Goal: Task Accomplishment & Management: Manage account settings

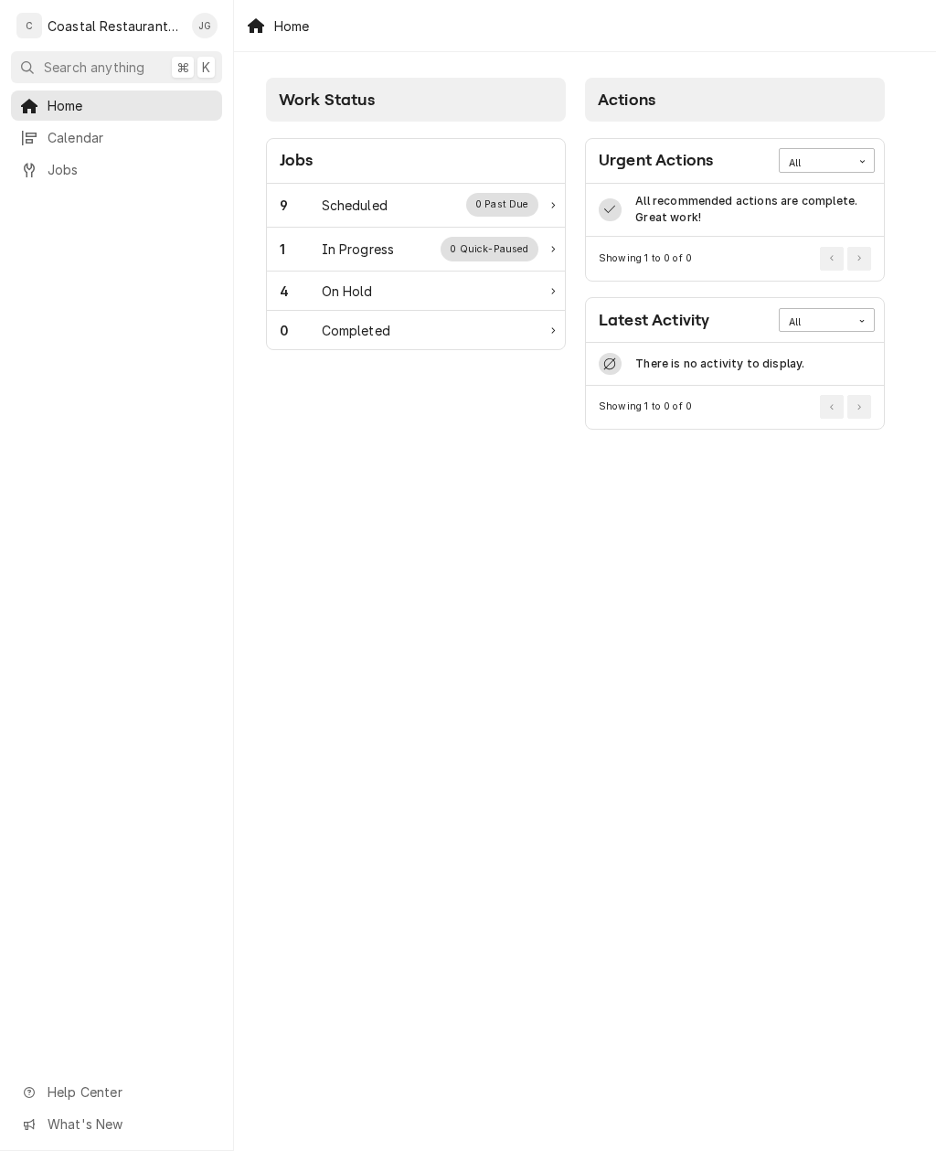
click at [369, 190] on div "9 Scheduled 0 Past Due" at bounding box center [416, 206] width 298 height 44
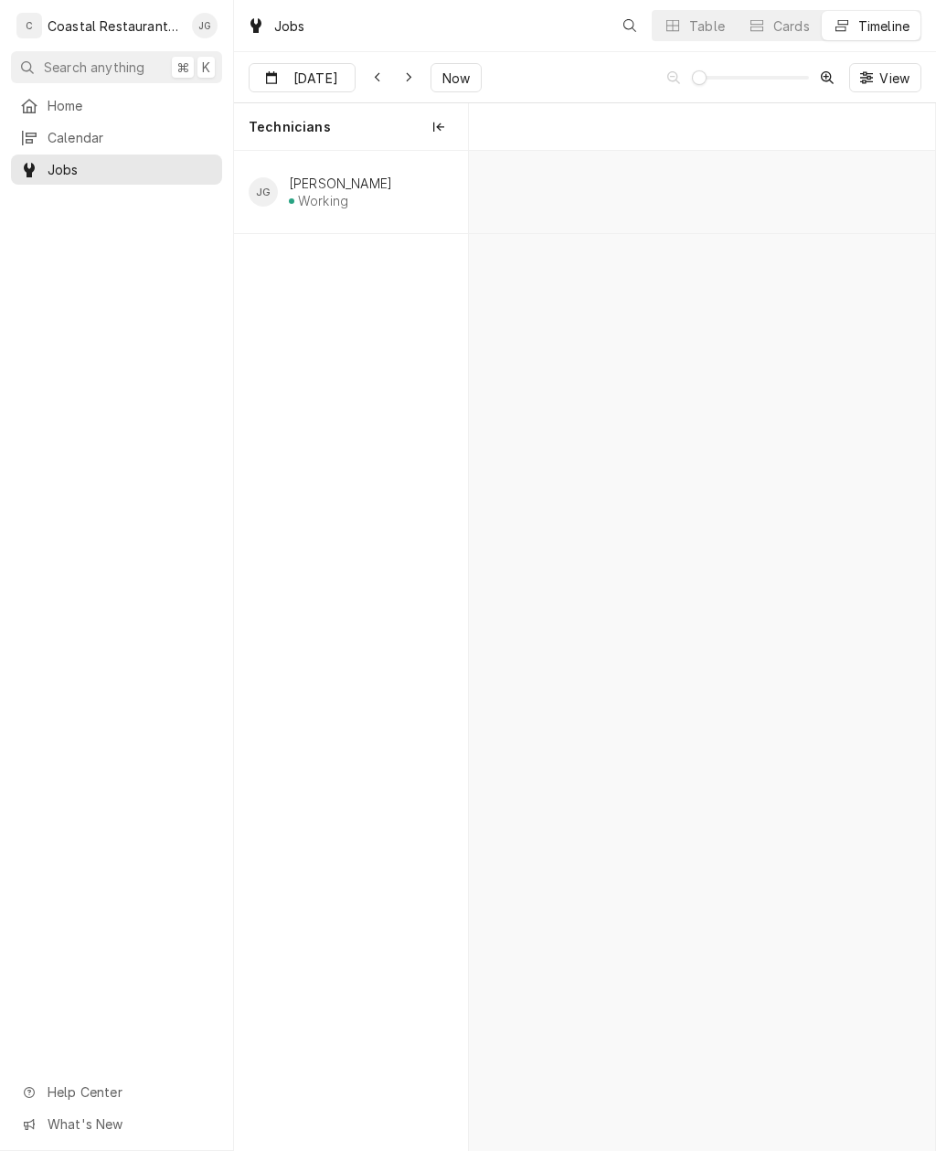
scroll to position [0, 9245]
click at [602, 201] on div "Kettle Repair" at bounding box center [606, 195] width 116 height 16
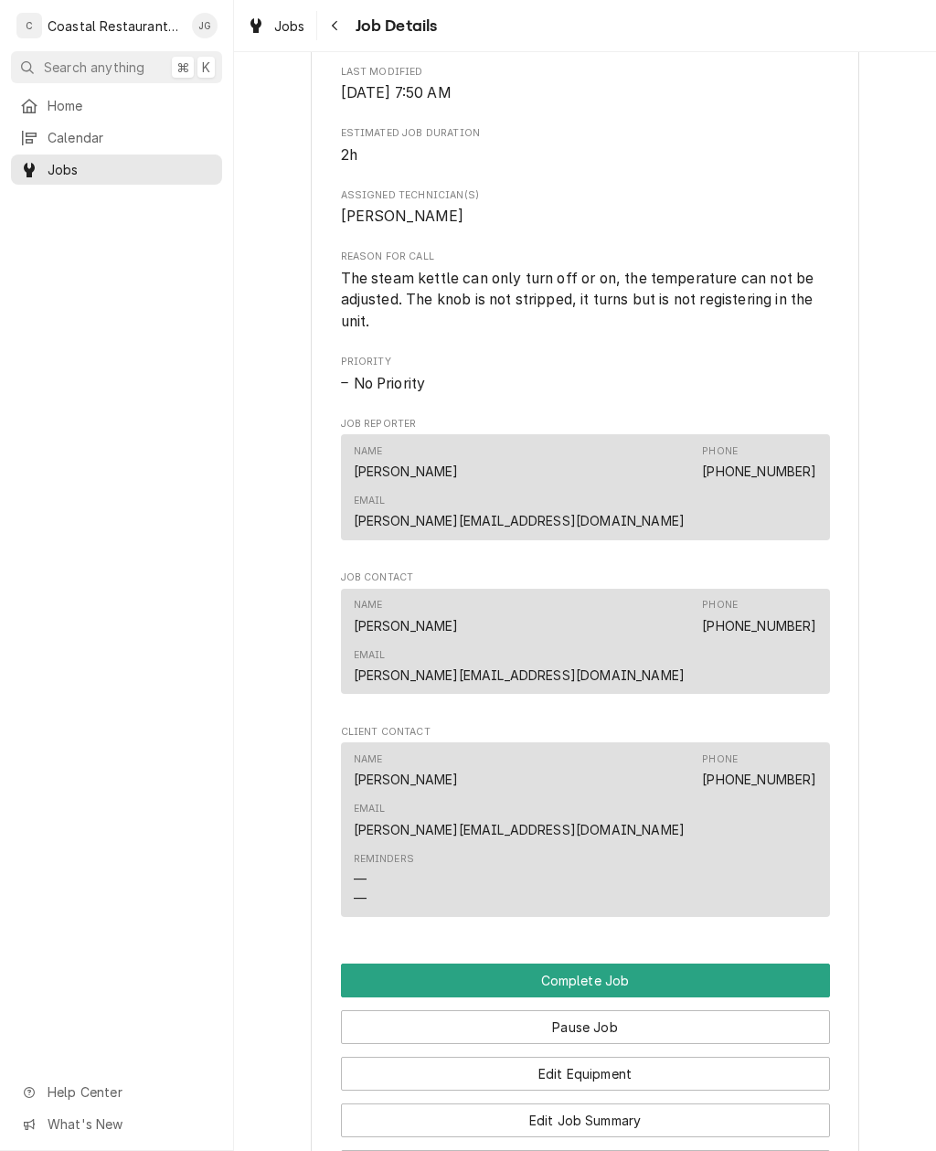
scroll to position [943, 0]
click at [640, 1103] on button "Edit Job Summary" at bounding box center [585, 1120] width 489 height 34
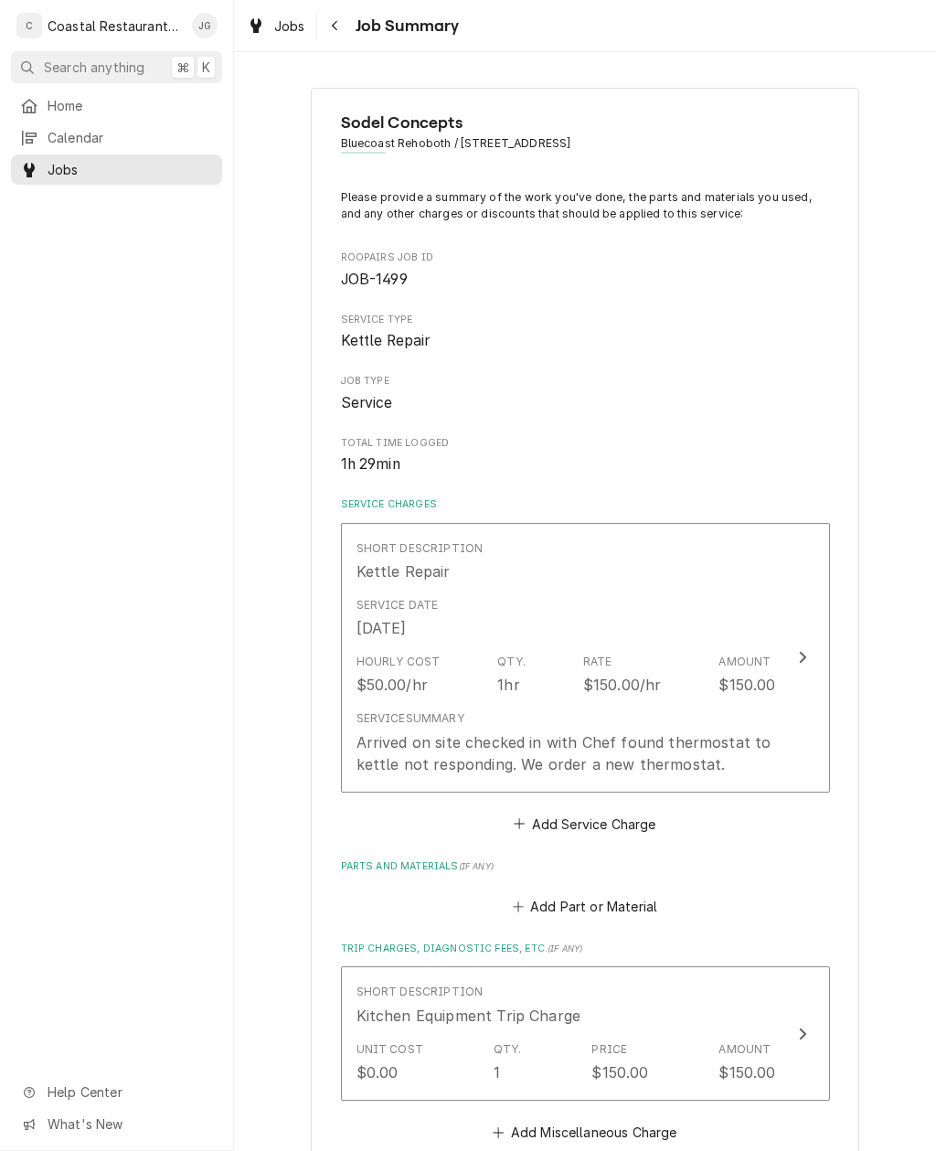
click at [658, 736] on div "Arrived on site checked in with Chef found thermostat to kettle not responding.…" at bounding box center [567, 754] width 420 height 44
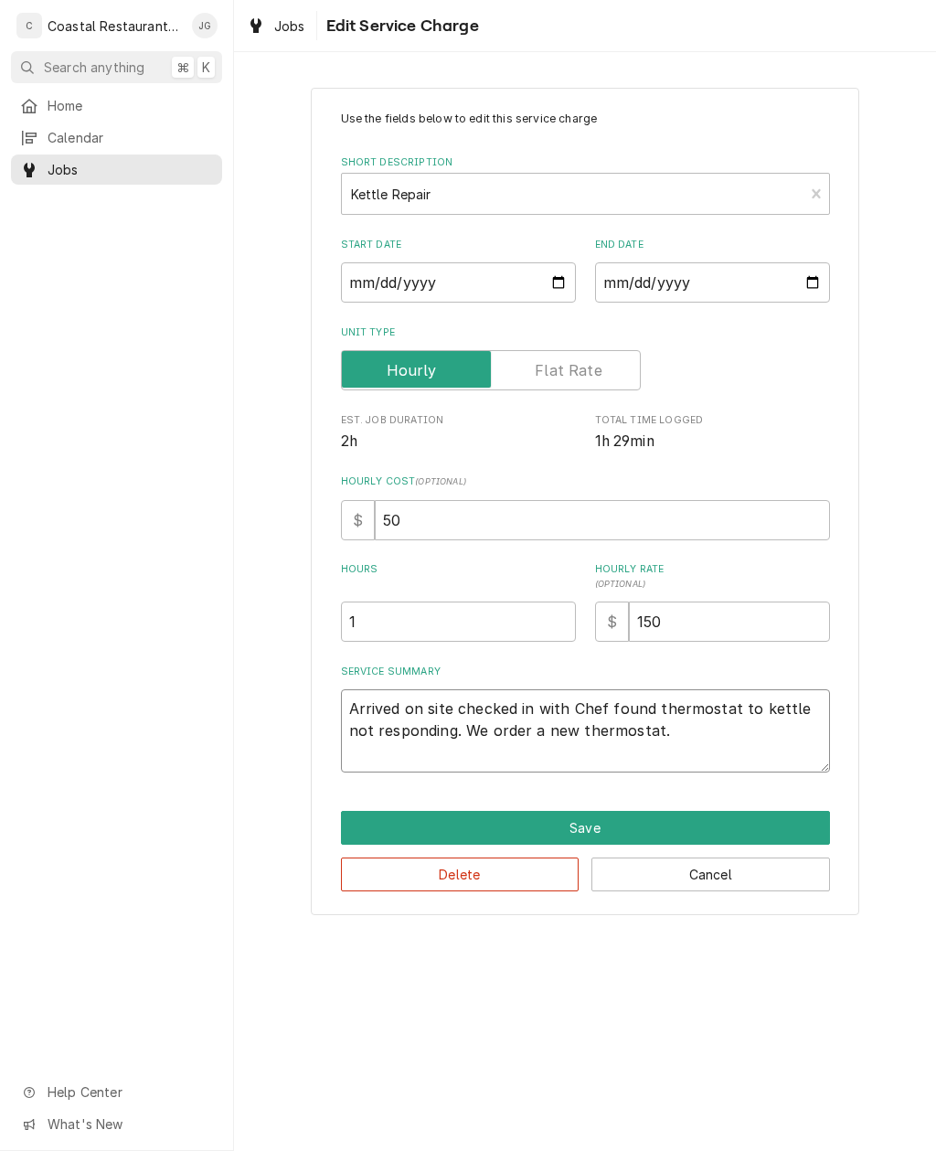
click at [679, 739] on textarea "Arrived on site checked in with Chef found thermostat to kettle not responding.…" at bounding box center [585, 731] width 489 height 83
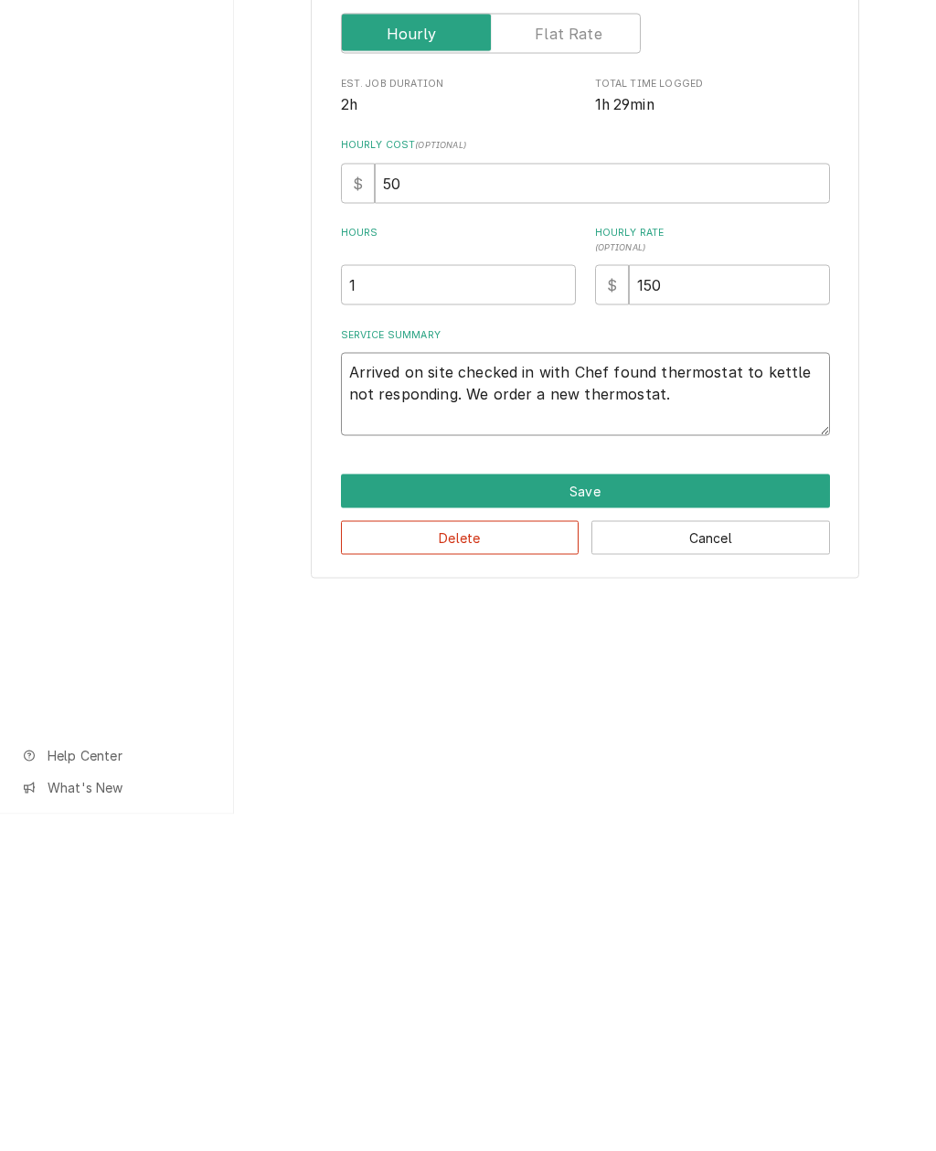
type textarea "x"
type textarea "Arrived on site checked in with Chef found thermostat to kettle not responding.…"
type textarea "x"
type textarea "Arrived on site checked in with Chef found thermostat to kettle not responding.…"
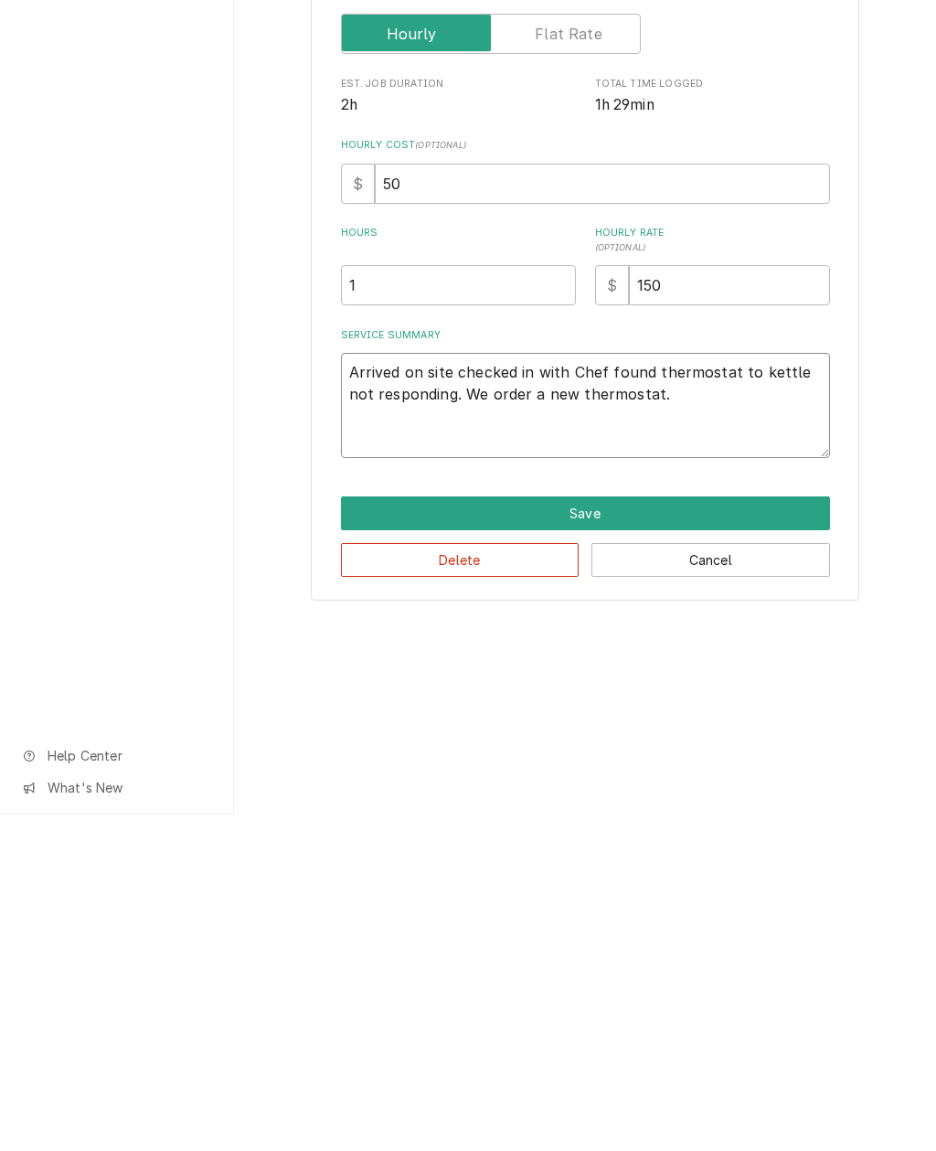
type textarea "x"
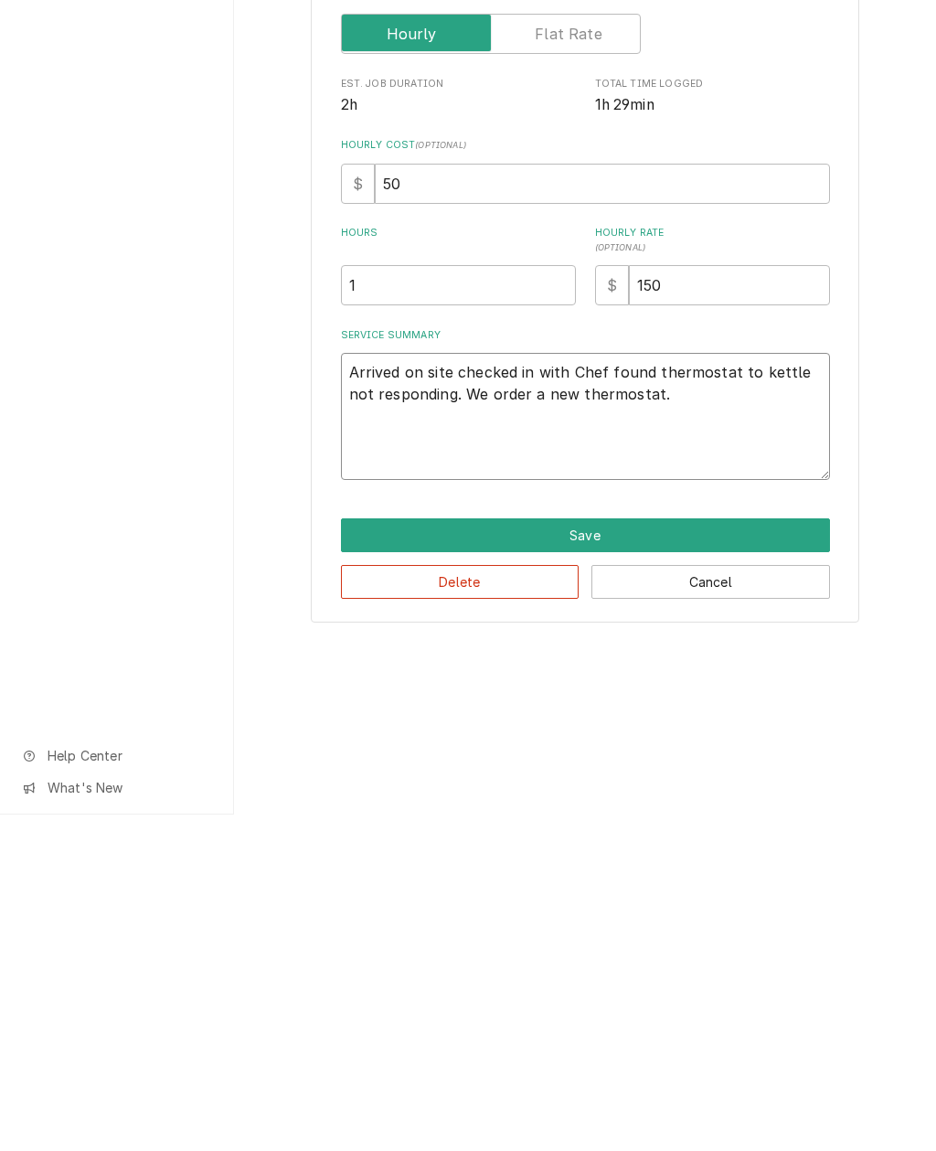
type textarea "Arrived on site checked in with Chef found thermostat to kettle not responding.…"
type textarea "x"
type textarea "Arrived on site checked in with Chef found thermostat to kettle not responding.…"
type textarea "x"
type textarea "Arrived on site checked in with Chef found thermostat to kettle not responding.…"
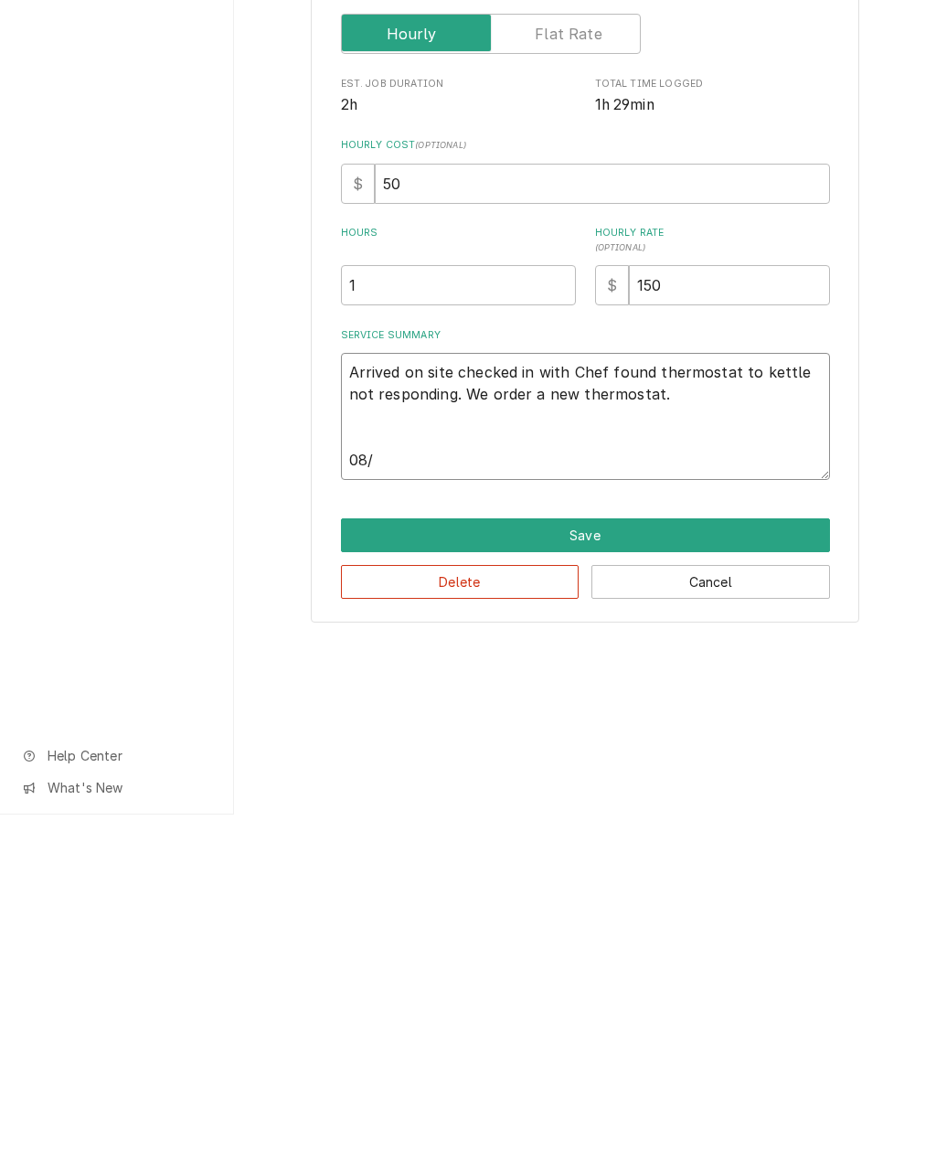
type textarea "x"
type textarea "Arrived on site checked in with Chef found thermostat to kettle not responding.…"
type textarea "x"
type textarea "Arrived on site checked in with Chef found thermostat to kettle not responding.…"
type textarea "x"
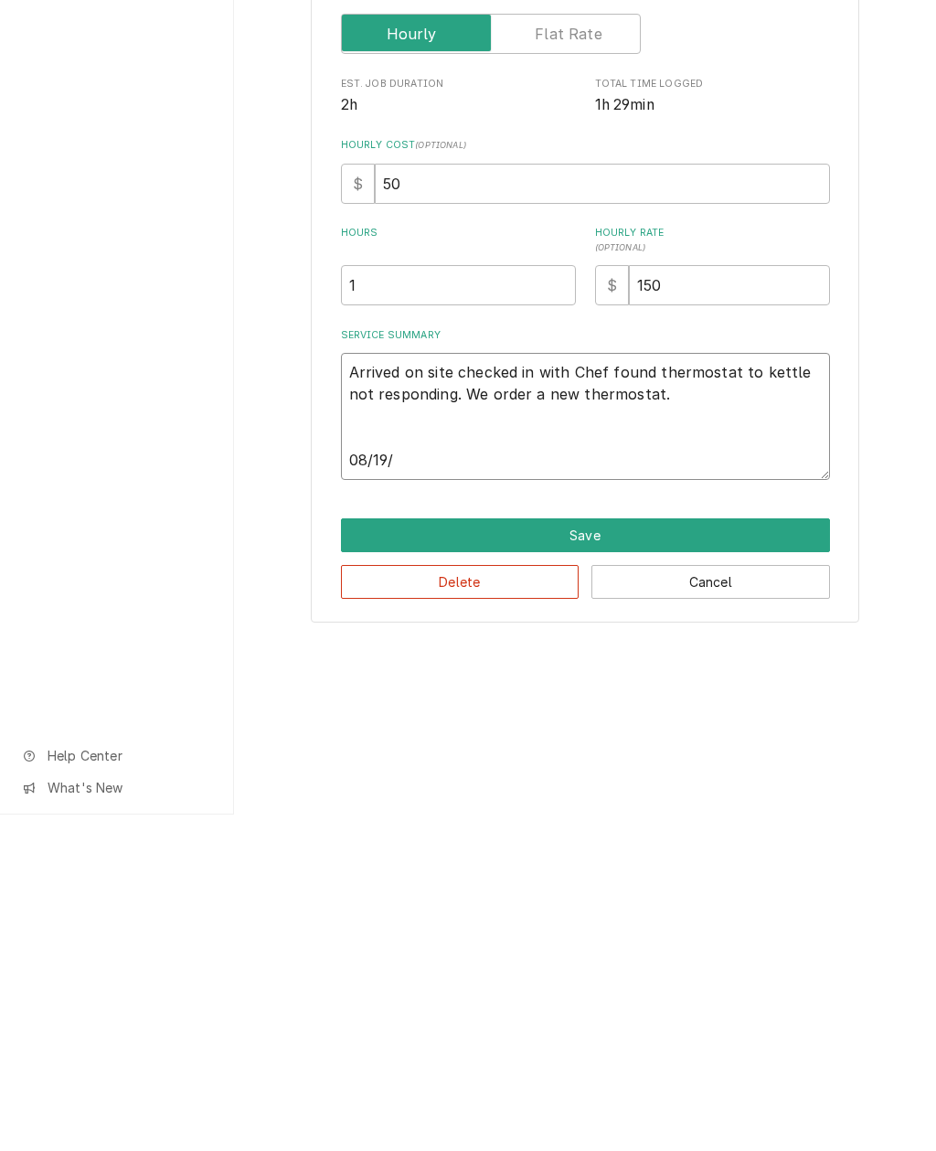
type textarea "Arrived on site checked in with Chef found thermostat to kettle not responding.…"
type textarea "x"
type textarea "Arrived on site checked in with Chef found thermostat to kettle not responding.…"
type textarea "x"
type textarea "Arrived on site checked in with Chef found thermostat to kettle not responding.…"
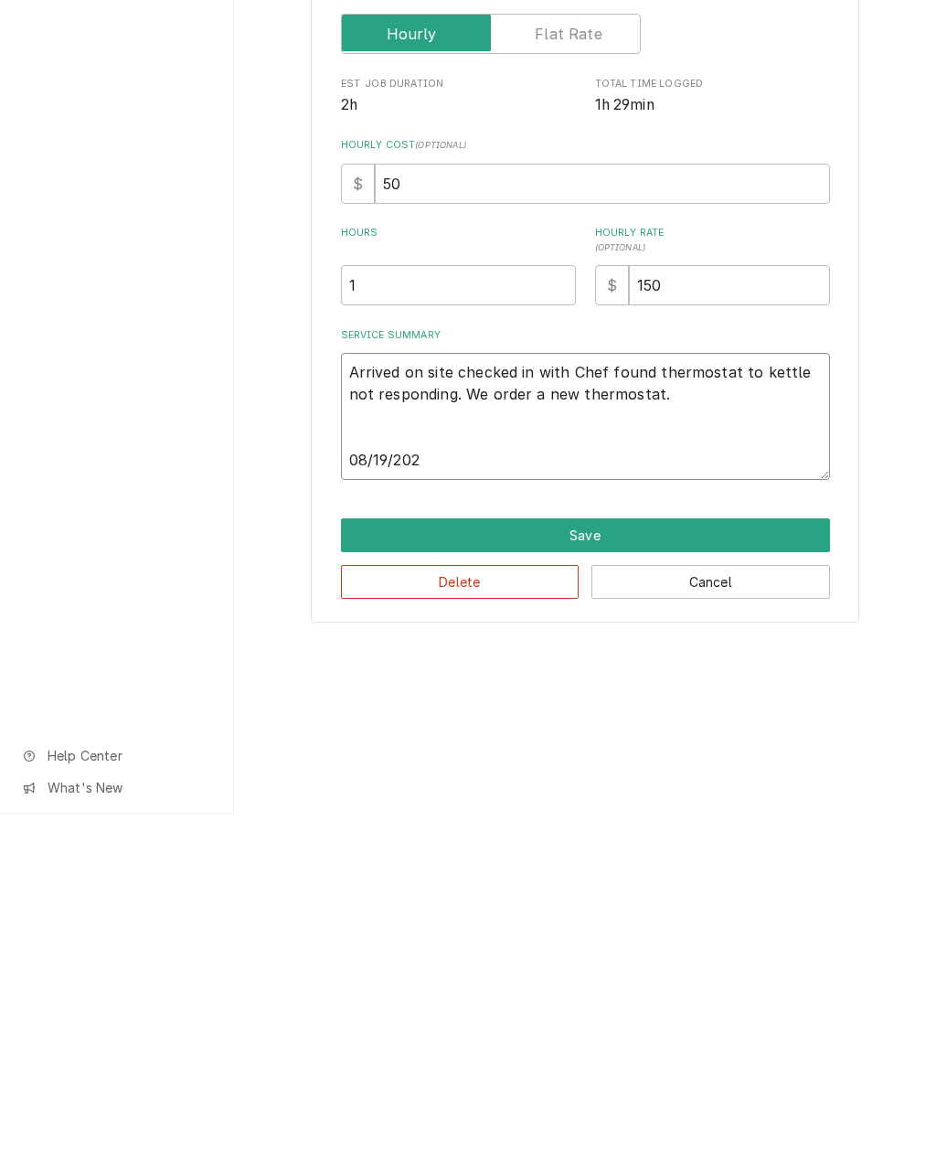
type textarea "x"
type textarea "Arrived on site checked in with Chef found thermostat to kettle not responding.…"
type textarea "x"
type textarea "Arrived on site checked in with Chef found thermostat to kettle not responding.…"
type textarea "x"
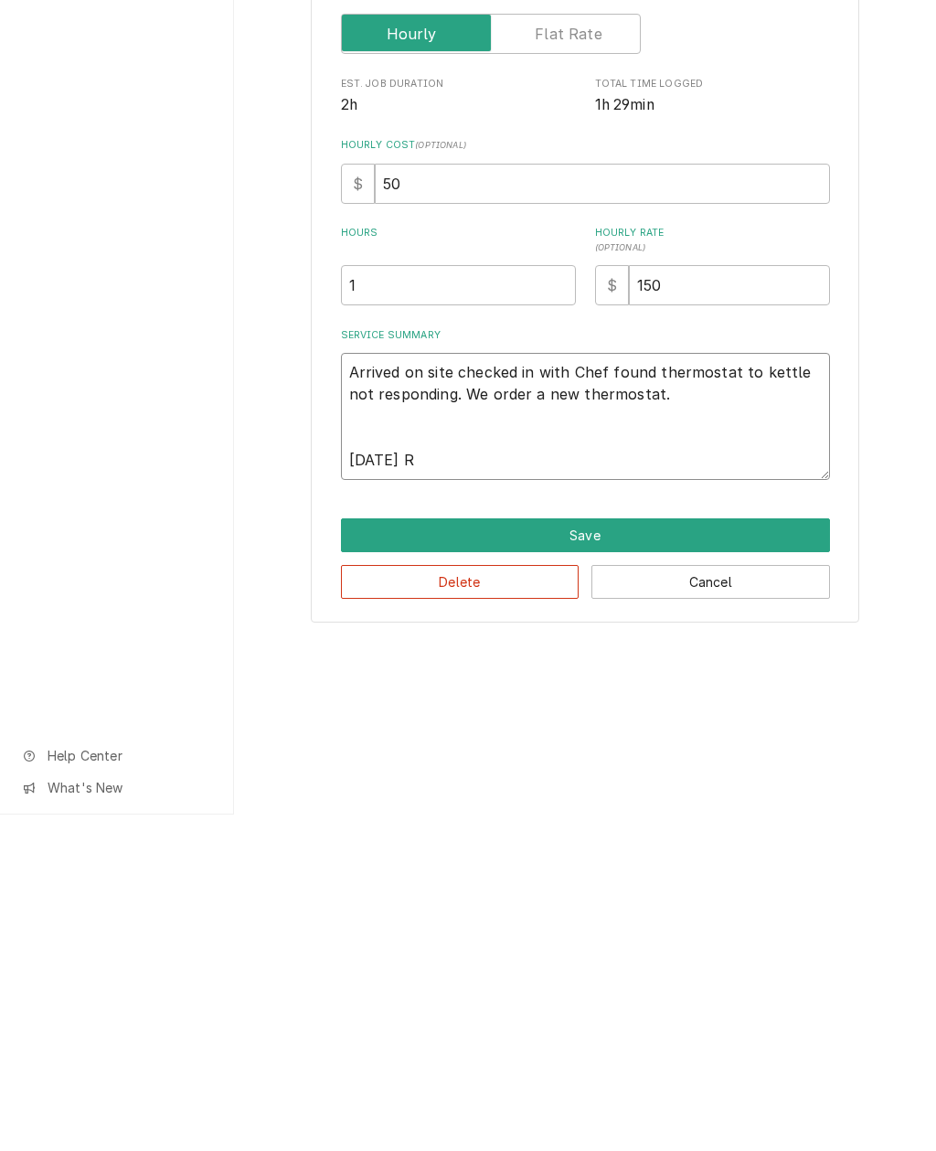
type textarea "Arrived on site checked in with Chef found thermostat to kettle not responding.…"
type textarea "x"
type textarea "Arrived on site checked in with Chef found thermostat to kettle not responding.…"
type textarea "x"
type textarea "Arrived on site checked in with Chef found thermostat to kettle not responding.…"
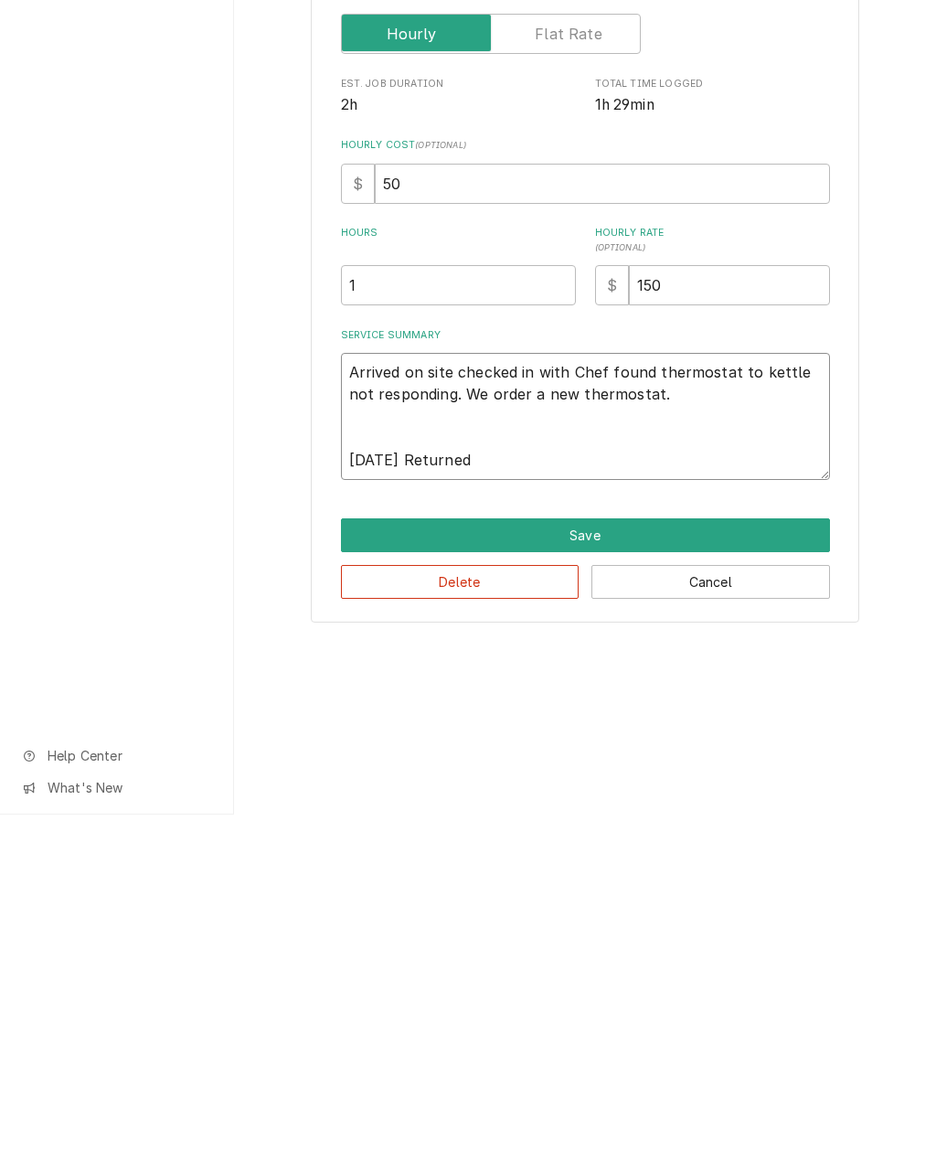
type textarea "x"
type textarea "Arrived on site checked in with Chef found thermostat to kettle not responding.…"
type textarea "x"
type textarea "Arrived on site checked in with Chef found thermostat to kettle not responding.…"
type textarea "x"
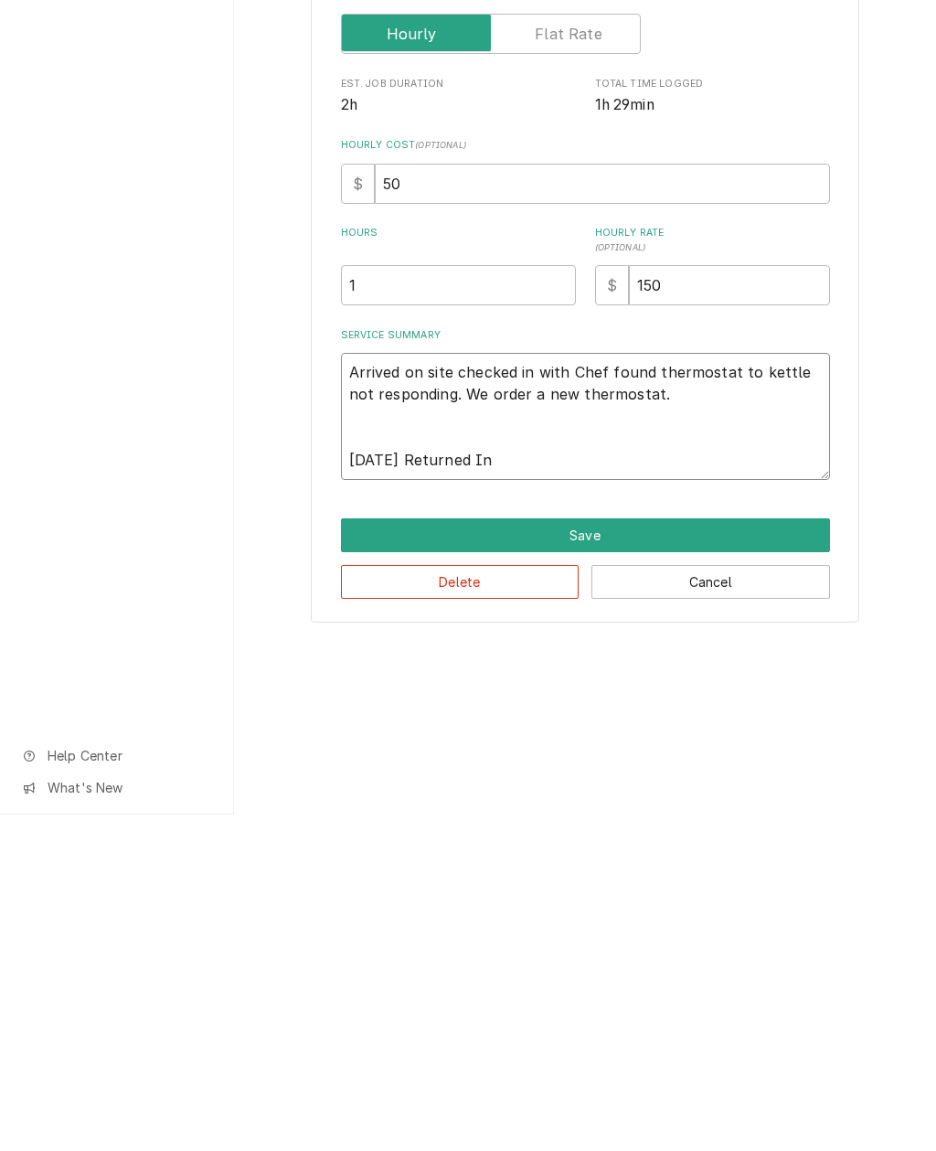
type textarea "Arrived on site checked in with Chef found thermostat to kettle not responding.…"
type textarea "x"
type textarea "Arrived on site checked in with Chef found thermostat to kettle not responding.…"
type textarea "x"
type textarea "Arrived on site checked in with Chef found thermostat to kettle not responding.…"
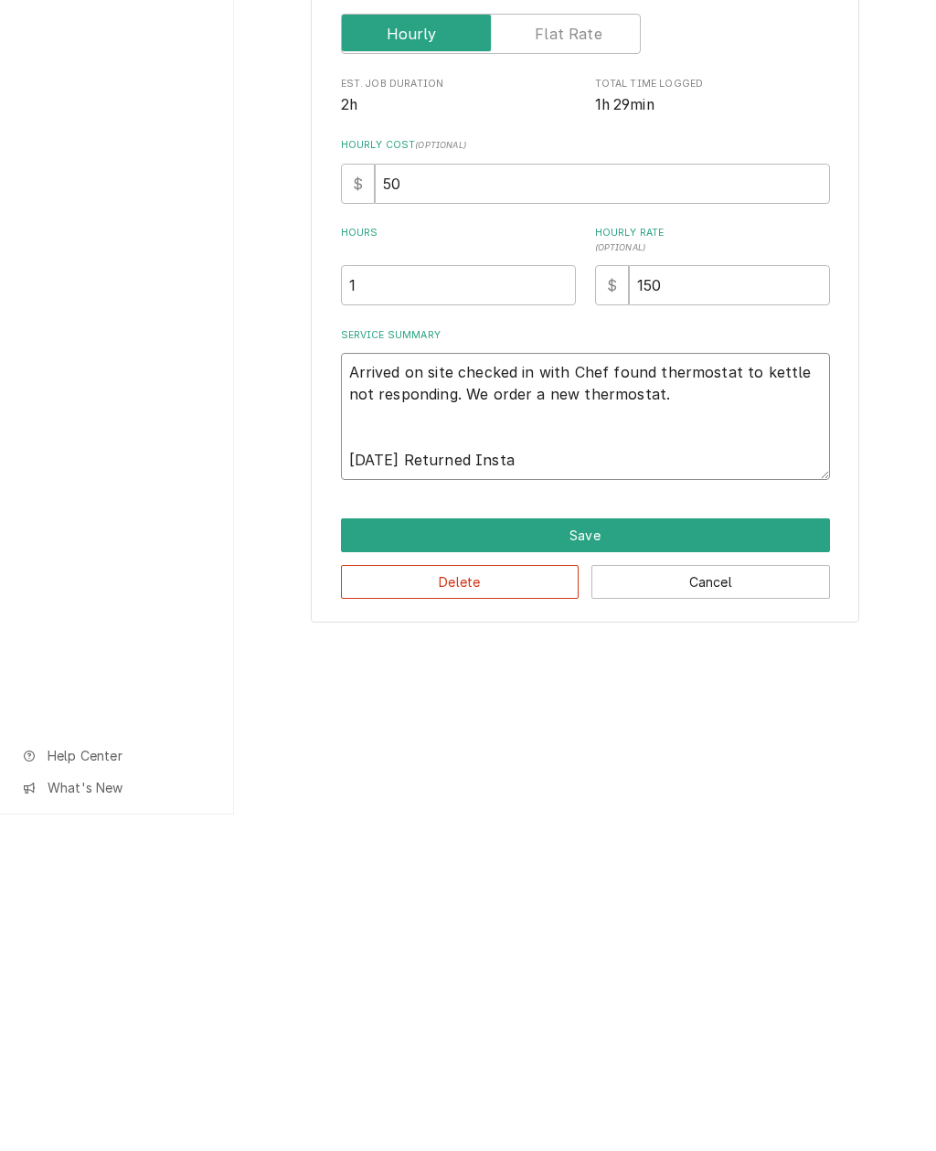
type textarea "x"
type textarea "Arrived on site checked in with Chef found thermostat to kettle not responding.…"
type textarea "x"
type textarea "Arrived on site checked in with Chef found thermostat to kettle not responding.…"
type textarea "x"
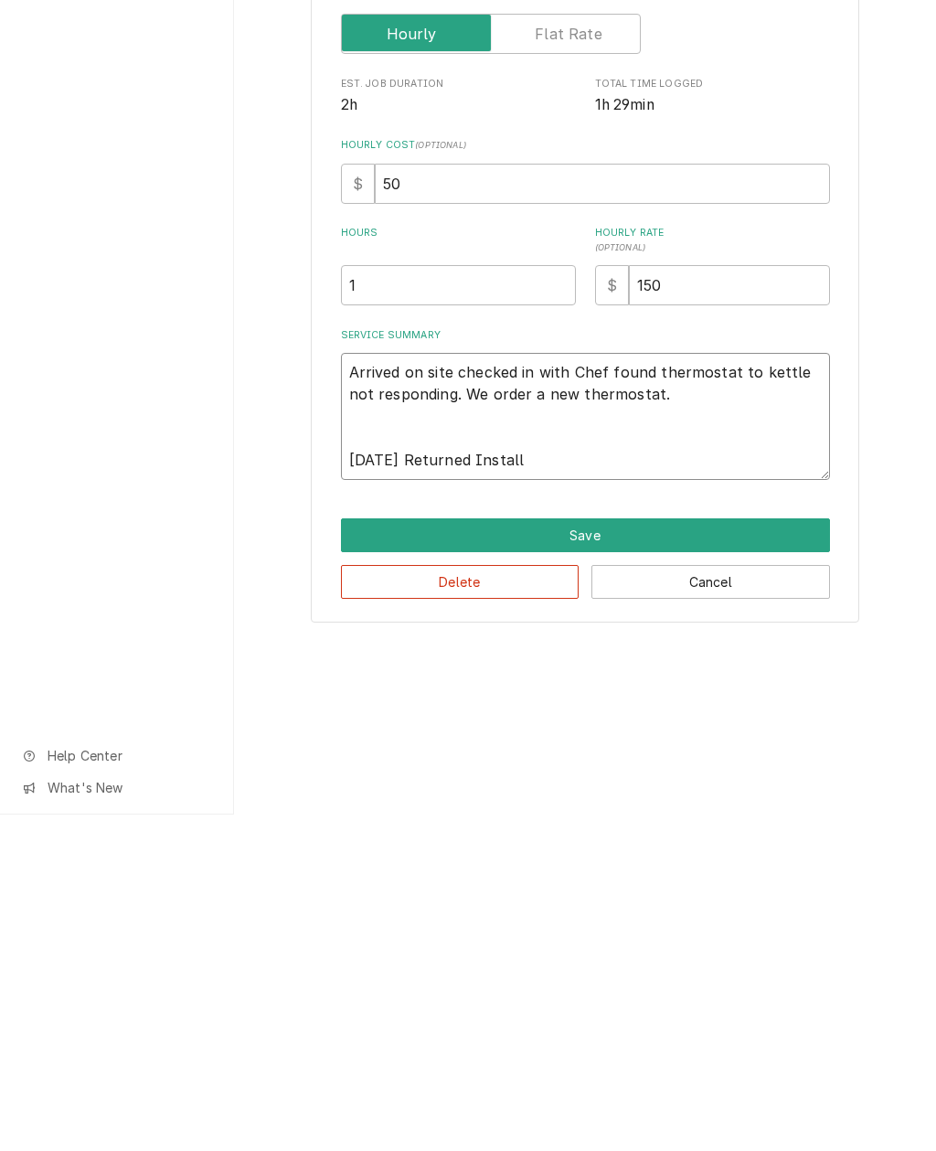
type textarea "Arrived on site checked in with Chef found thermostat to kettle not responding.…"
type textarea "x"
type textarea "Arrived on site checked in with Chef found thermostat to kettle not responding.…"
type textarea "x"
type textarea "Arrived on site checked in with Chef found thermostat to kettle not responding.…"
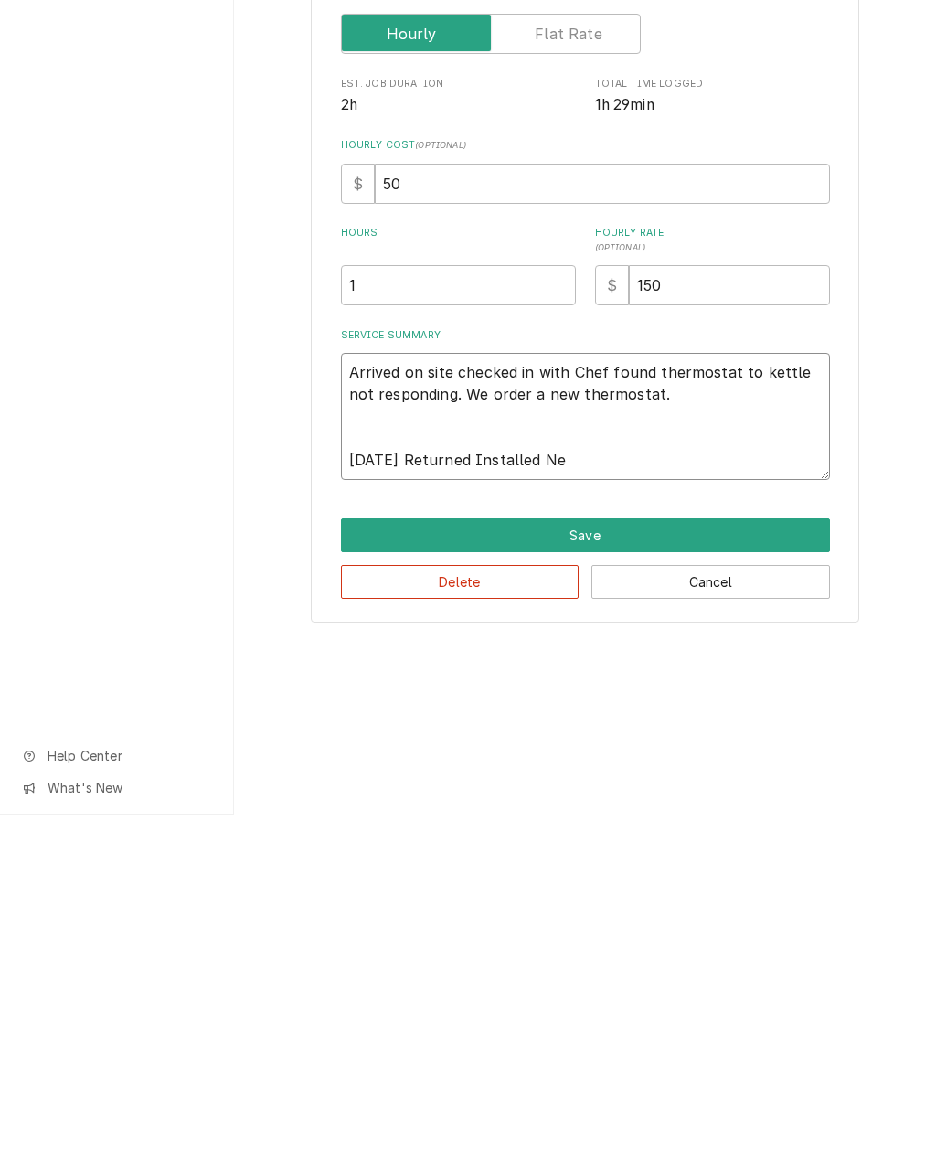
type textarea "x"
type textarea "Arrived on site checked in with Chef found thermostat to kettle not responding.…"
type textarea "x"
type textarea "Arrived on site checked in with Chef found thermostat to kettle not responding.…"
type textarea "x"
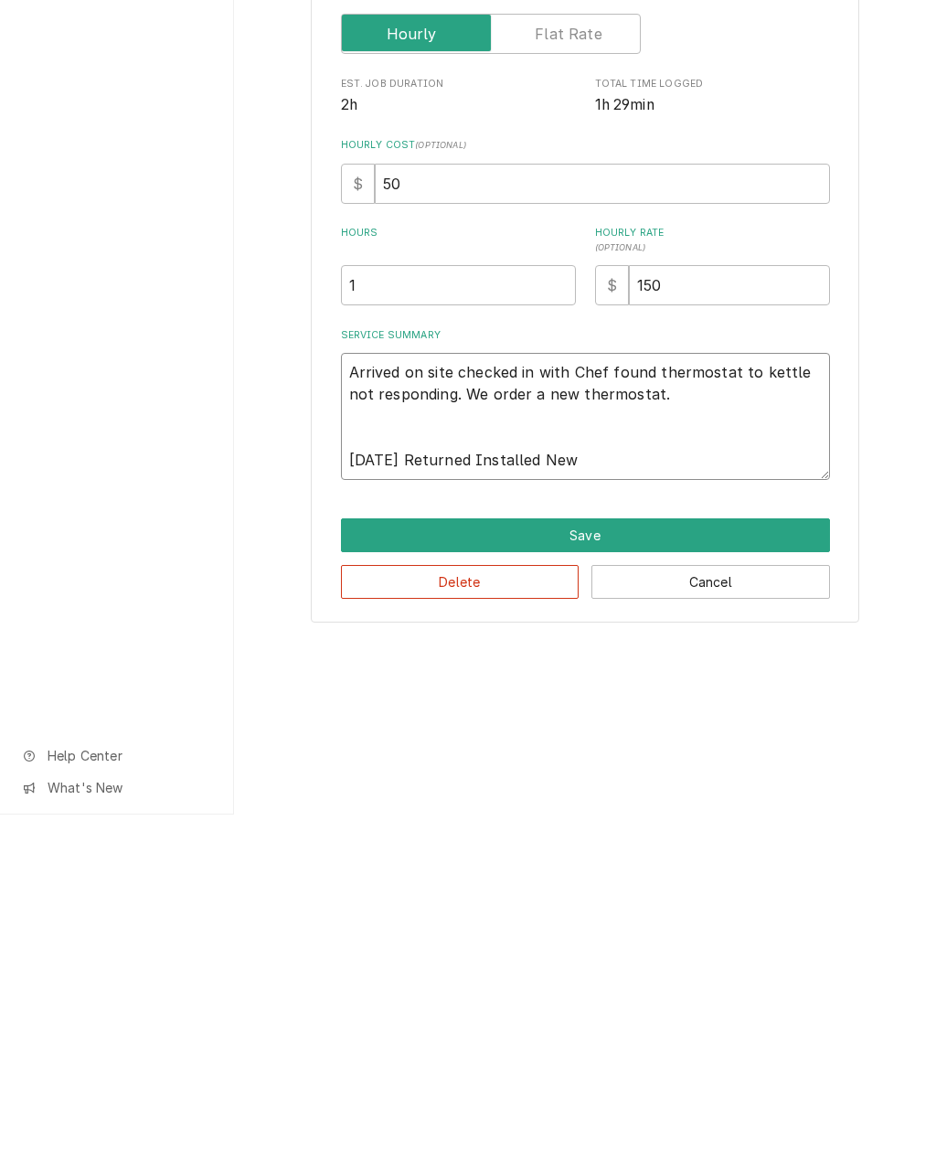
type textarea "Arrived on site checked in with Chef found thermostat to kettle not responding.…"
type textarea "x"
type textarea "Arrived on site checked in with Chef found thermostat to kettle not responding.…"
type textarea "x"
type textarea "Arrived on site checked in with Chef found thermostat to kettle not responding.…"
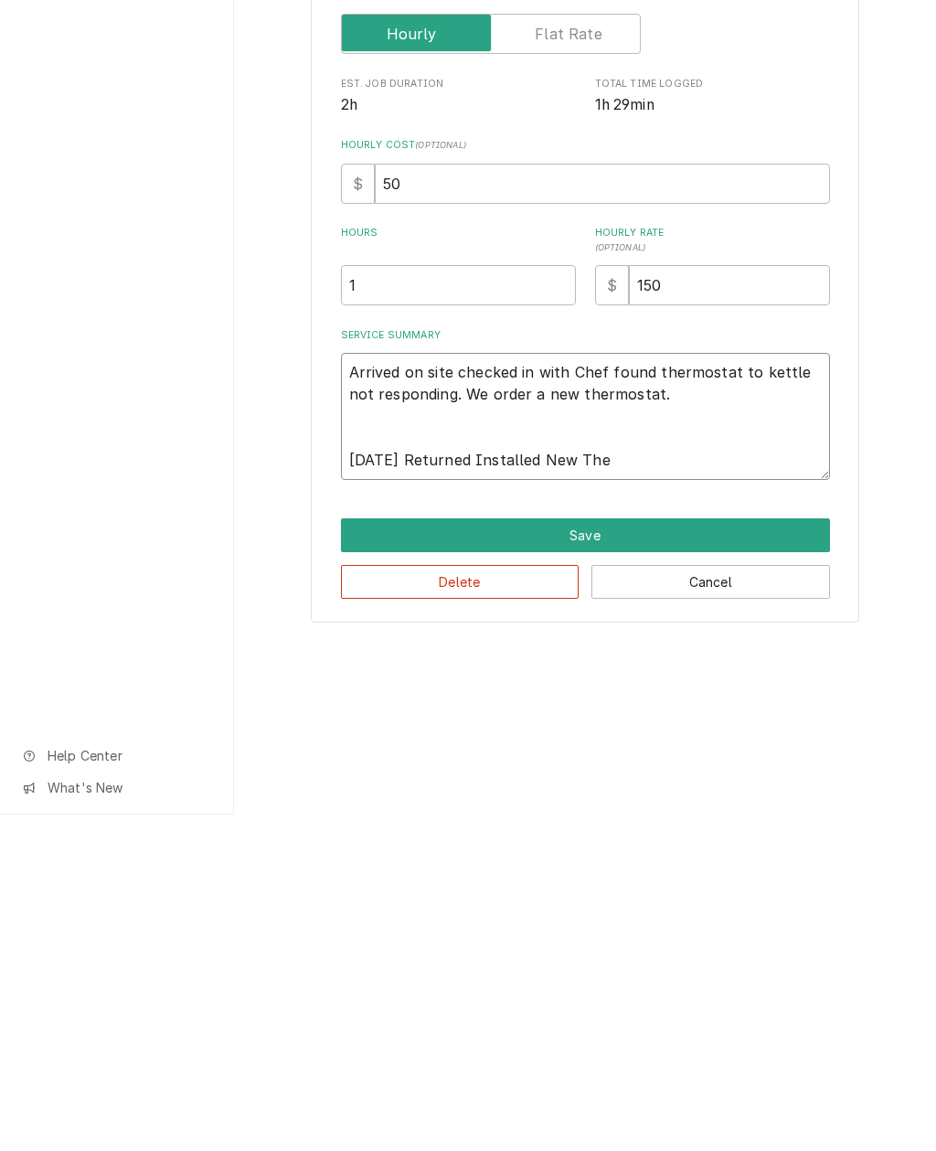
type textarea "x"
type textarea "Arrived on site checked in with Chef found thermostat to kettle not responding.…"
type textarea "x"
type textarea "Arrived on site checked in with Chef found thermostat to kettle not responding.…"
type textarea "x"
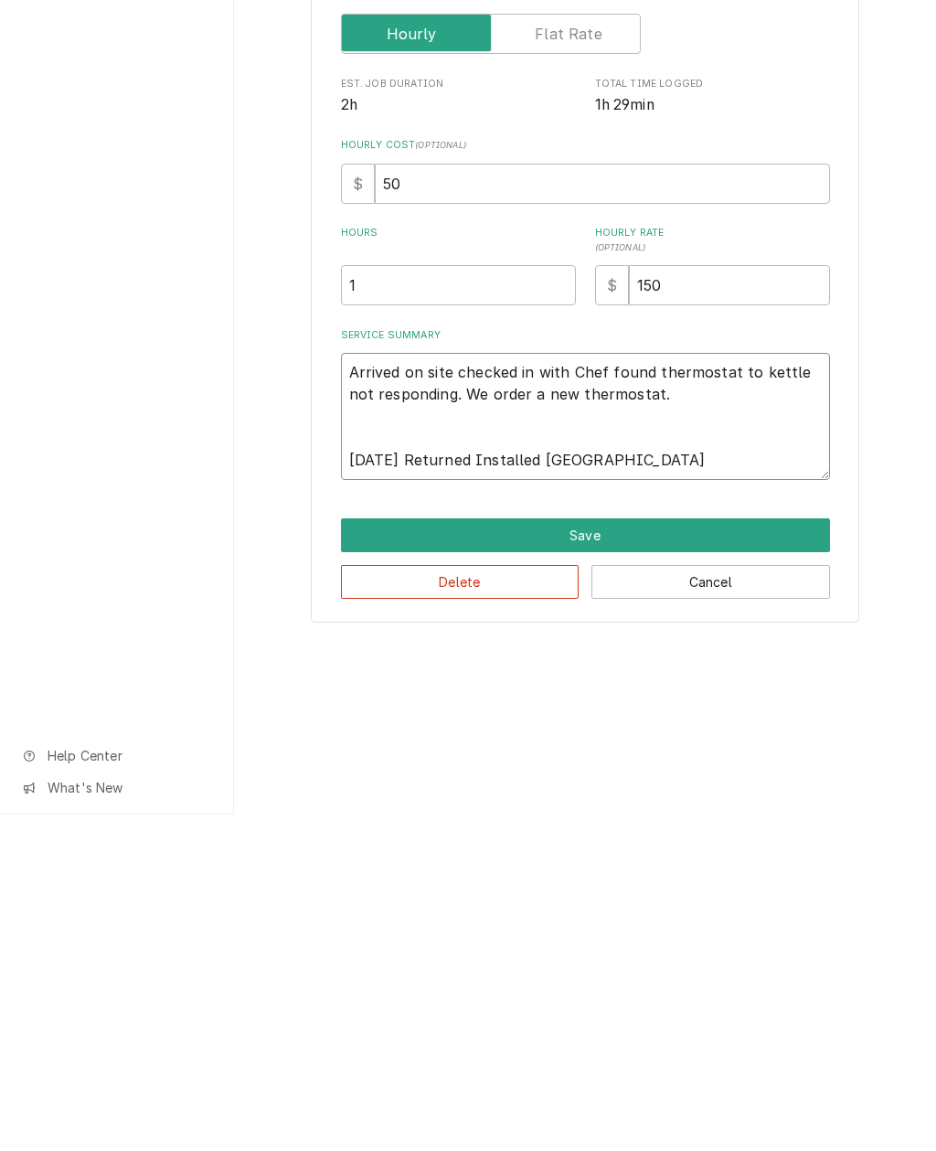
type textarea "Arrived on site checked in with Chef found thermostat to kettle not responding.…"
type textarea "x"
type textarea "Arrived on site checked in with Chef found thermostat to kettle not responding.…"
type textarea "x"
type textarea "Arrived on site checked in with Chef found thermostat to kettle not responding.…"
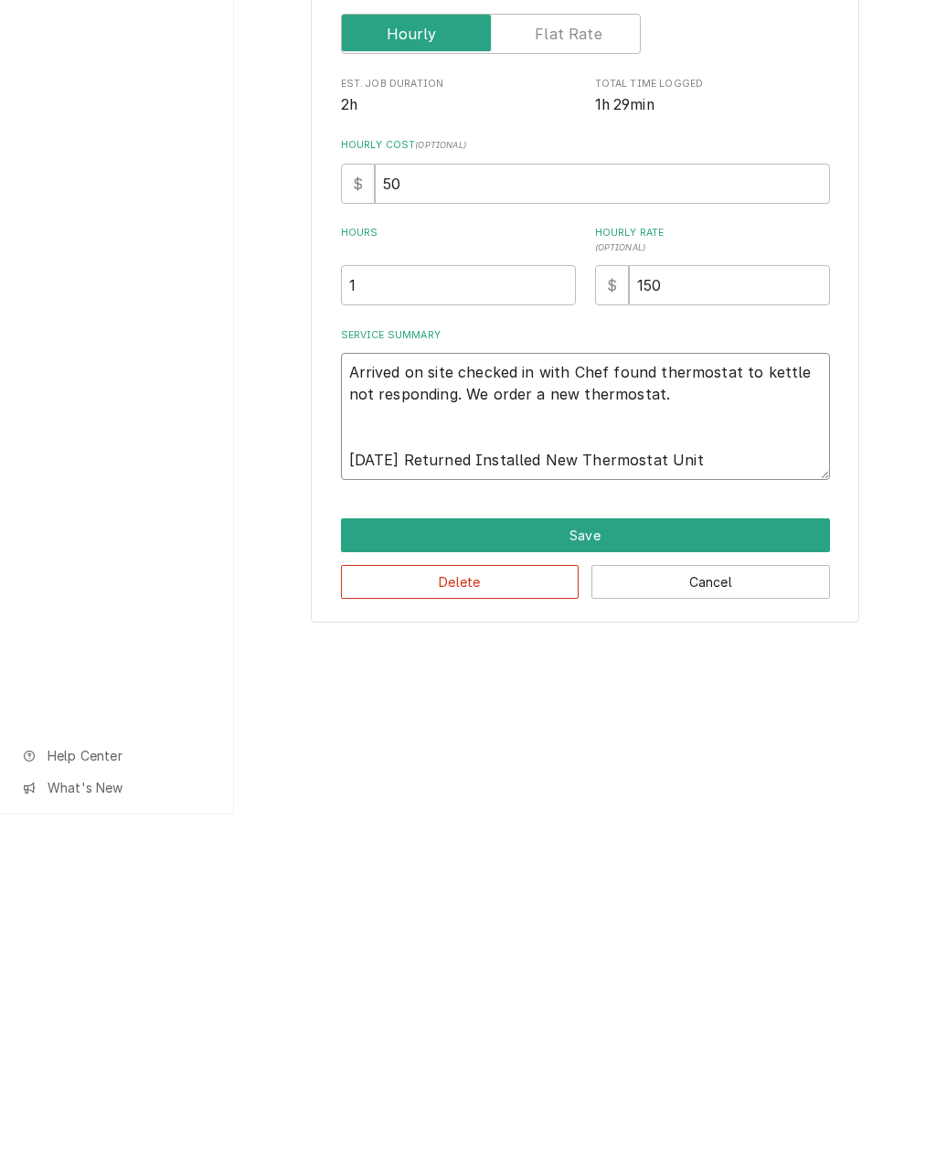
type textarea "x"
type textarea "Arrived on site checked in with Chef found thermostat to kettle not responding.…"
type textarea "x"
type textarea "Arrived on site checked in with Chef found thermostat to kettle not responding.…"
type textarea "x"
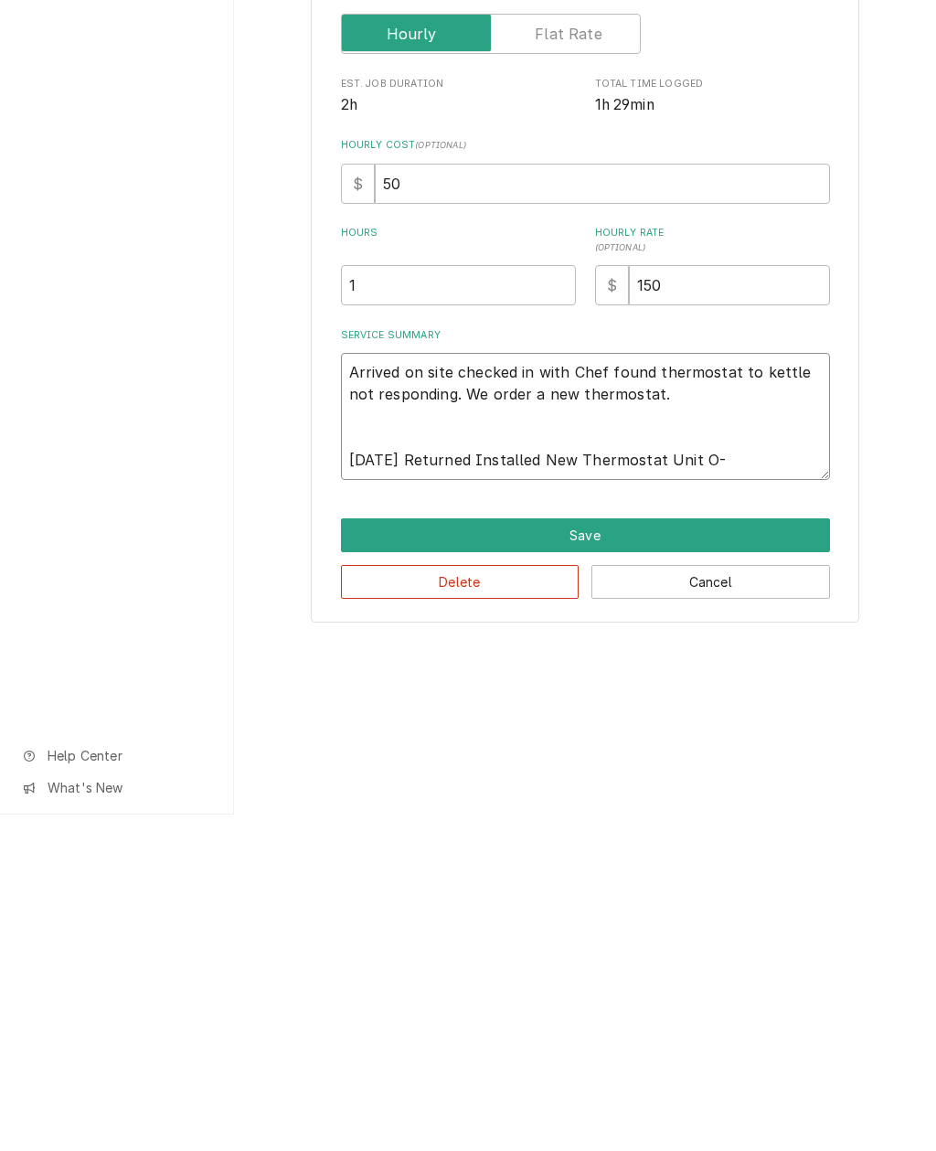
type textarea "Arrived on site checked in with Chef found thermostat to kettle not responding.…"
type textarea "x"
type textarea "Arrived on site checked in with Chef found thermostat to kettle not responding.…"
type textarea "x"
type textarea "Arrived on site checked in with Chef found thermostat to kettle not responding.…"
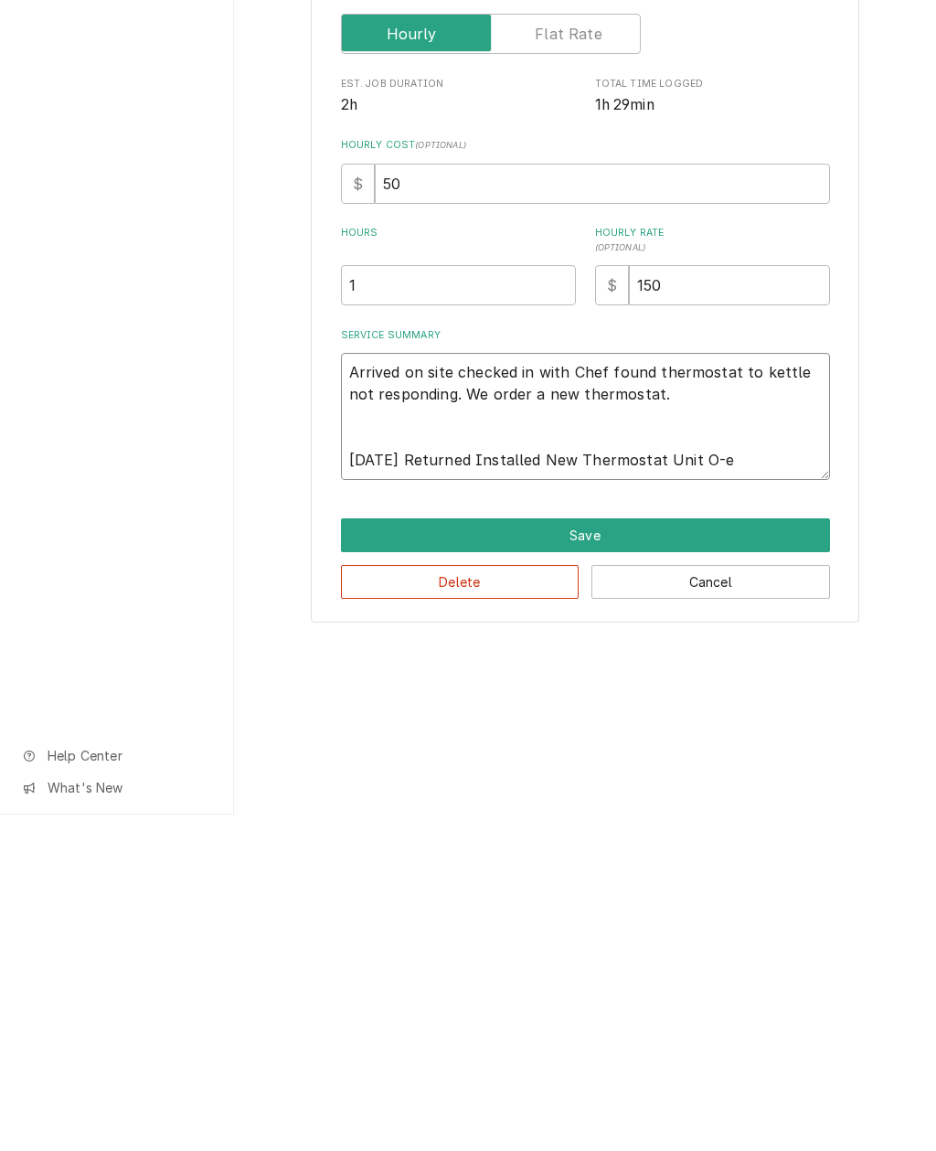
type textarea "x"
type textarea "Arrived on site checked in with Chef found thermostat to kettle not responding.…"
type textarea "x"
type textarea "Arrived on site checked in with Chef found thermostat to kettle not responding.…"
type textarea "x"
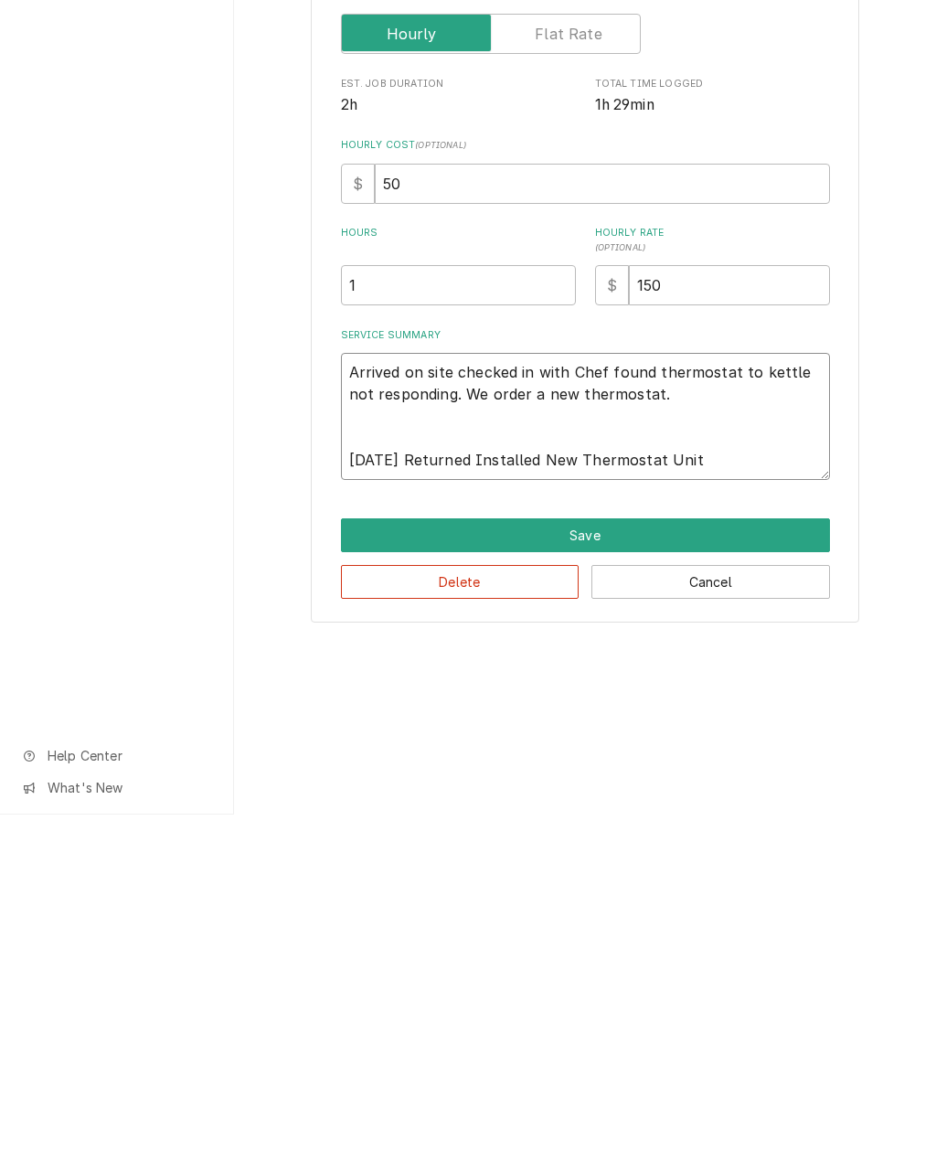
type textarea "Arrived on site checked in with Chef found thermostat to kettle not responding.…"
type textarea "x"
type textarea "Arrived on site checked in with Chef found thermostat to kettle not responding.…"
type textarea "x"
type textarea "Arrived on site checked in with Chef found thermostat to kettle not responding.…"
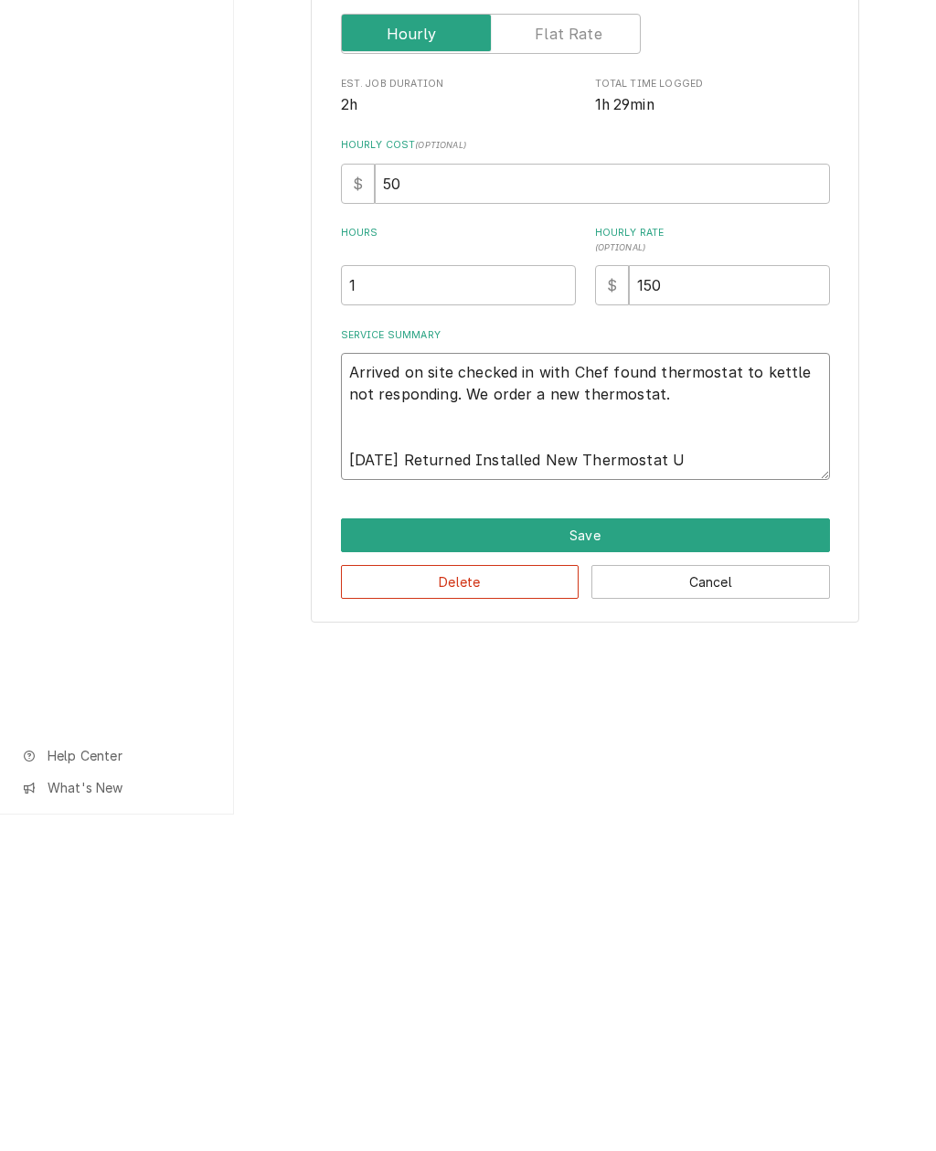
type textarea "x"
type textarea "Arrived on site checked in with Chef found thermostat to kettle not responding.…"
type textarea "x"
type textarea "Arrived on site checked in with Chef found thermostat to kettle not responding.…"
type textarea "x"
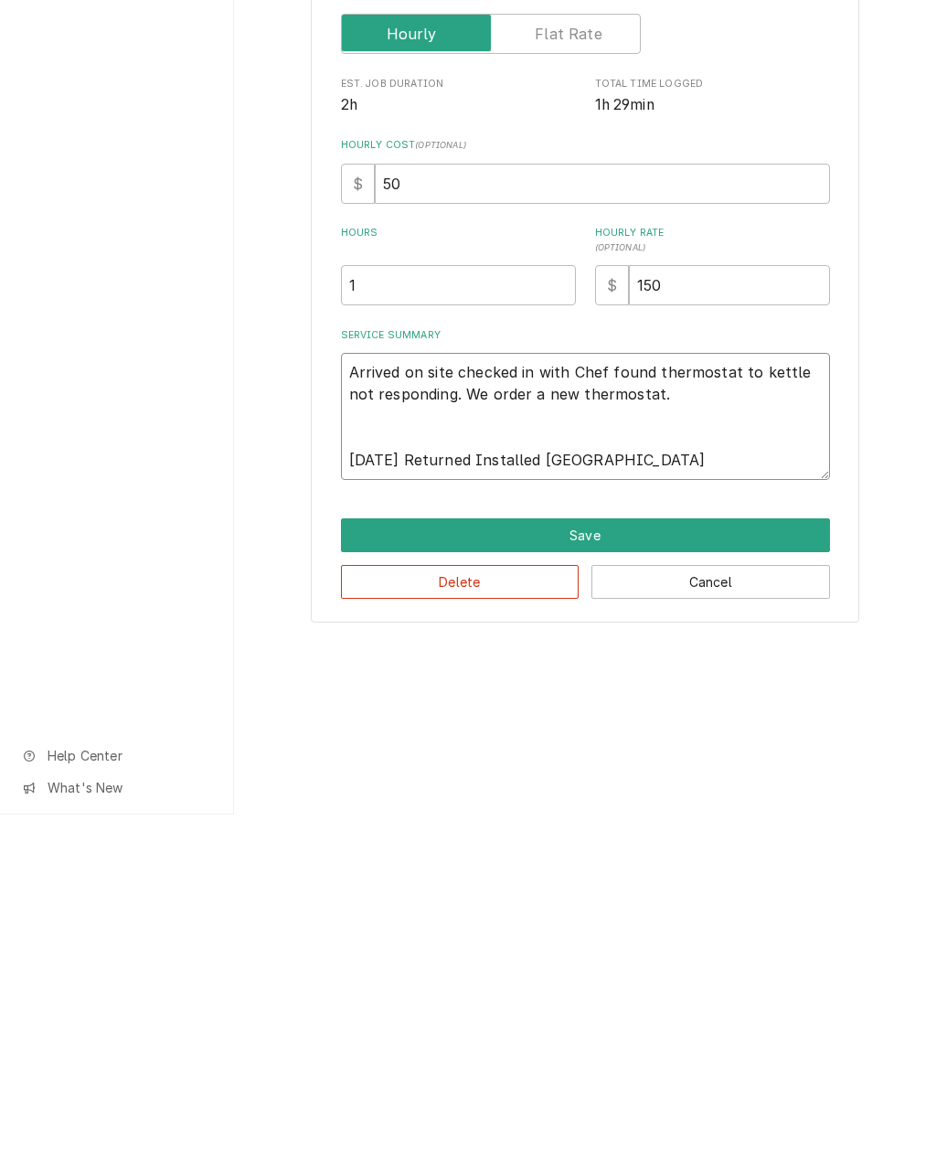
type textarea "Arrived on site checked in with Chef found thermostat to kettle not responding.…"
type textarea "x"
type textarea "Arrived on site checked in with Chef found thermostat to kettle not responding.…"
type textarea "x"
type textarea "Arrived on site checked in with Chef found thermostat to kettle not responding.…"
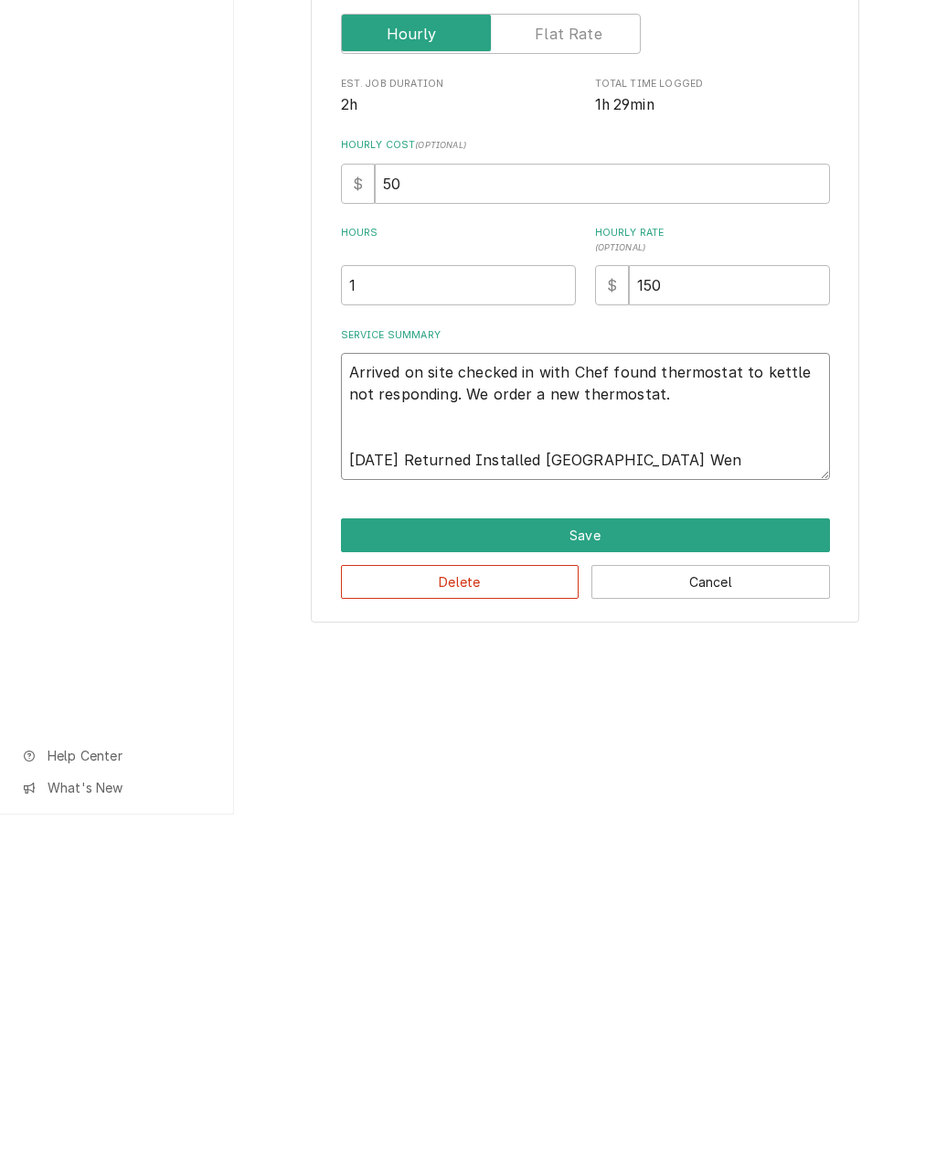
type textarea "x"
type textarea "Arrived on site checked in with Chef found thermostat to kettle not responding.…"
type textarea "x"
type textarea "Arrived on site checked in with Chef found thermostat to kettle not responding.…"
type textarea "x"
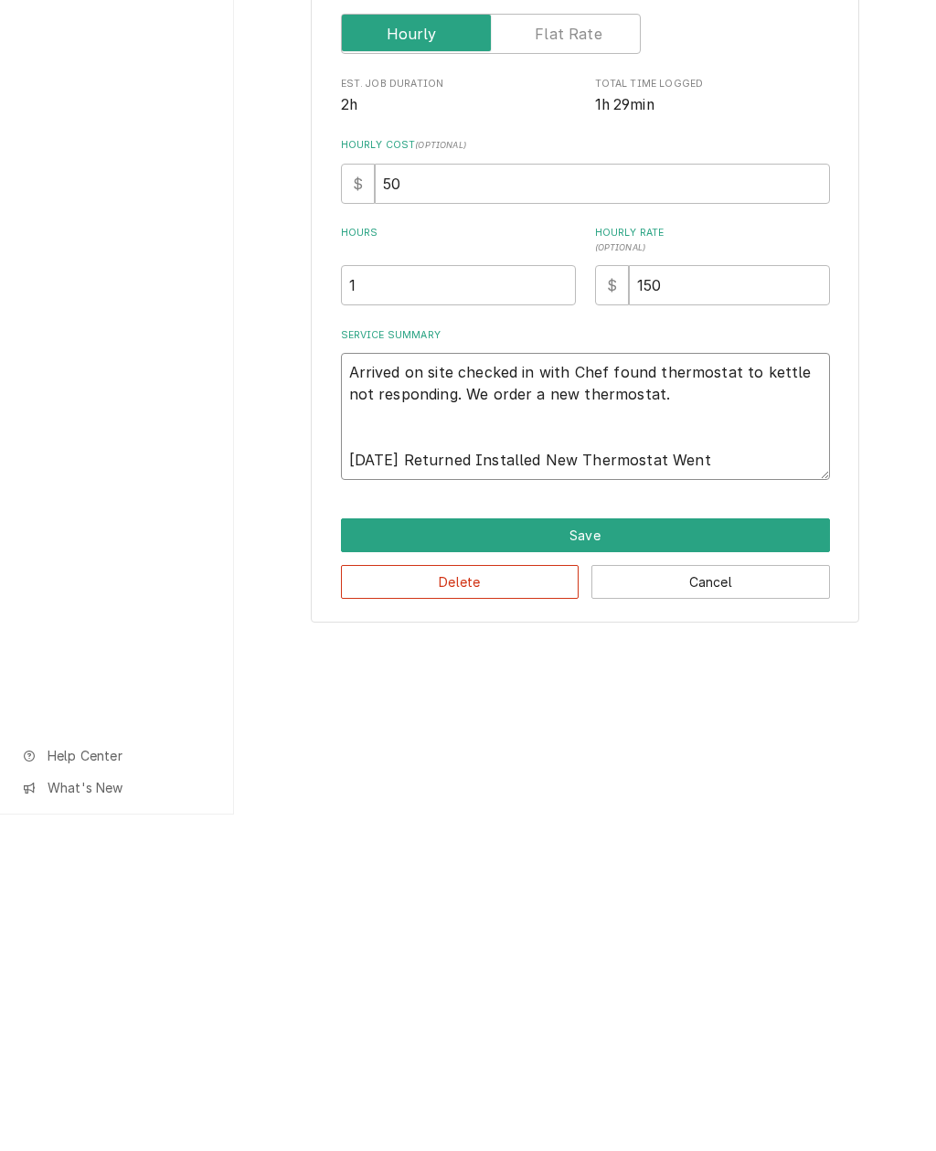
type textarea "Arrived on site checked in with Chef found thermostat to kettle not responding.…"
type textarea "x"
type textarea "Arrived on site checked in with Chef found thermostat to kettle not responding.…"
type textarea "x"
type textarea "Arrived on site checked in with Chef found thermostat to kettle not responding.…"
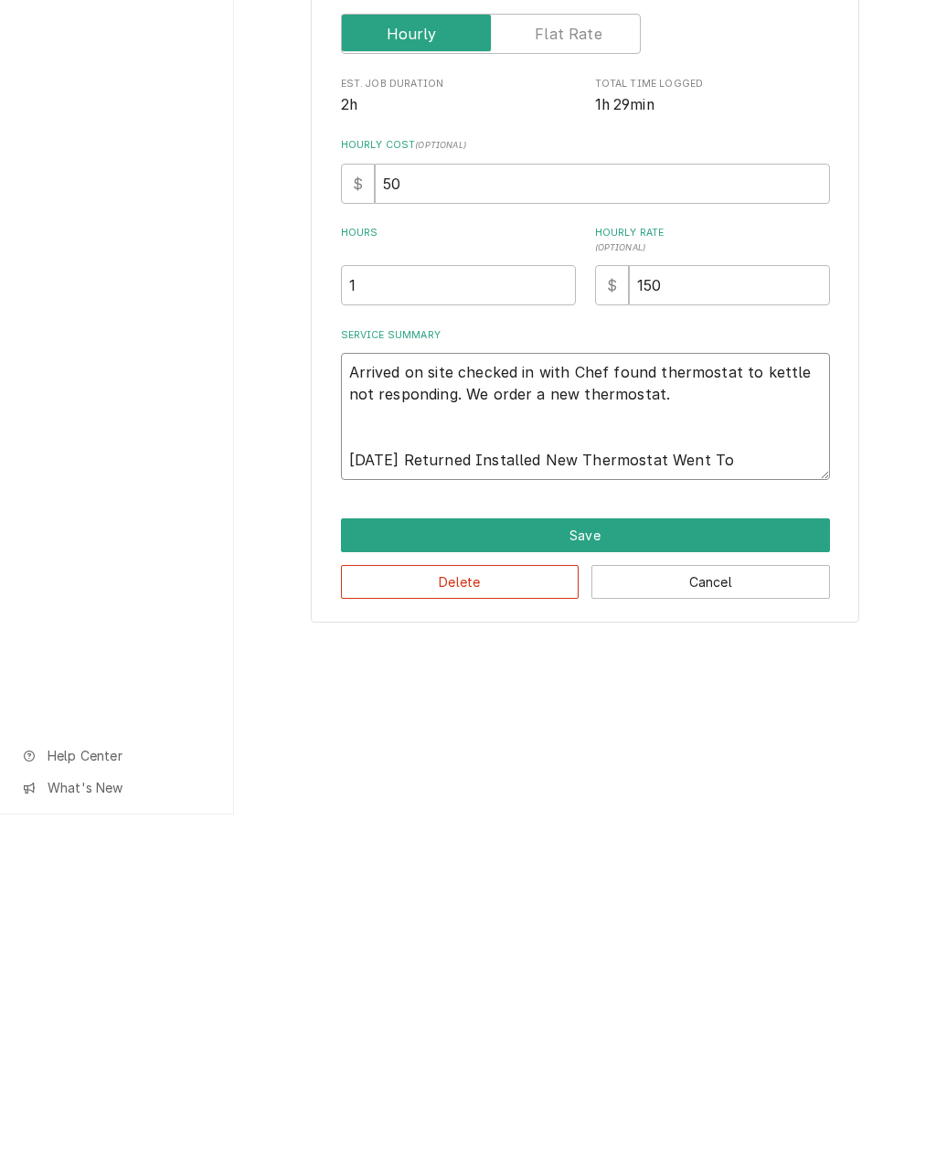
type textarea "x"
type textarea "Arrived on site checked in with Chef found thermostat to kettle not responding.…"
type textarea "x"
type textarea "Arrived on site checked in with Chef found thermostat to kettle not responding.…"
type textarea "x"
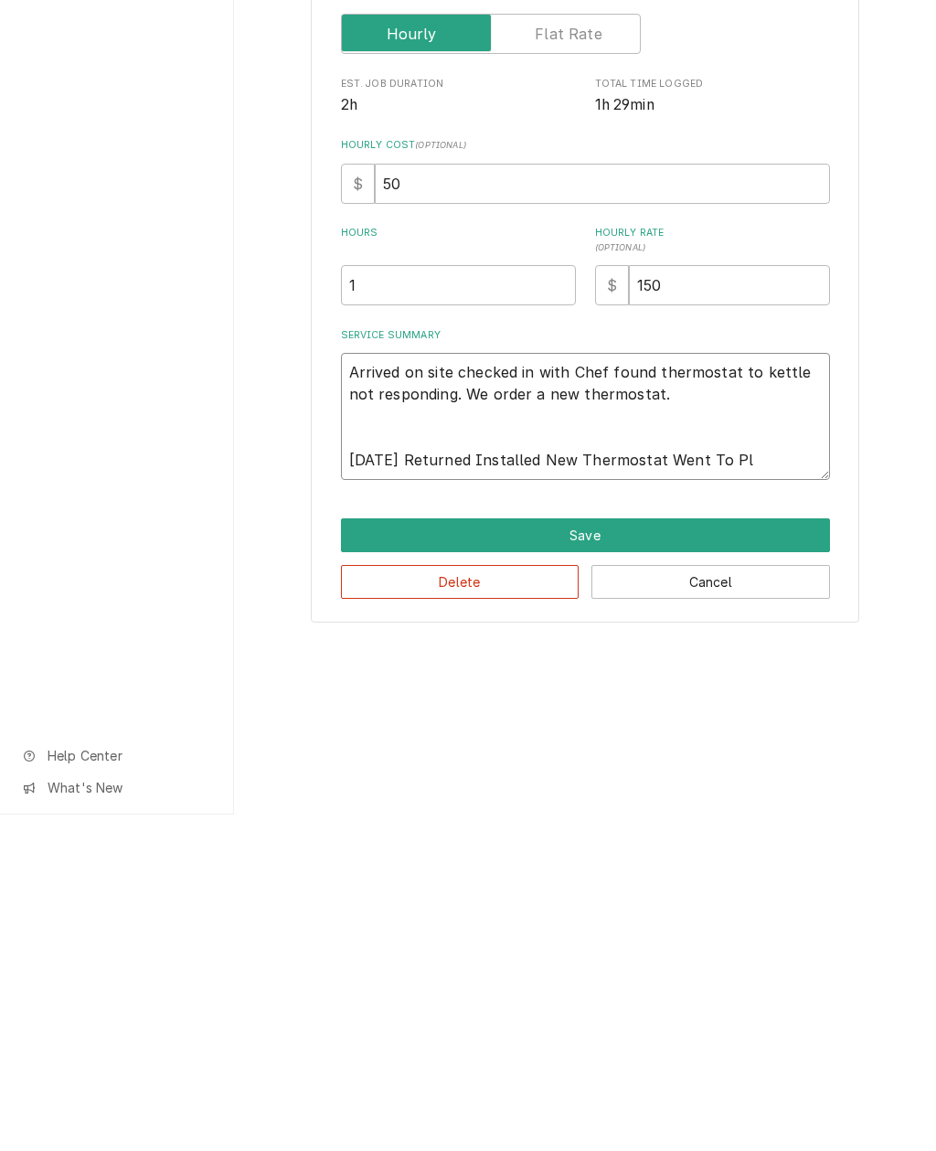
type textarea "Arrived on site checked in with Chef found thermostat to kettle not responding.…"
type textarea "x"
type textarea "Arrived on site checked in with Chef found thermostat to kettle not responding.…"
type textarea "x"
type textarea "Arrived on site checked in with Chef found thermostat to kettle not responding.…"
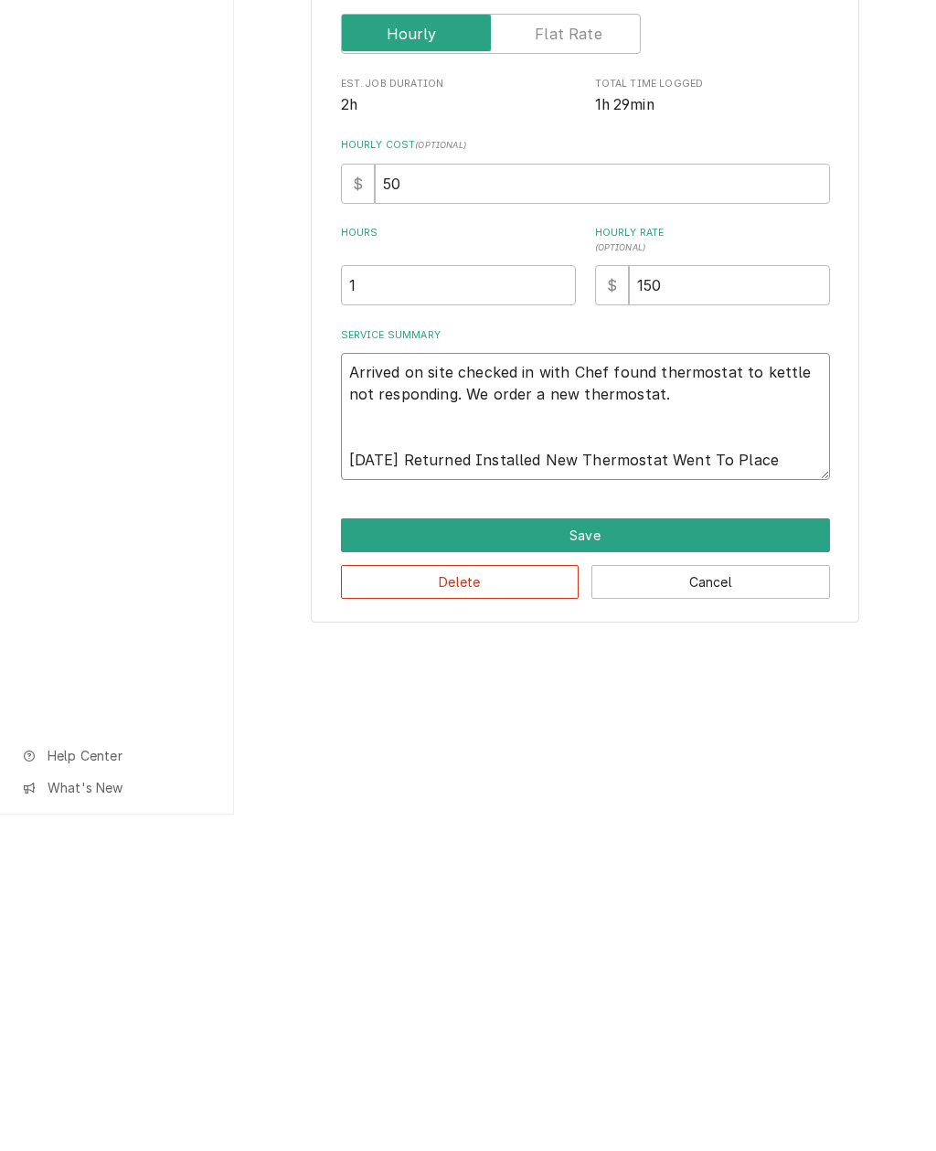
type textarea "x"
type textarea "Arrived on site checked in with Chef found thermostat to kettle not responding.…"
type textarea "x"
type textarea "Arrived on site checked in with Chef found thermostat to kettle not responding.…"
type textarea "x"
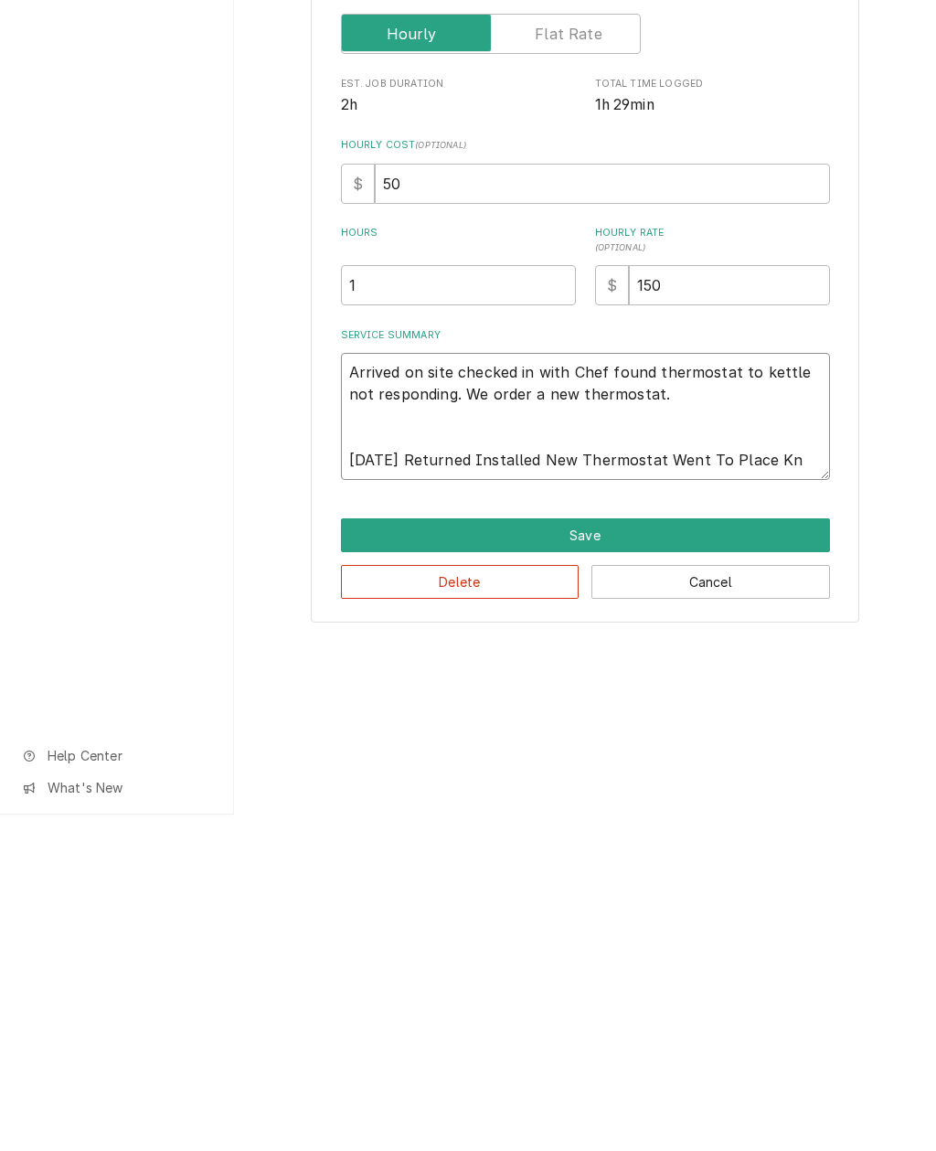
type textarea "Arrived on site checked in with Chef found thermostat to kettle not responding.…"
type textarea "x"
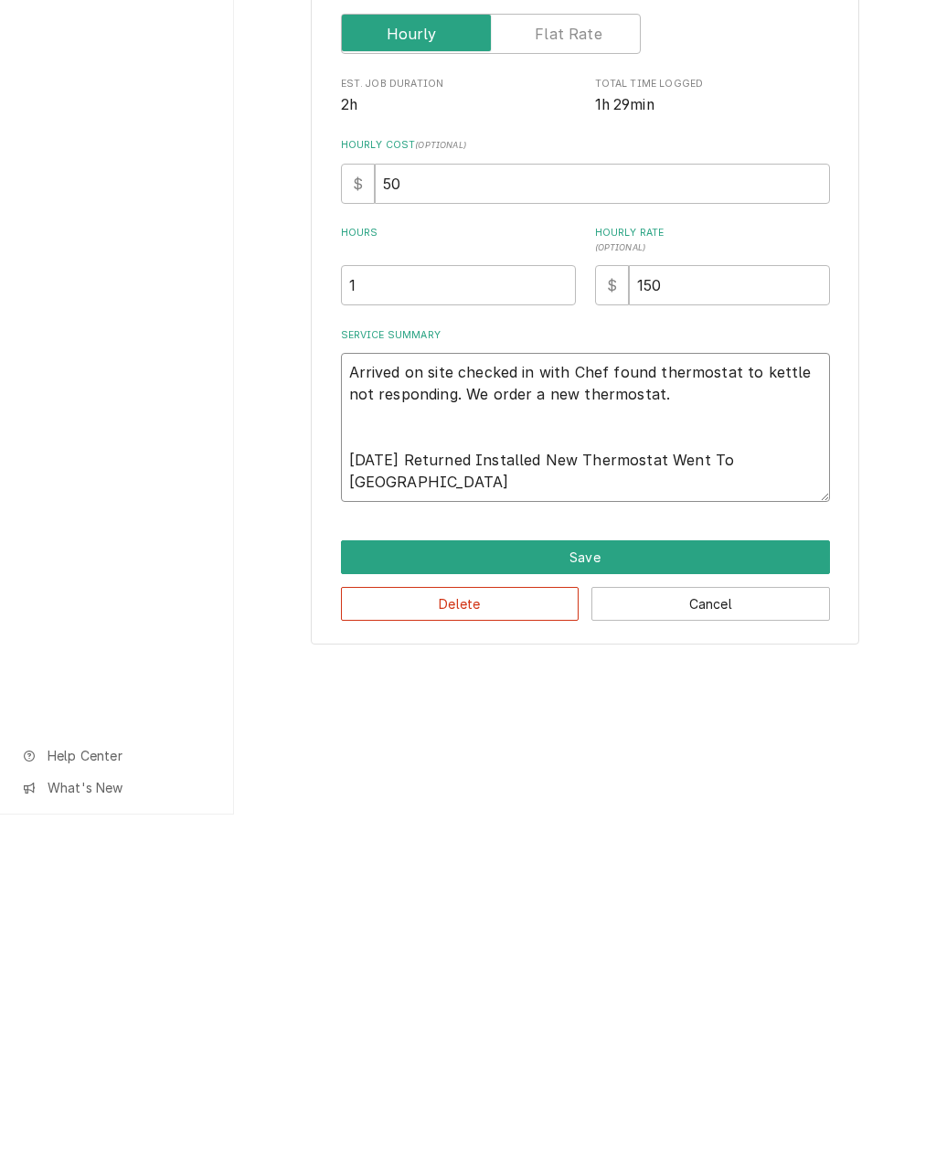
type textarea "Arrived on site checked in with Chef found thermostat to kettle not responding.…"
type textarea "x"
type textarea "Arrived on site checked in with Chef found thermostat to kettle not responding.…"
type textarea "x"
type textarea "Arrived on site checked in with Chef found thermostat to kettle not responding.…"
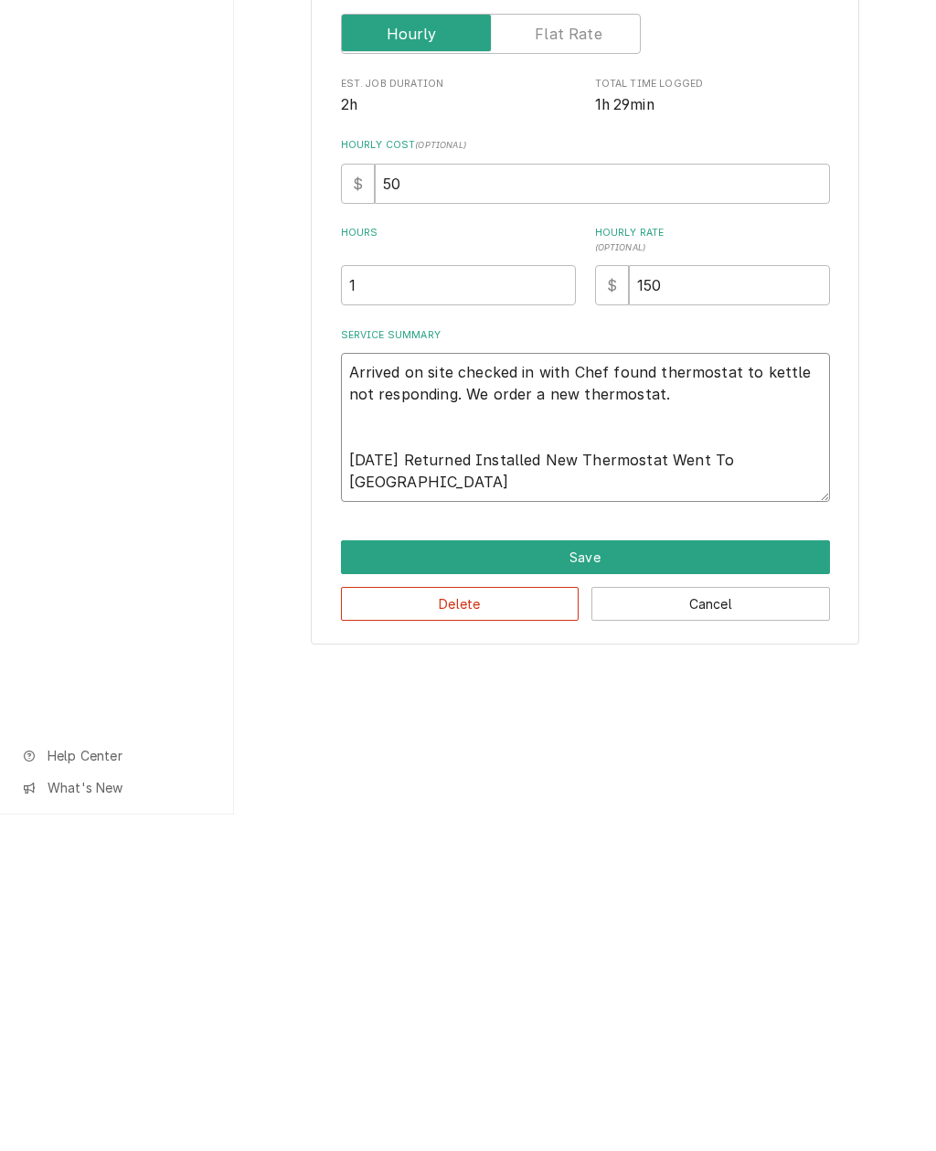
type textarea "x"
type textarea "Arrived on site checked in with Chef found thermostat to kettle not responding.…"
type textarea "x"
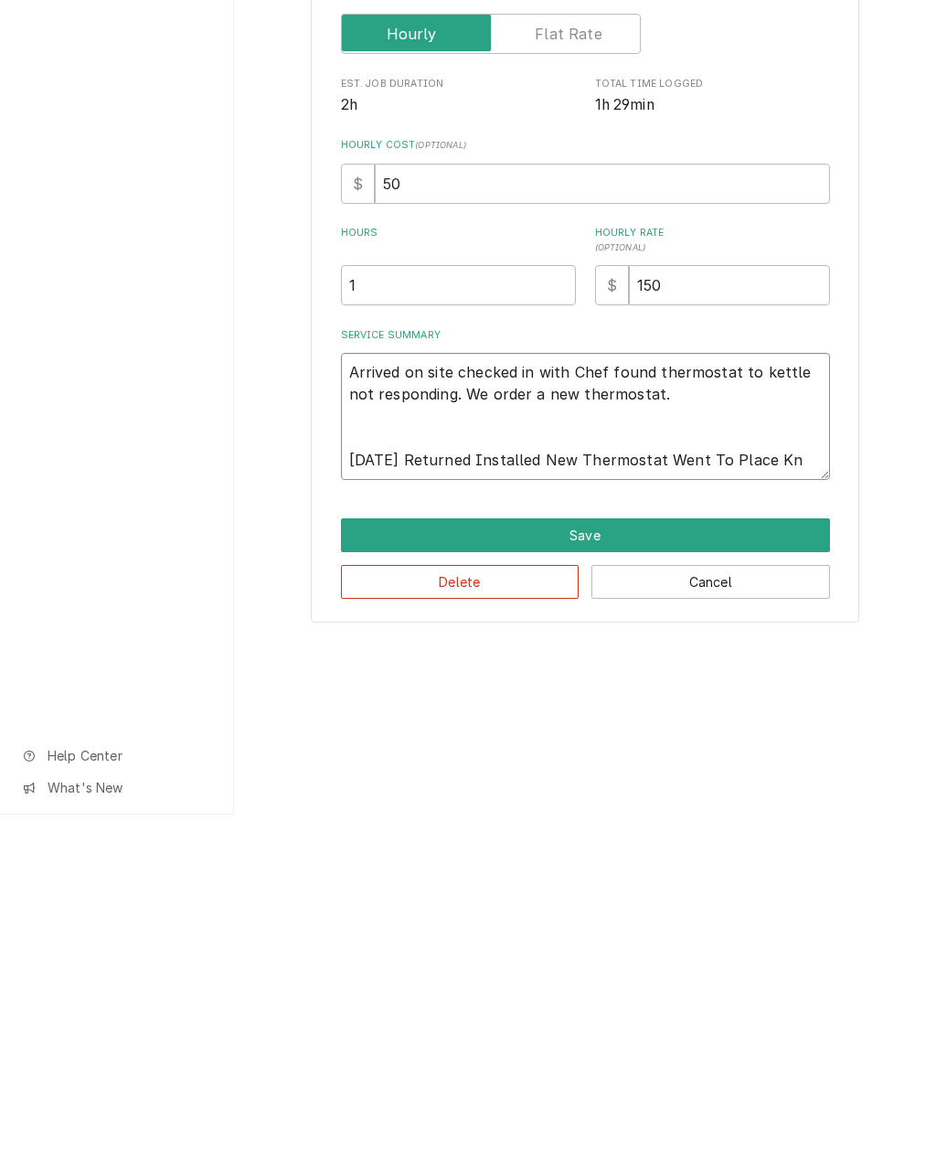
type textarea "Arrived on site checked in with Chef found thermostat to kettle not responding.…"
type textarea "x"
type textarea "Arrived on site checked in with Chef found thermostat to kettle not responding.…"
type textarea "x"
type textarea "Arrived on site checked in with Chef found thermostat to kettle not responding.…"
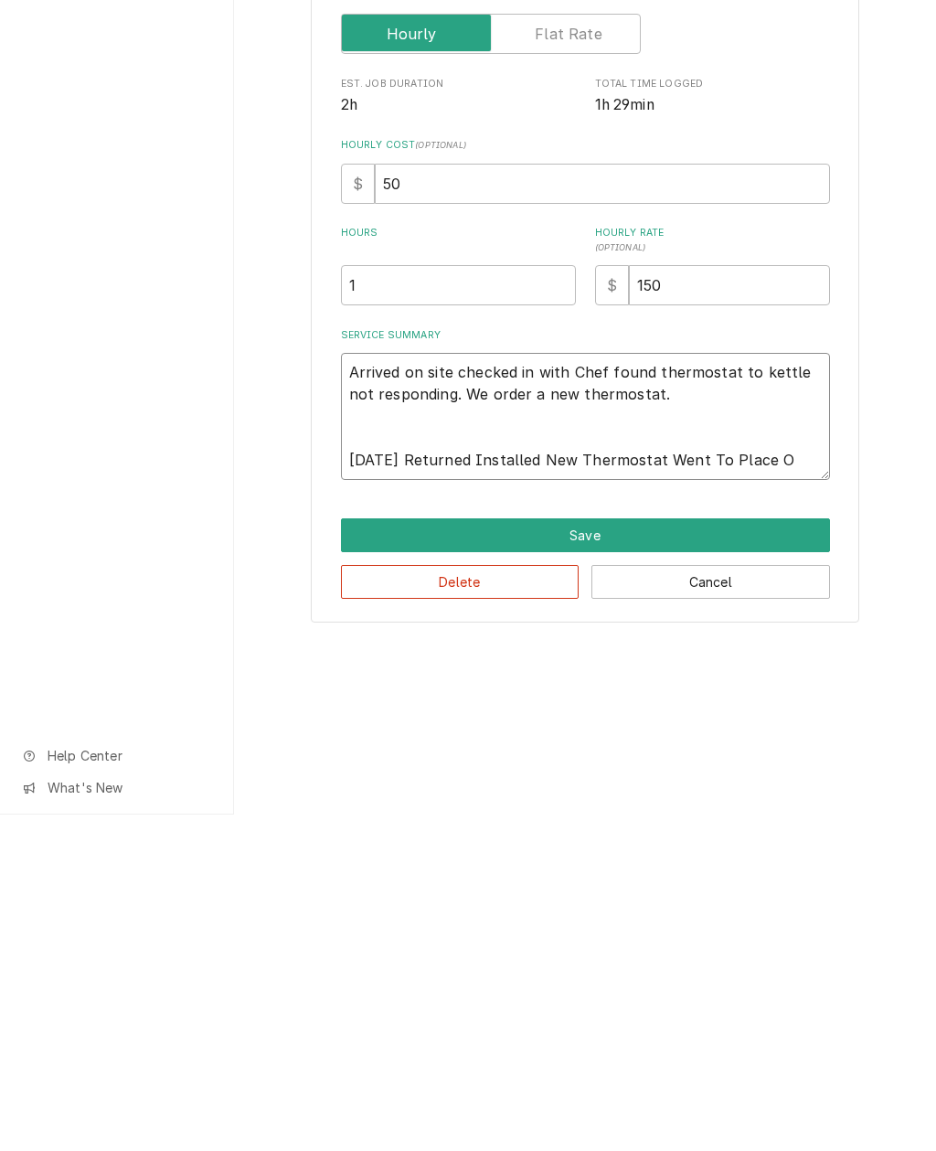
type textarea "x"
type textarea "Arrived on site checked in with Chef found thermostat to kettle not responding.…"
type textarea "x"
type textarea "Arrived on site checked in with Chef found thermostat to kettle not responding.…"
type textarea "x"
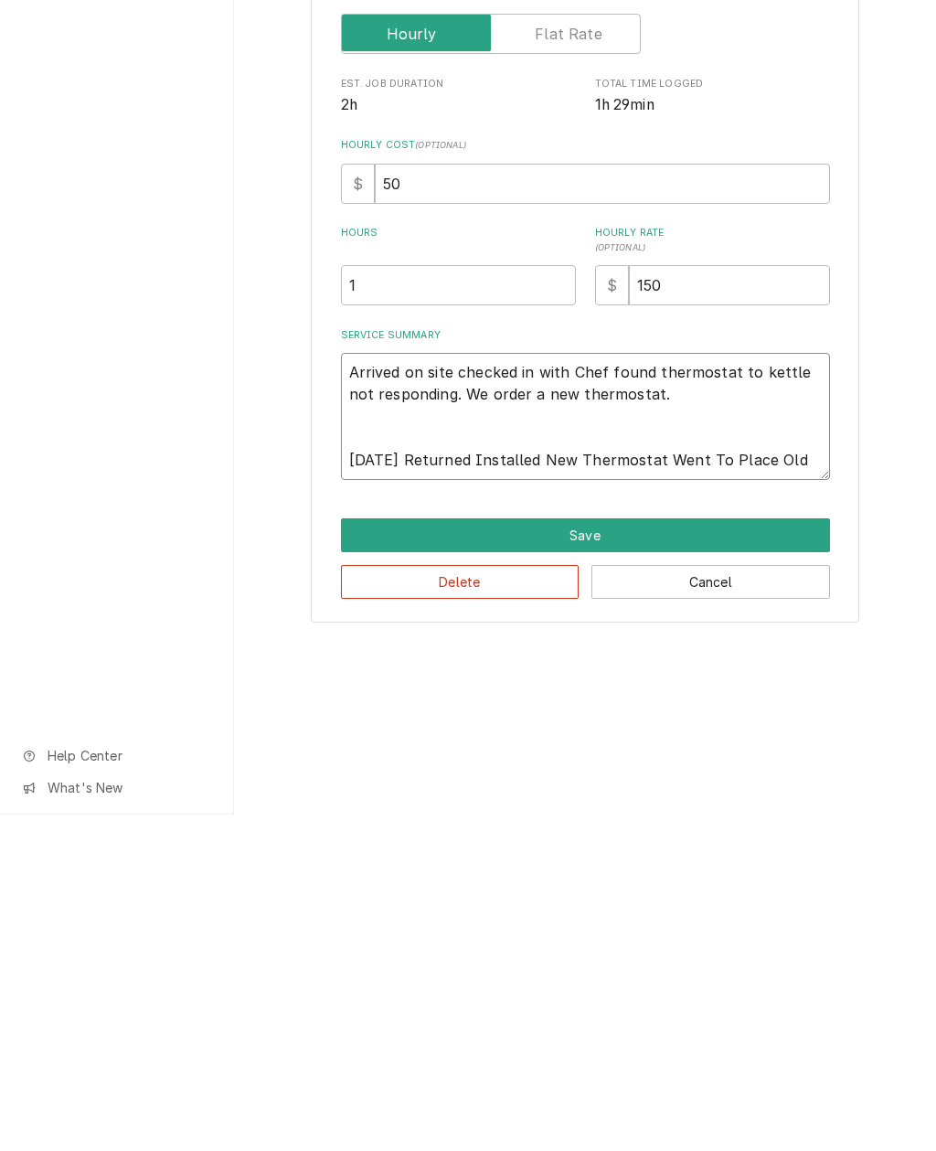
type textarea "Arrived on site checked in with Chef found thermostat to kettle not responding.…"
type textarea "x"
type textarea "Arrived on site checked in with Chef found thermostat to kettle not responding.…"
type textarea "x"
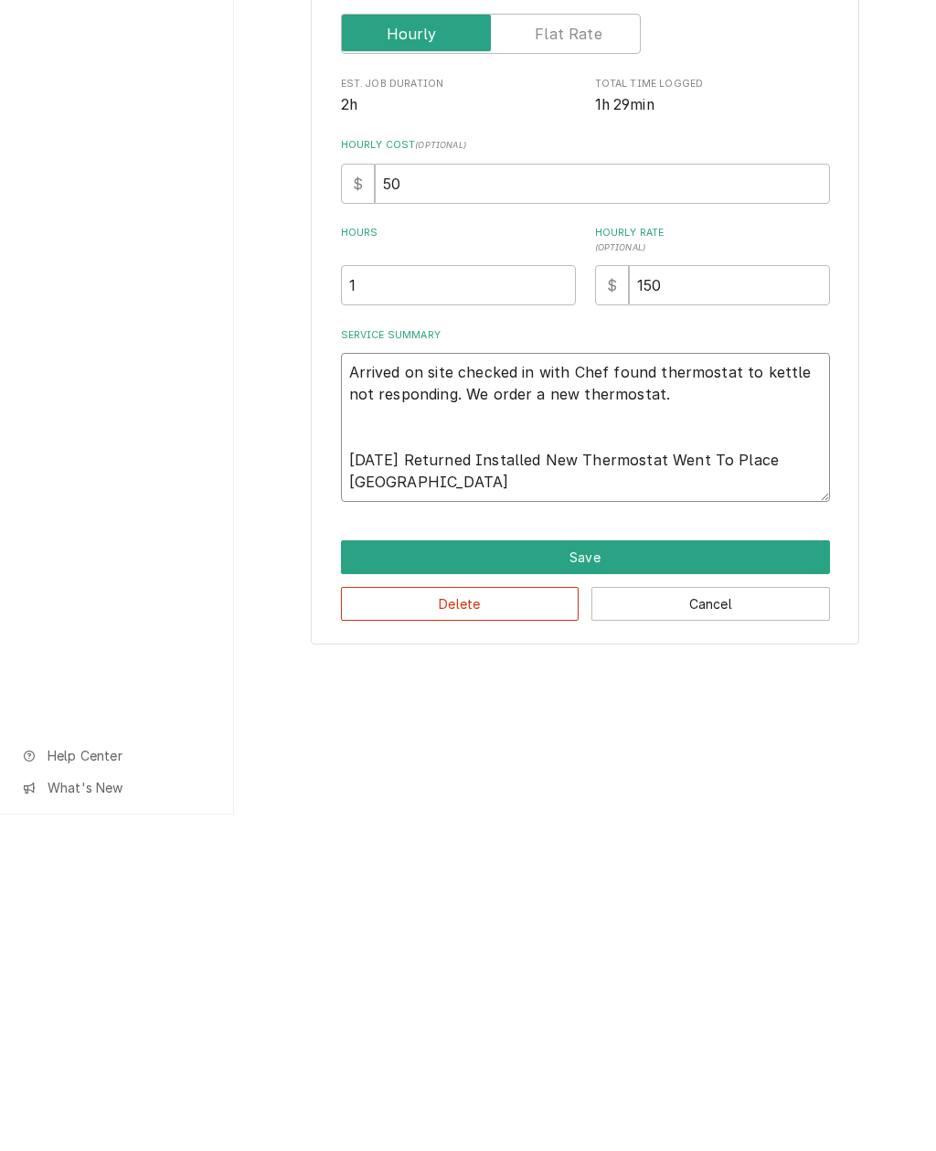
type textarea "Arrived on site checked in with Chef found thermostat to kettle not responding.…"
type textarea "x"
type textarea "Arrived on site checked in with Chef found thermostat to kettle not responding.…"
type textarea "x"
type textarea "Arrived on site checked in with Chef found thermostat to kettle not responding.…"
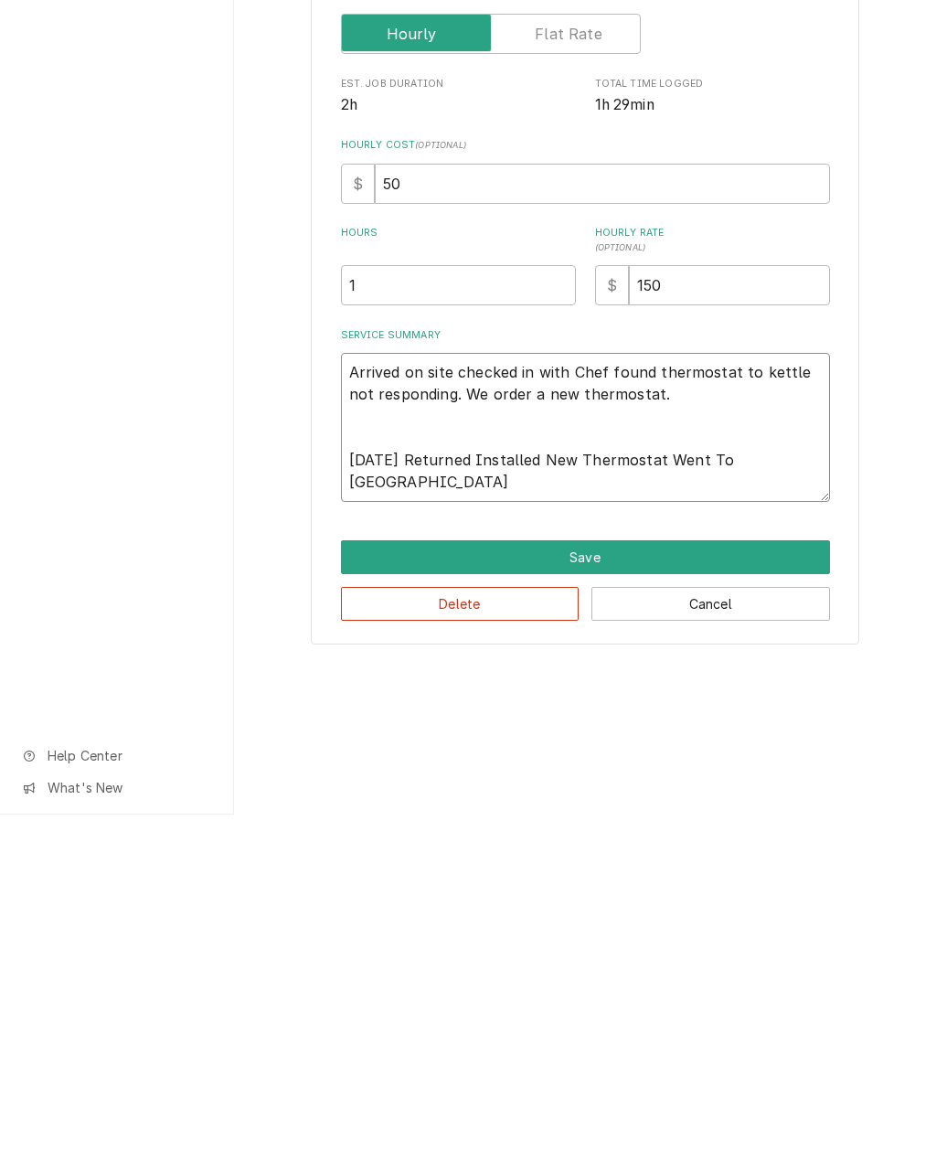
type textarea "x"
type textarea "Arrived on site checked in with Chef found thermostat to kettle not responding.…"
type textarea "x"
type textarea "Arrived on site checked in with Chef found thermostat to kettle not responding.…"
type textarea "x"
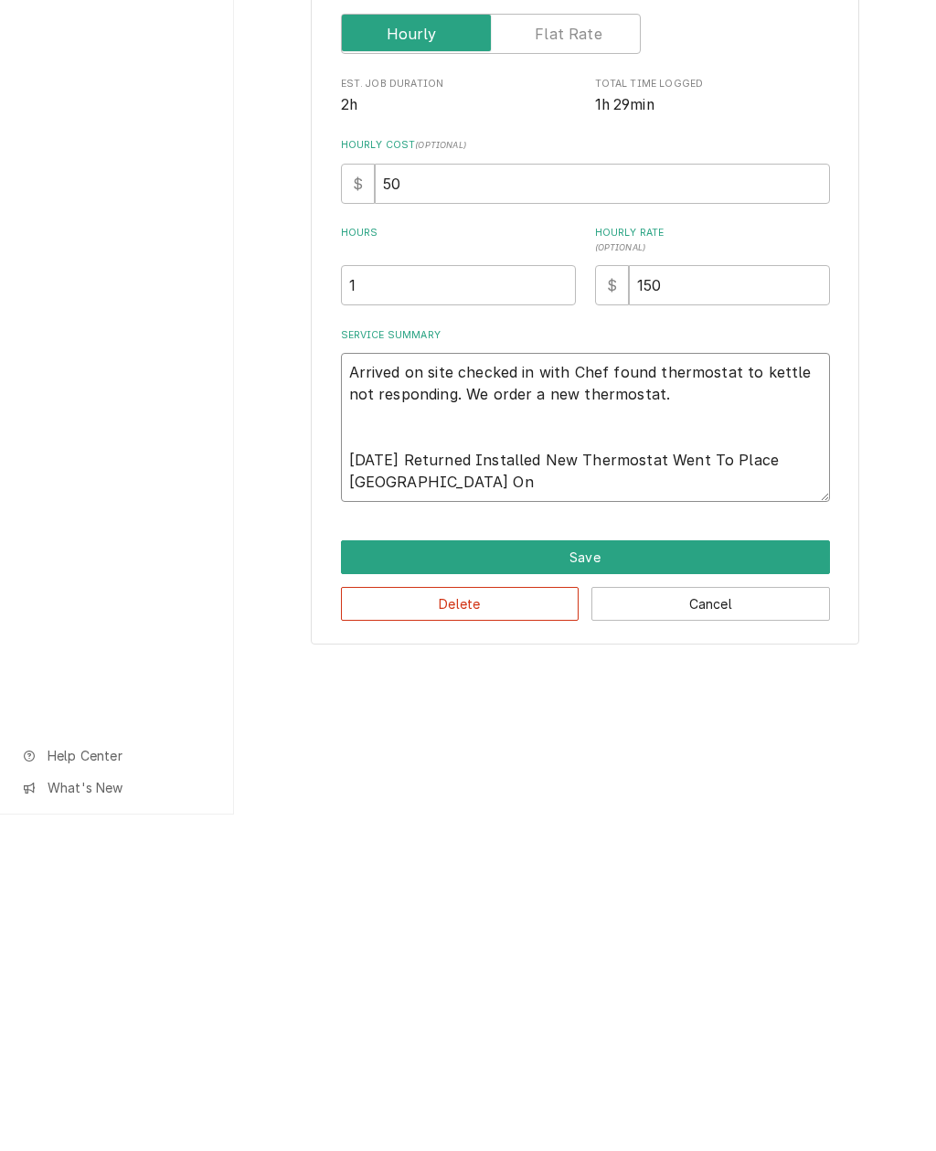
type textarea "Arrived on site checked in with Chef found thermostat to kettle not responding.…"
type textarea "x"
type textarea "Arrived on site checked in with Chef found thermostat to kettle not responding.…"
type textarea "x"
type textarea "Arrived on site checked in with Chef found thermostat to kettle not responding.…"
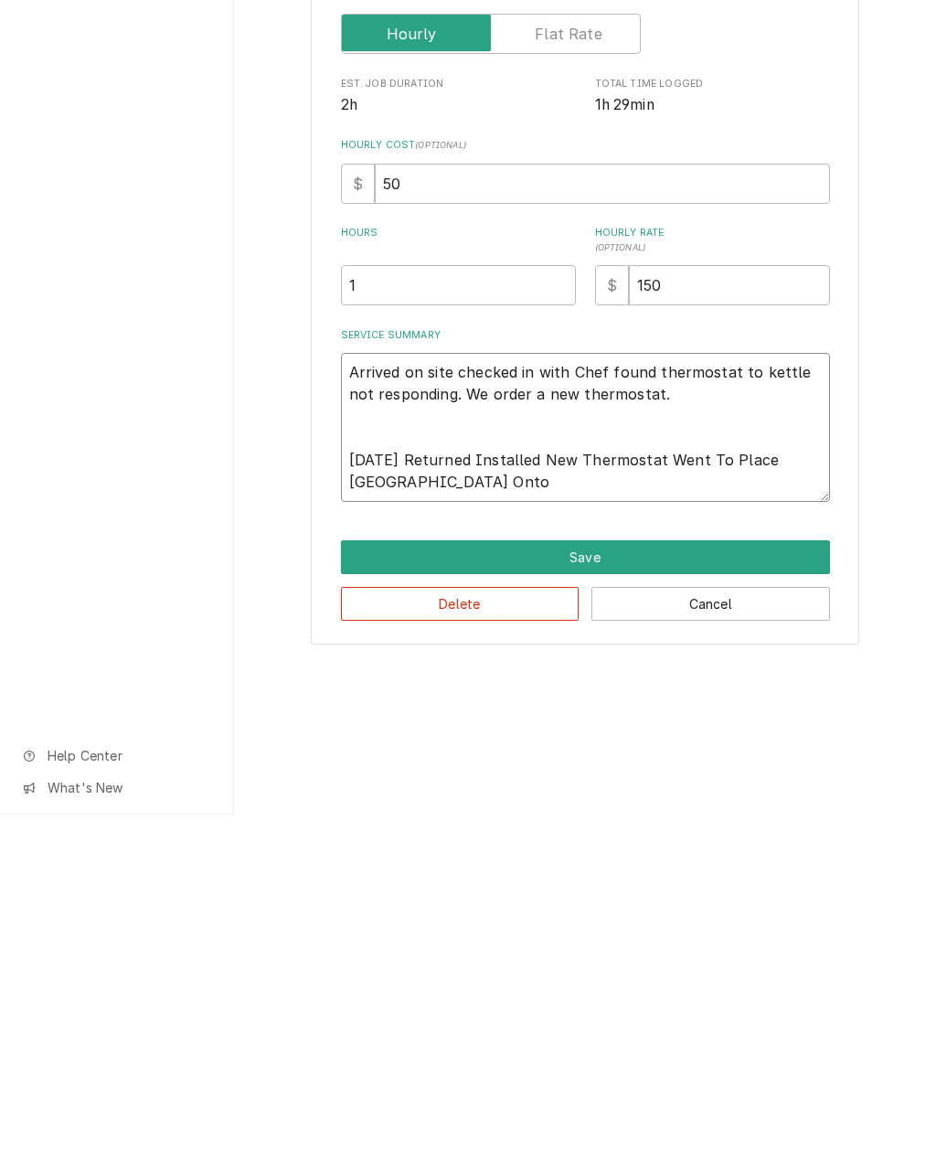
type textarea "x"
type textarea "Arrived on site checked in with Chef found thermostat to kettle not responding.…"
type textarea "x"
type textarea "Arrived on site checked in with Chef found thermostat to kettle not responding.…"
type textarea "x"
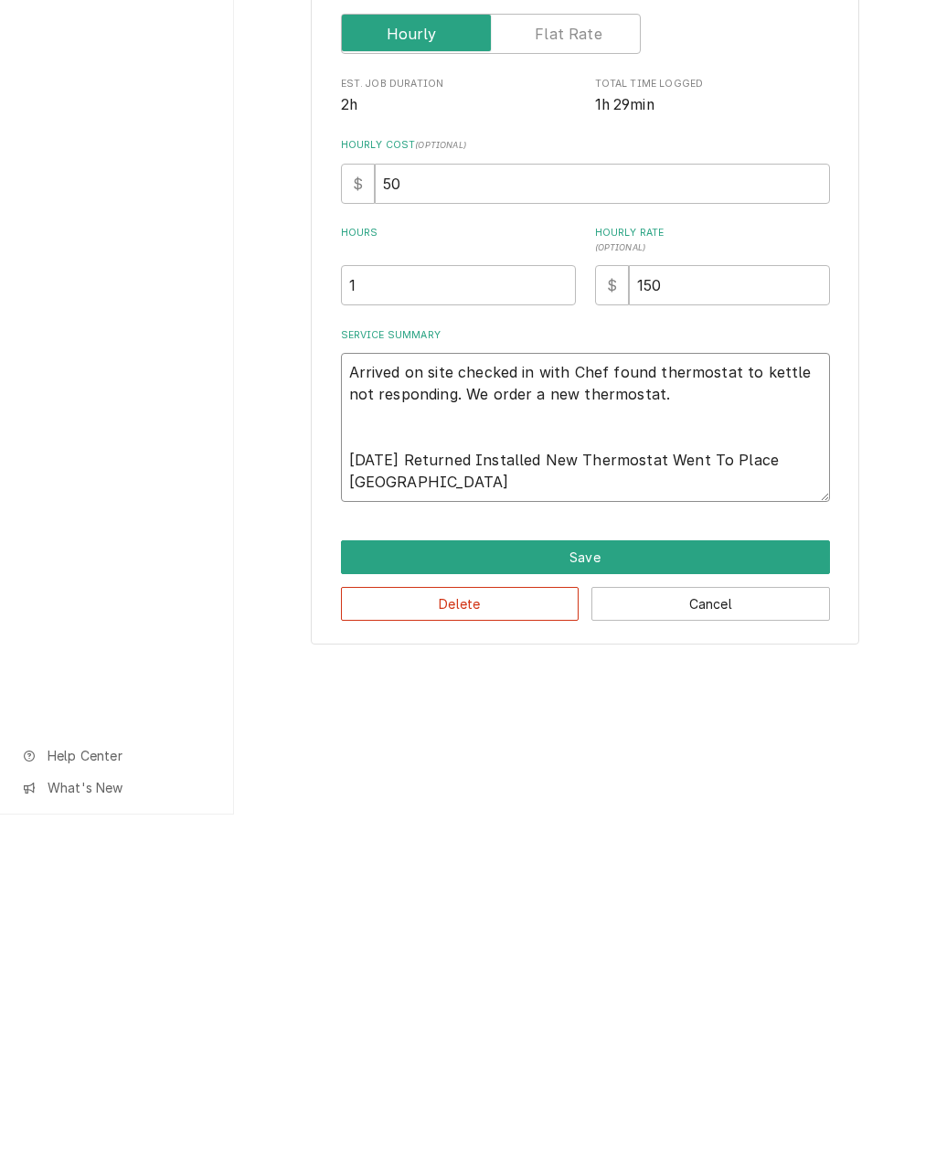
type textarea "Arrived on site checked in with Chef found thermostat to kettle not responding.…"
type textarea "x"
type textarea "Arrived on site checked in with Chef found thermostat to kettle not responding.…"
type textarea "x"
type textarea "Arrived on site checked in with Chef found thermostat to kettle not responding.…"
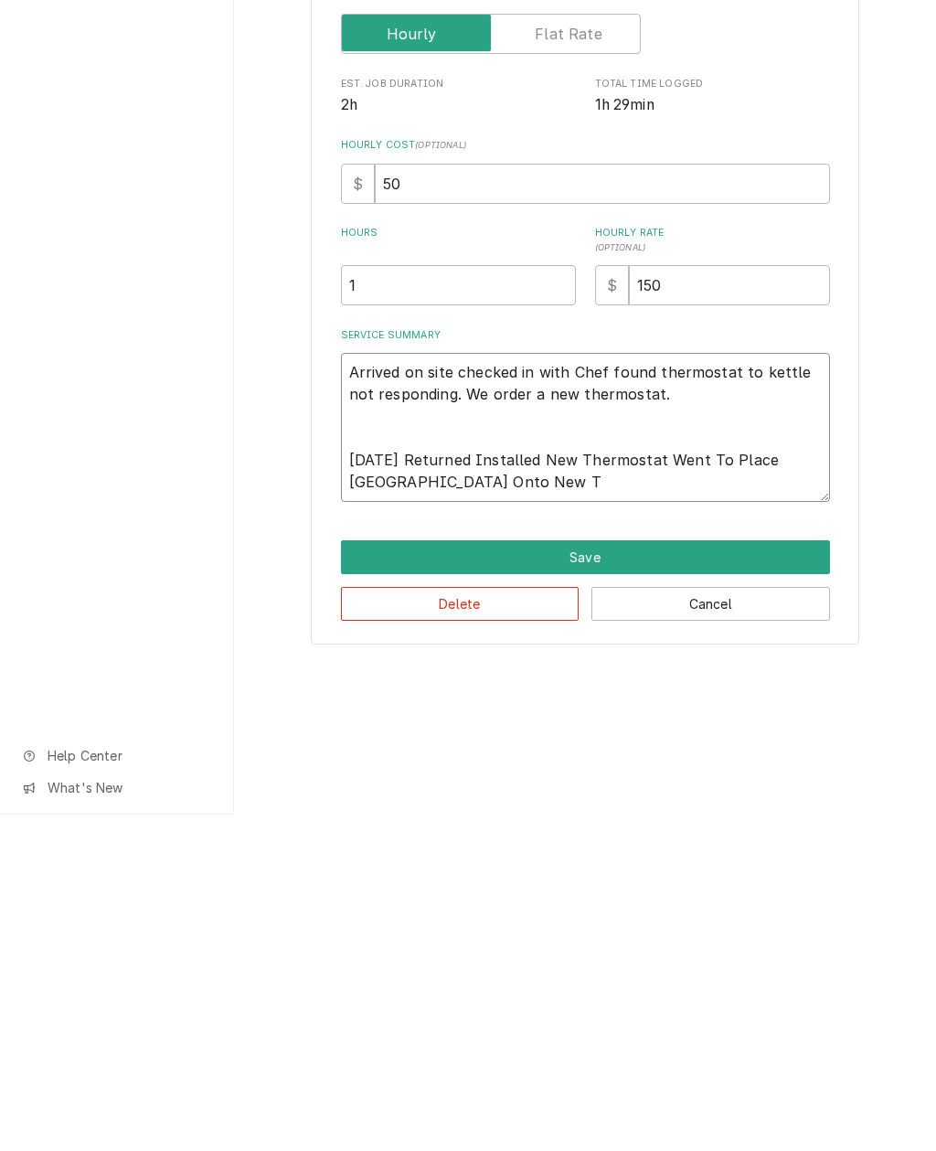
type textarea "x"
type textarea "Arrived on site checked in with Chef found thermostat to kettle not responding.…"
type textarea "x"
type textarea "Arrived on site checked in with Chef found thermostat to kettle not responding.…"
type textarea "x"
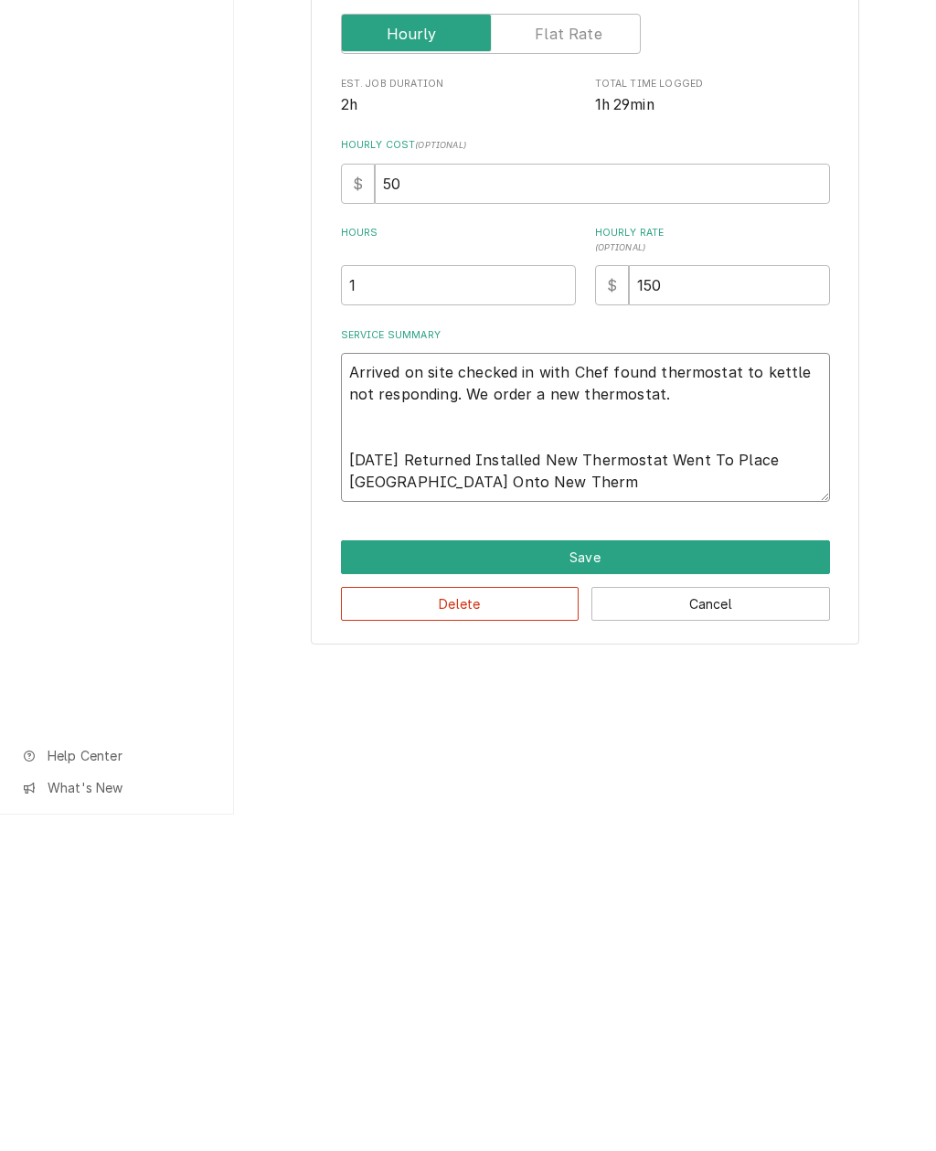
type textarea "Arrived on site checked in with Chef found thermostat to kettle not responding.…"
type textarea "x"
type textarea "Arrived on site checked in with Chef found thermostat to kettle not responding.…"
type textarea "x"
type textarea "Arrived on site checked in with Chef found thermostat to kettle not responding.…"
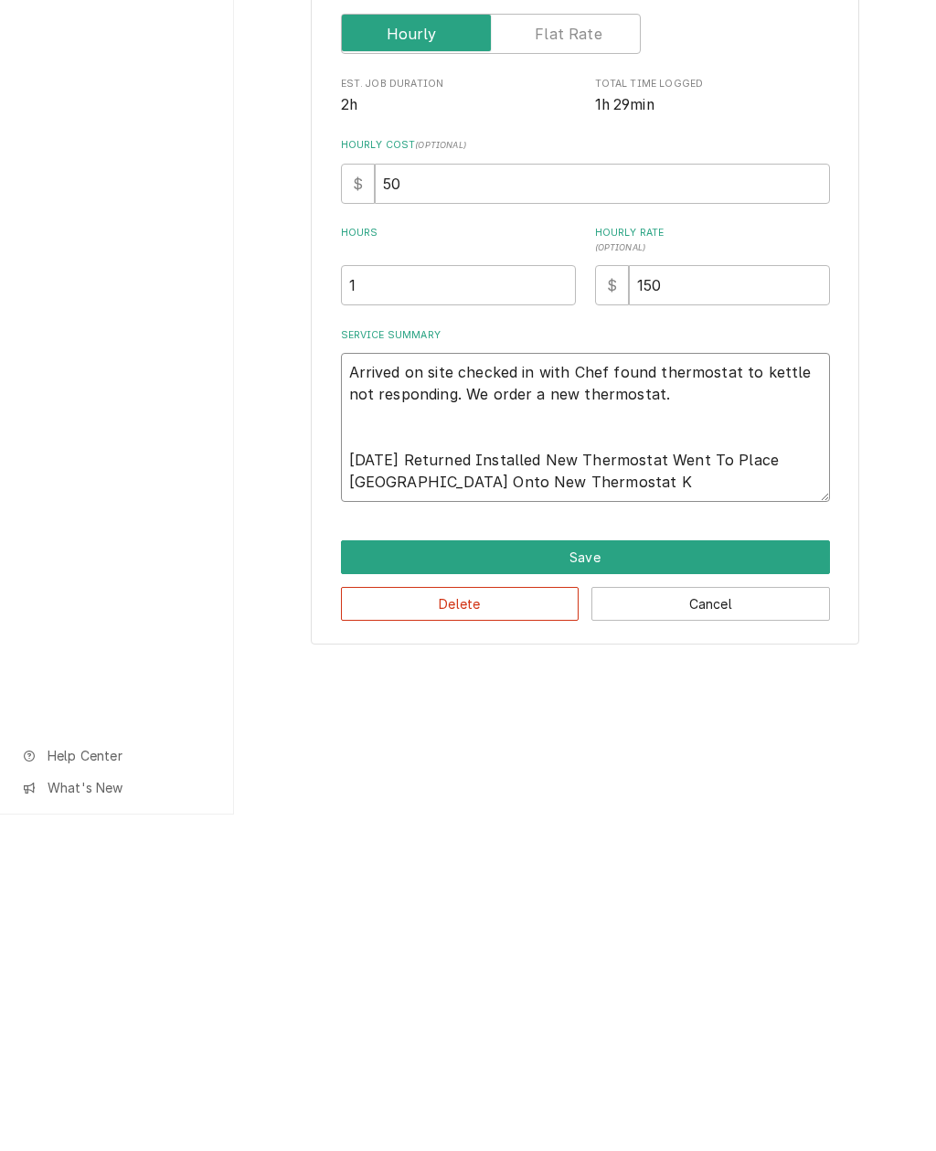
type textarea "x"
type textarea "Arrived on site checked in with Chef found thermostat to kettle not responding.…"
type textarea "x"
type textarea "Arrived on site checked in with Chef found thermostat to kettle not responding.…"
type textarea "x"
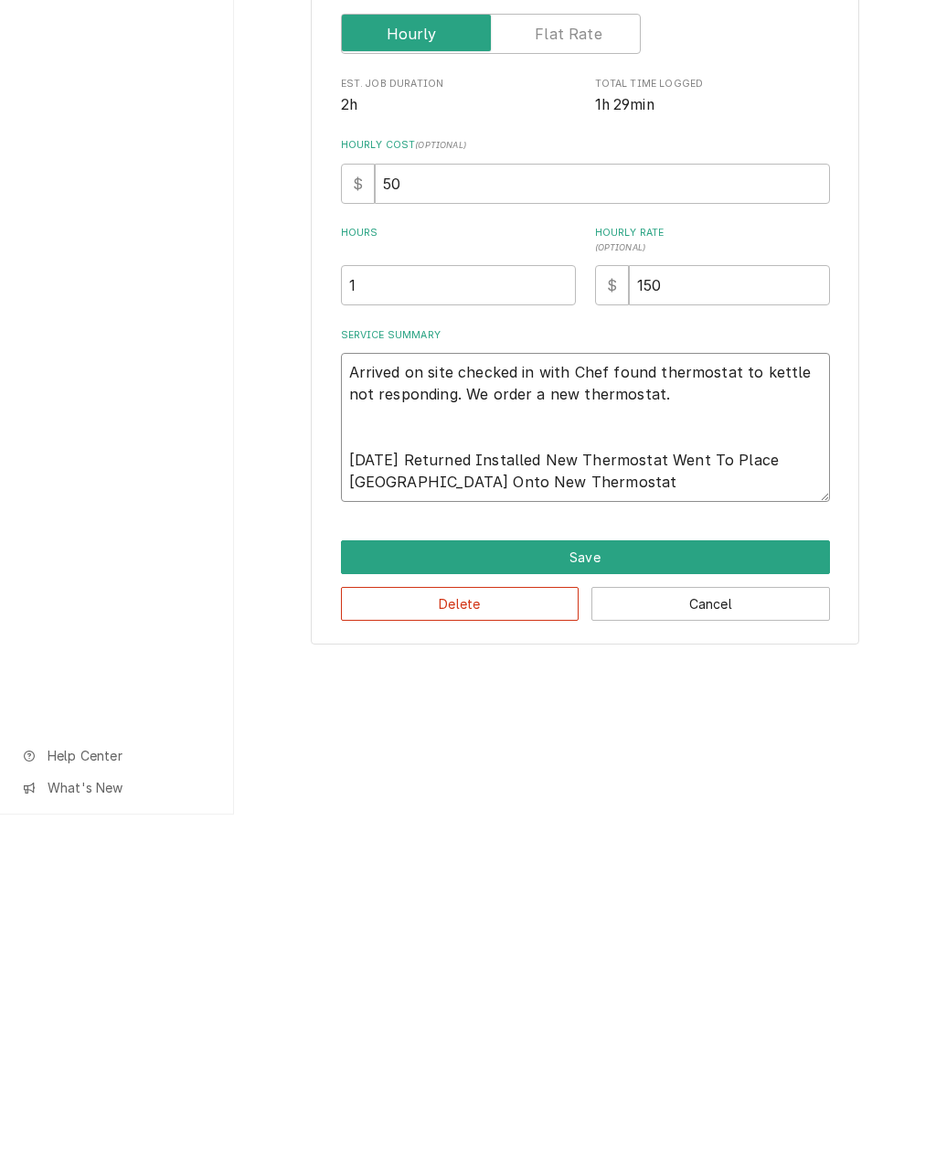
type textarea "Arrived on site checked in with Chef found thermostat to kettle not responding.…"
type textarea "x"
type textarea "Arrived on site checked in with Chef found thermostat to kettle not responding.…"
type textarea "x"
type textarea "Arrived on site checked in with Chef found thermostat to kettle not responding.…"
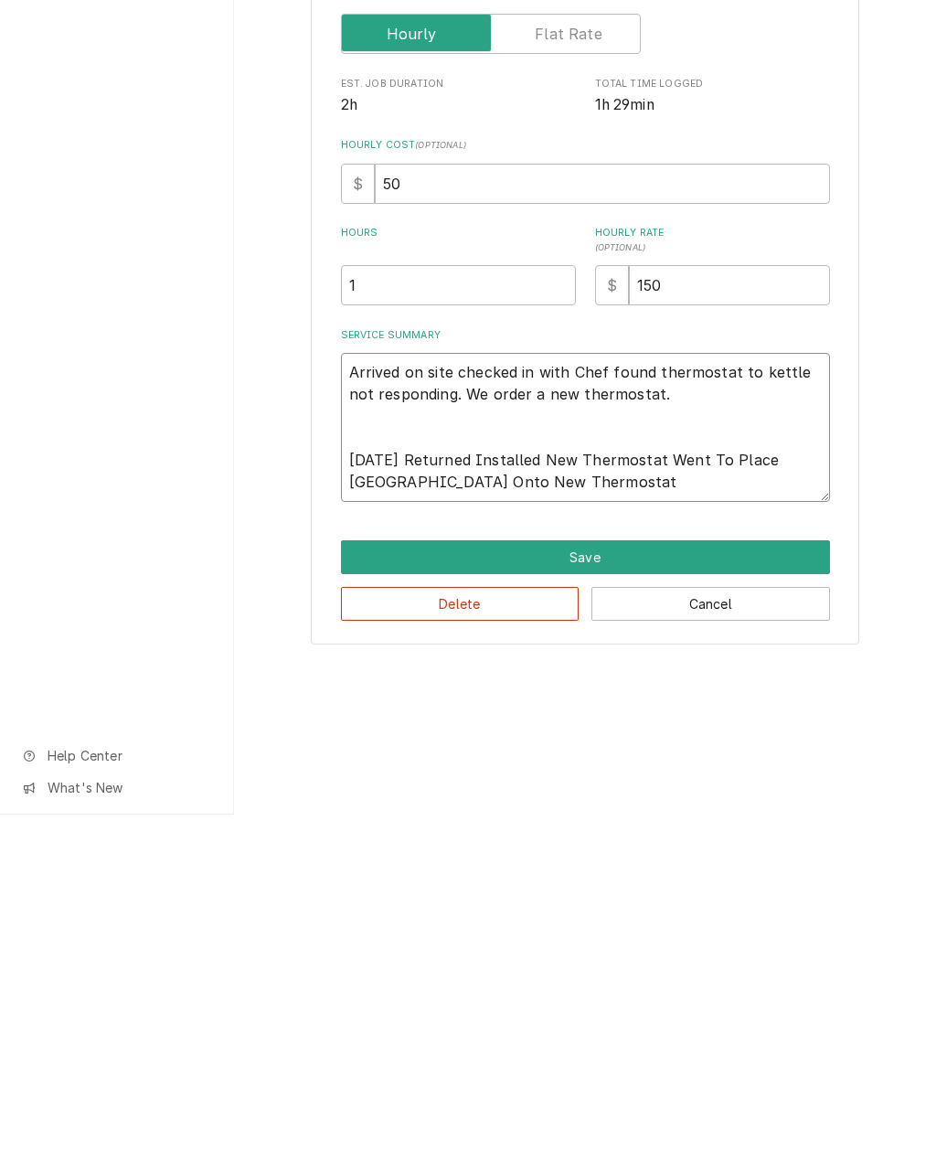
type textarea "x"
type textarea "Arrived on site checked in with Chef found thermostat to kettle not responding.…"
type textarea "x"
type textarea "Arrived on site checked in with Chef found thermostat to kettle not responding.…"
type textarea "x"
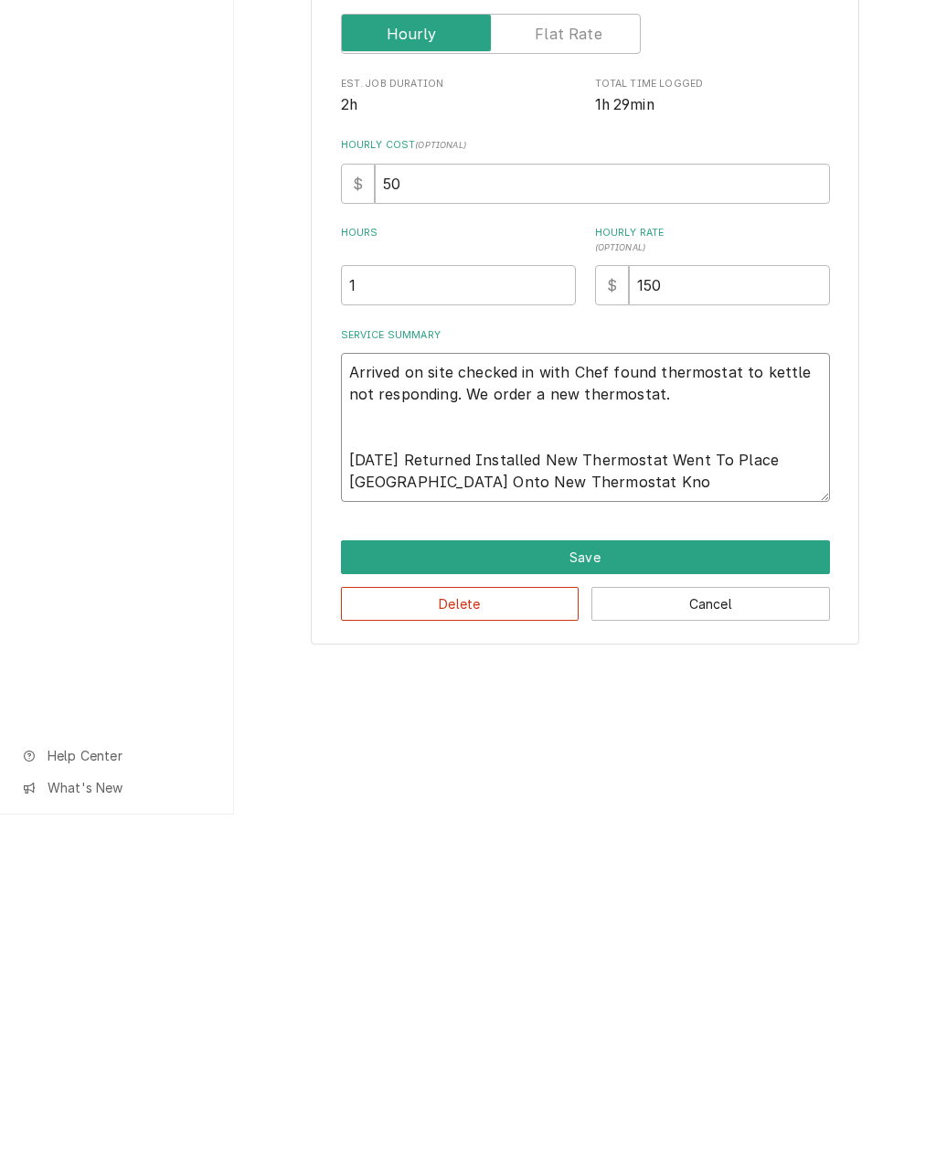
type textarea "Arrived on site checked in with Chef found thermostat to kettle not responding.…"
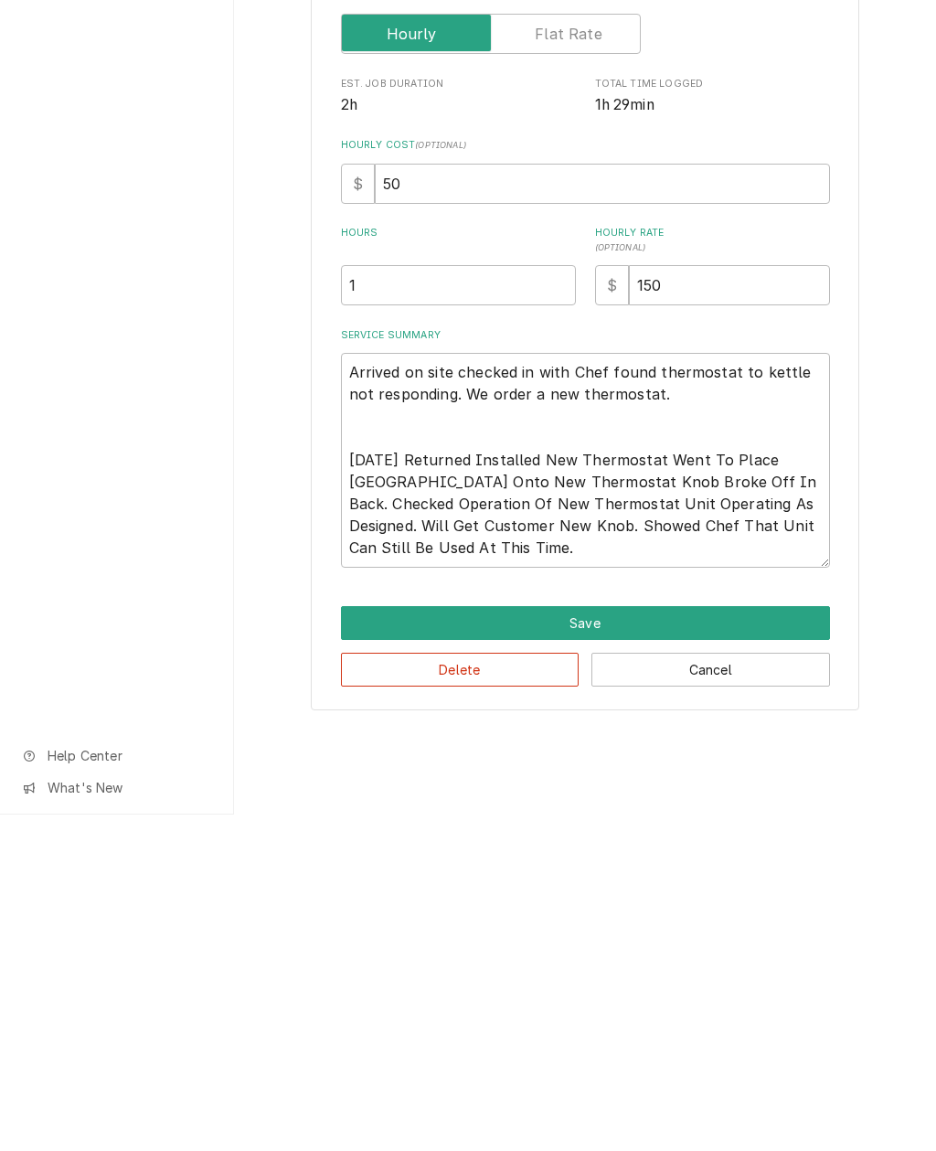
click at [606, 943] on button "Save" at bounding box center [585, 960] width 489 height 34
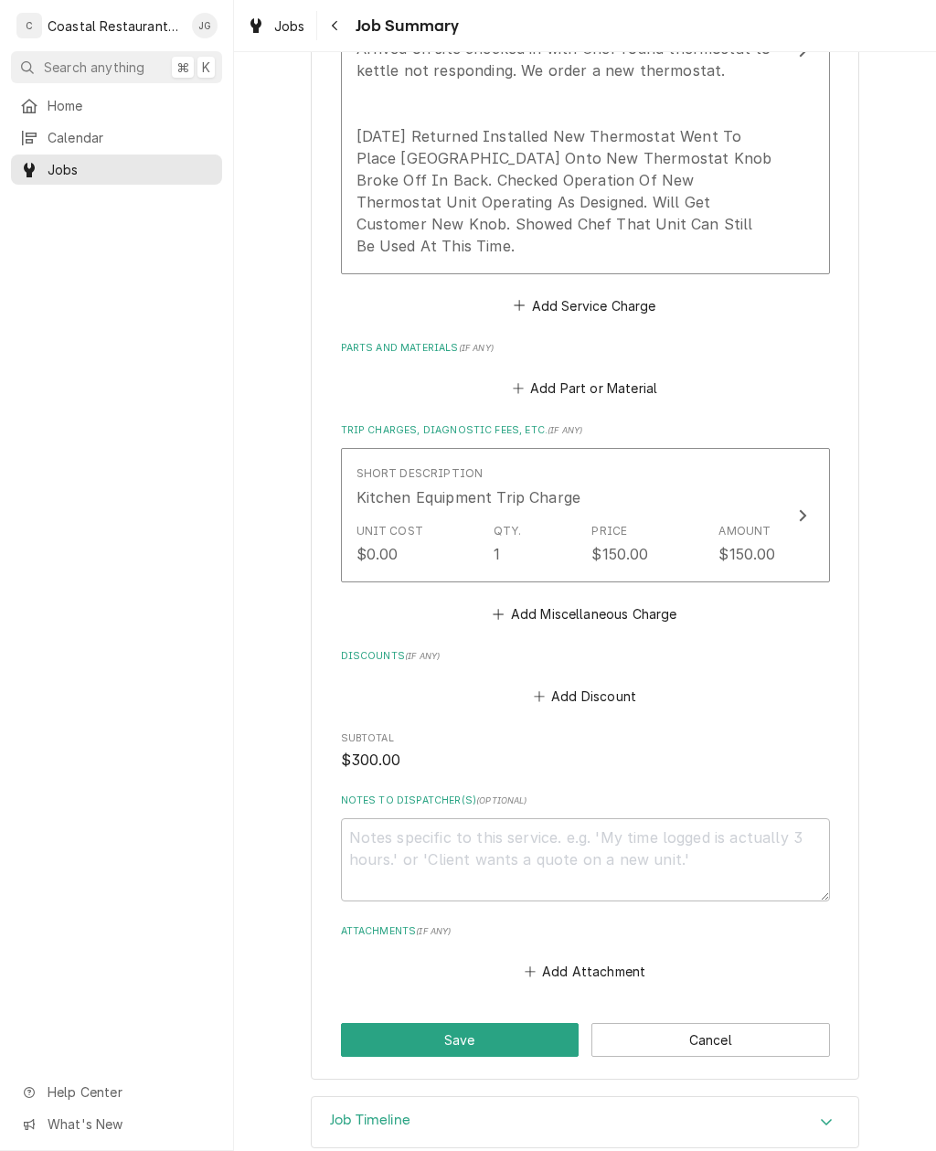
scroll to position [693, 0]
click at [494, 1024] on button "Save" at bounding box center [460, 1041] width 239 height 34
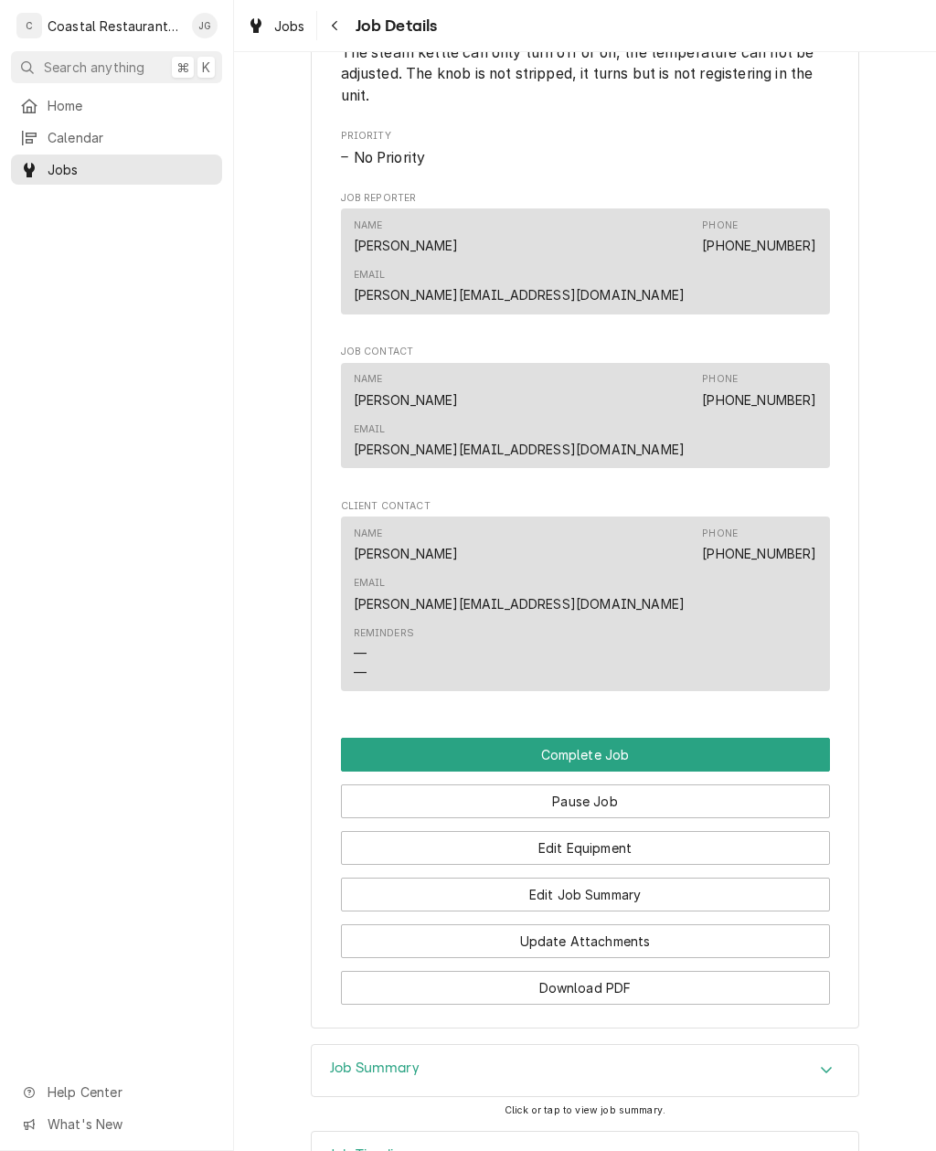
scroll to position [1205, 0]
click at [675, 739] on button "Complete Job" at bounding box center [585, 756] width 489 height 34
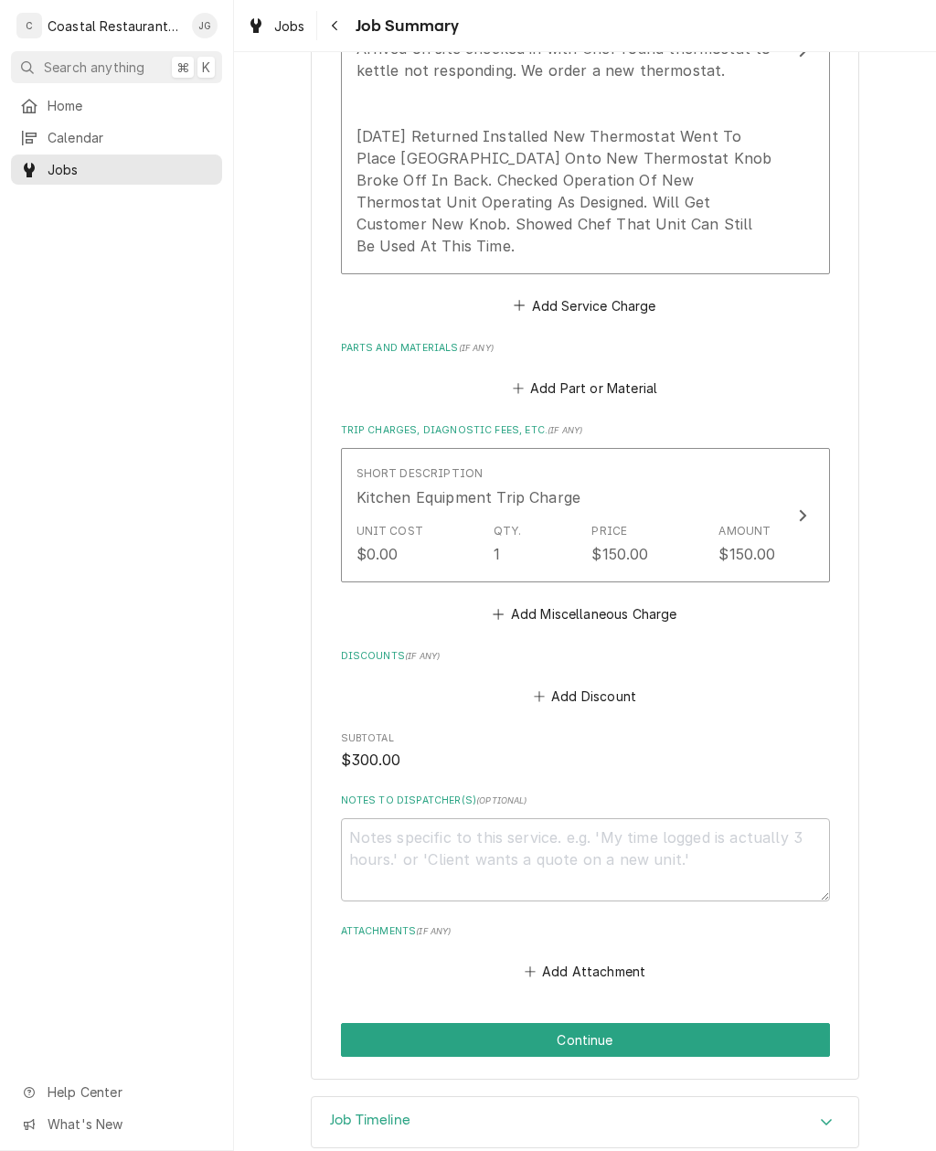
scroll to position [693, 0]
click at [715, 1024] on button "Continue" at bounding box center [585, 1041] width 489 height 34
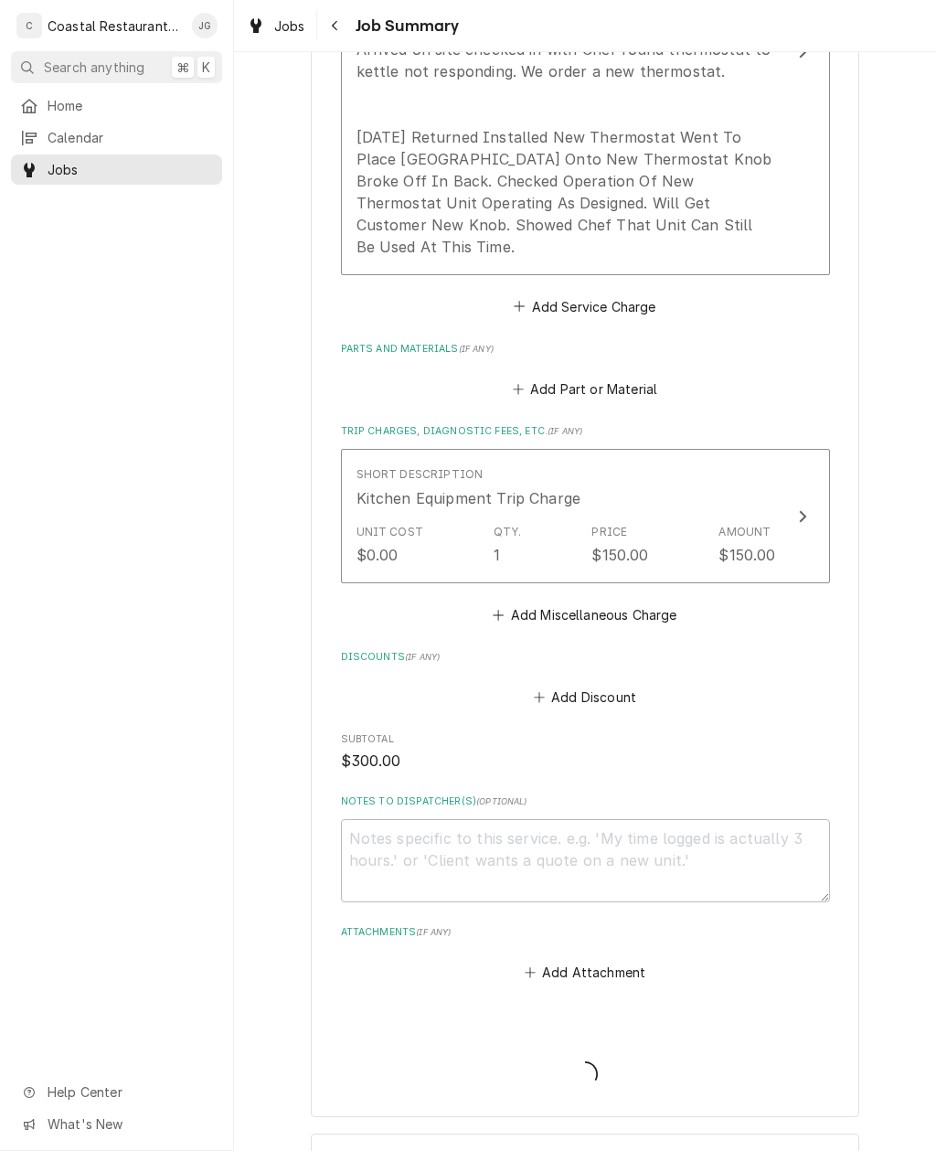
type textarea "x"
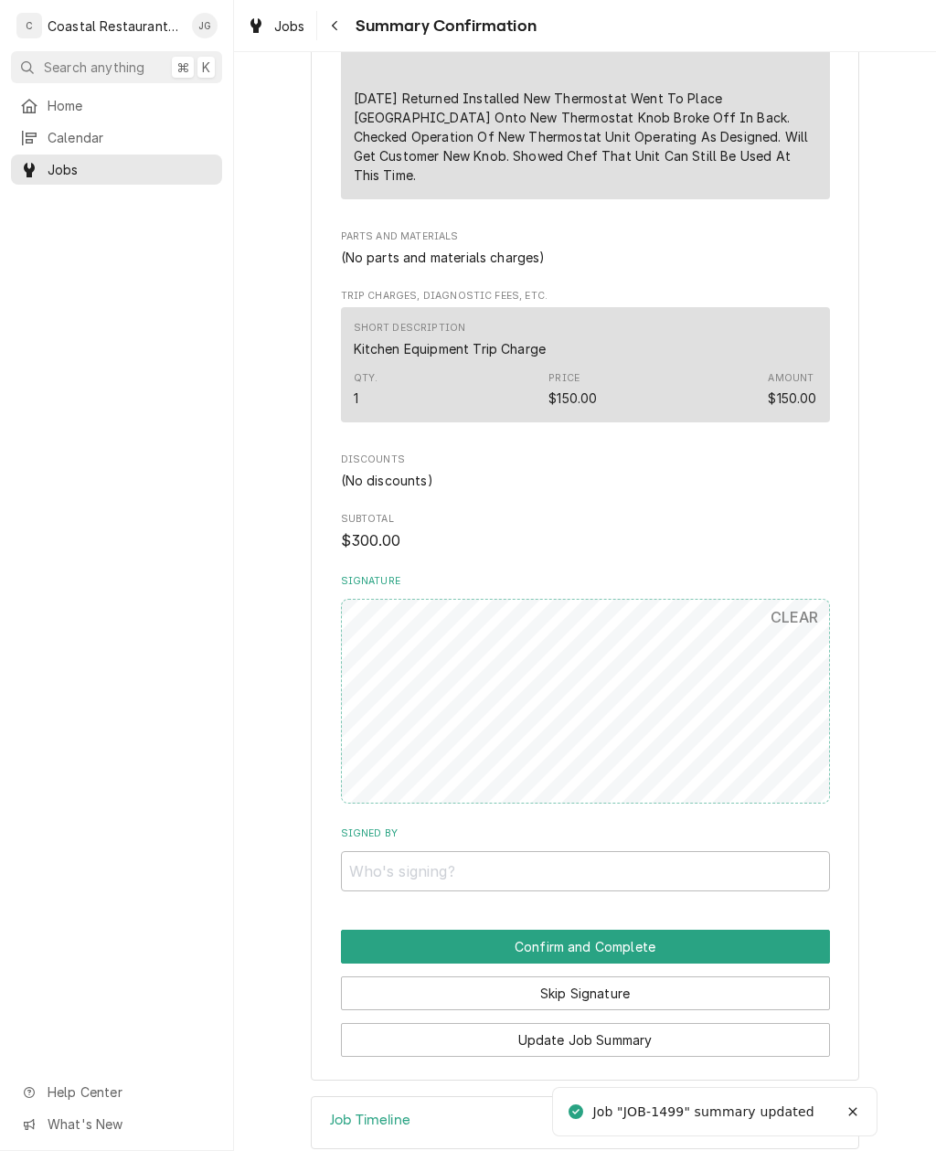
scroll to position [683, 0]
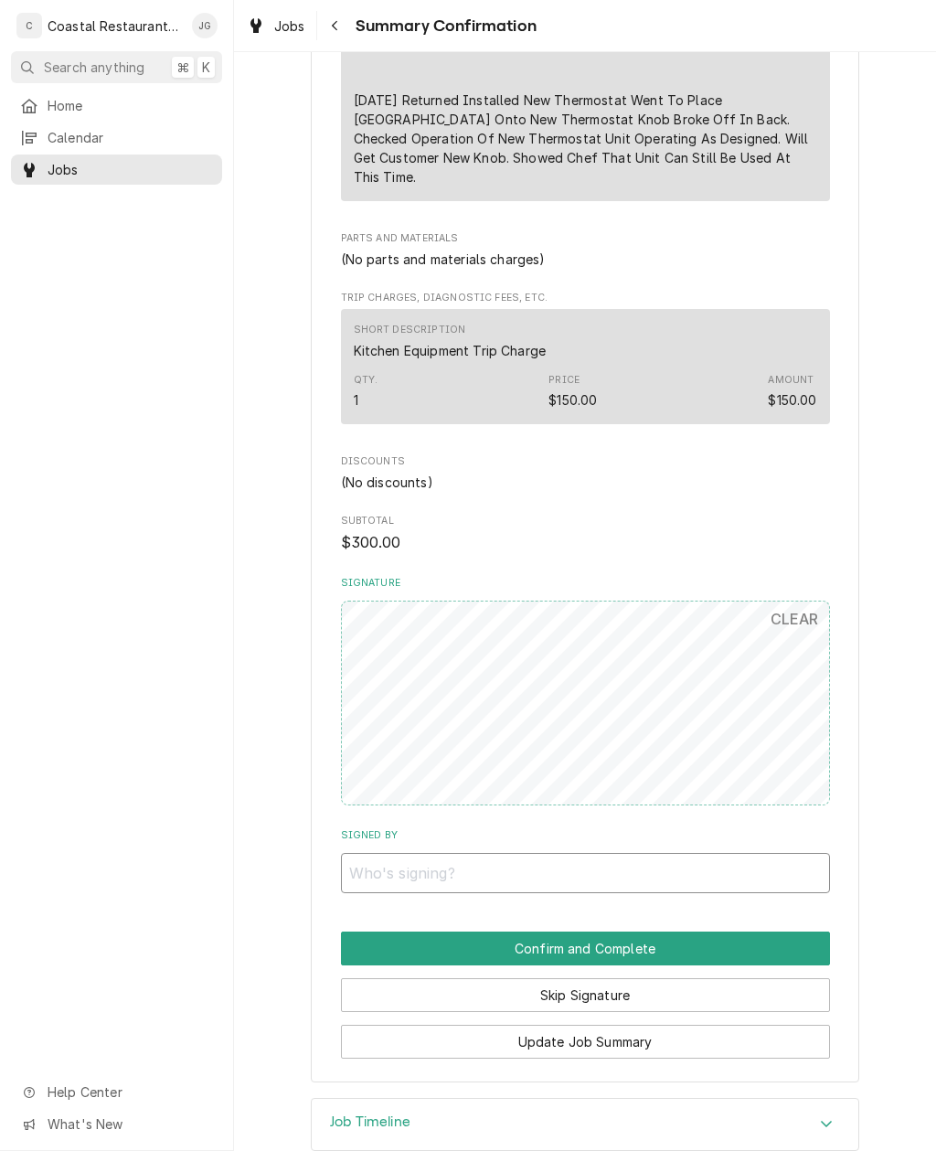
click at [722, 853] on input "Signed By" at bounding box center [585, 873] width 489 height 40
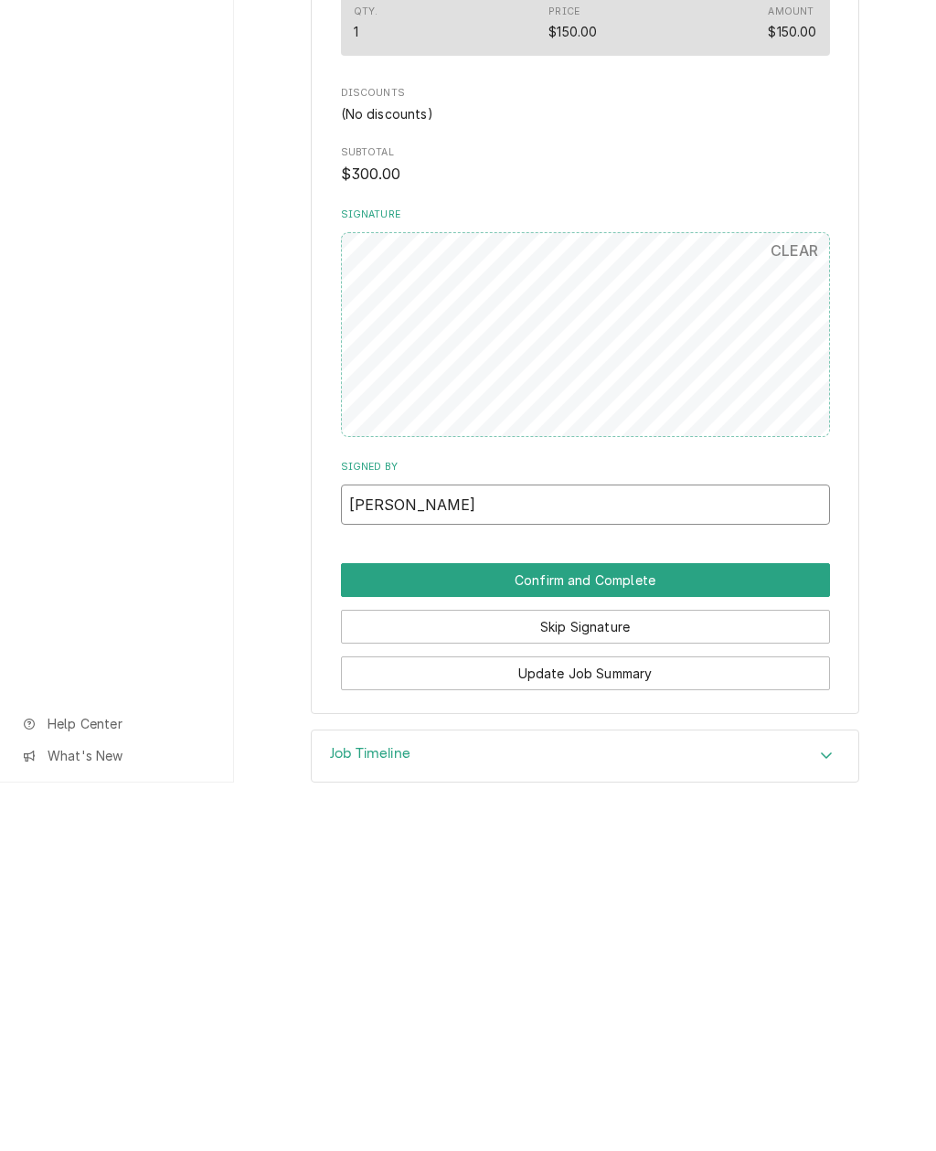
type input "[PERSON_NAME]"
click at [717, 932] on button "Confirm and Complete" at bounding box center [585, 949] width 489 height 34
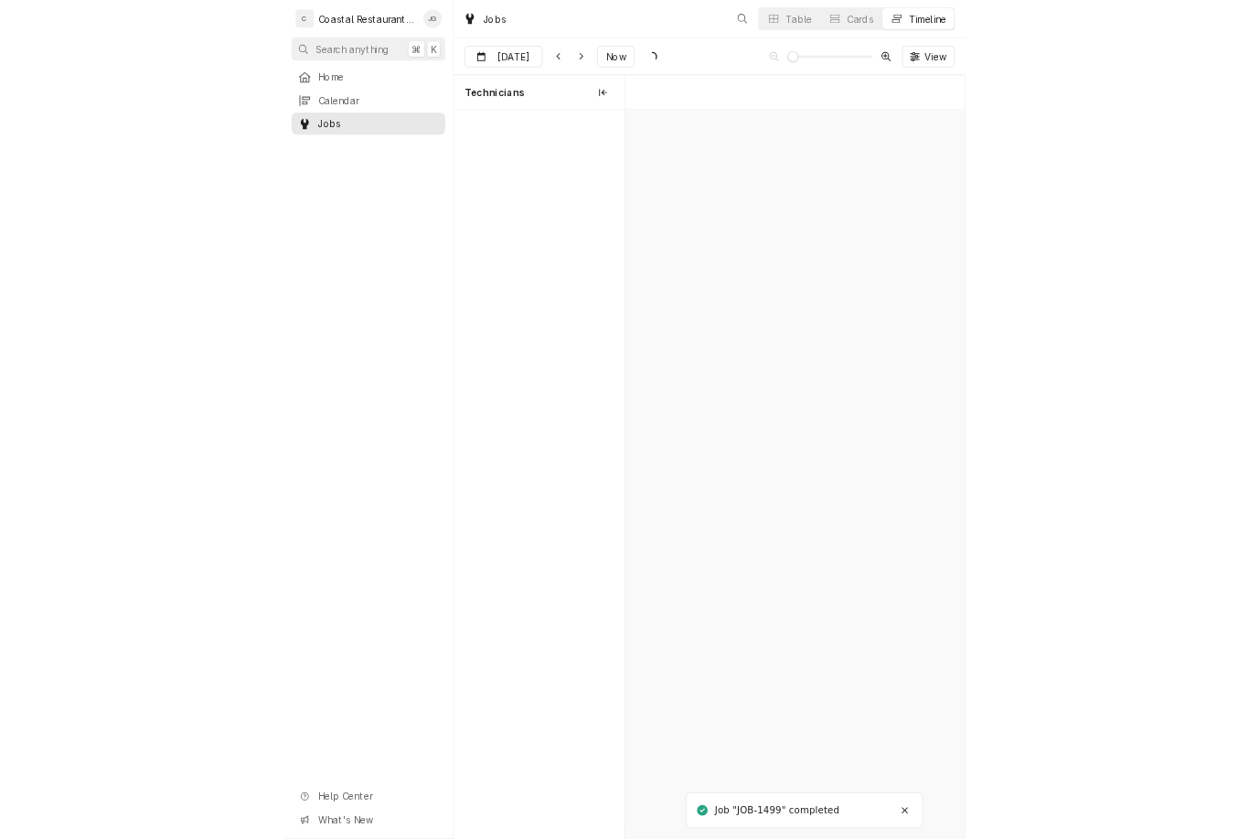
scroll to position [0, 9245]
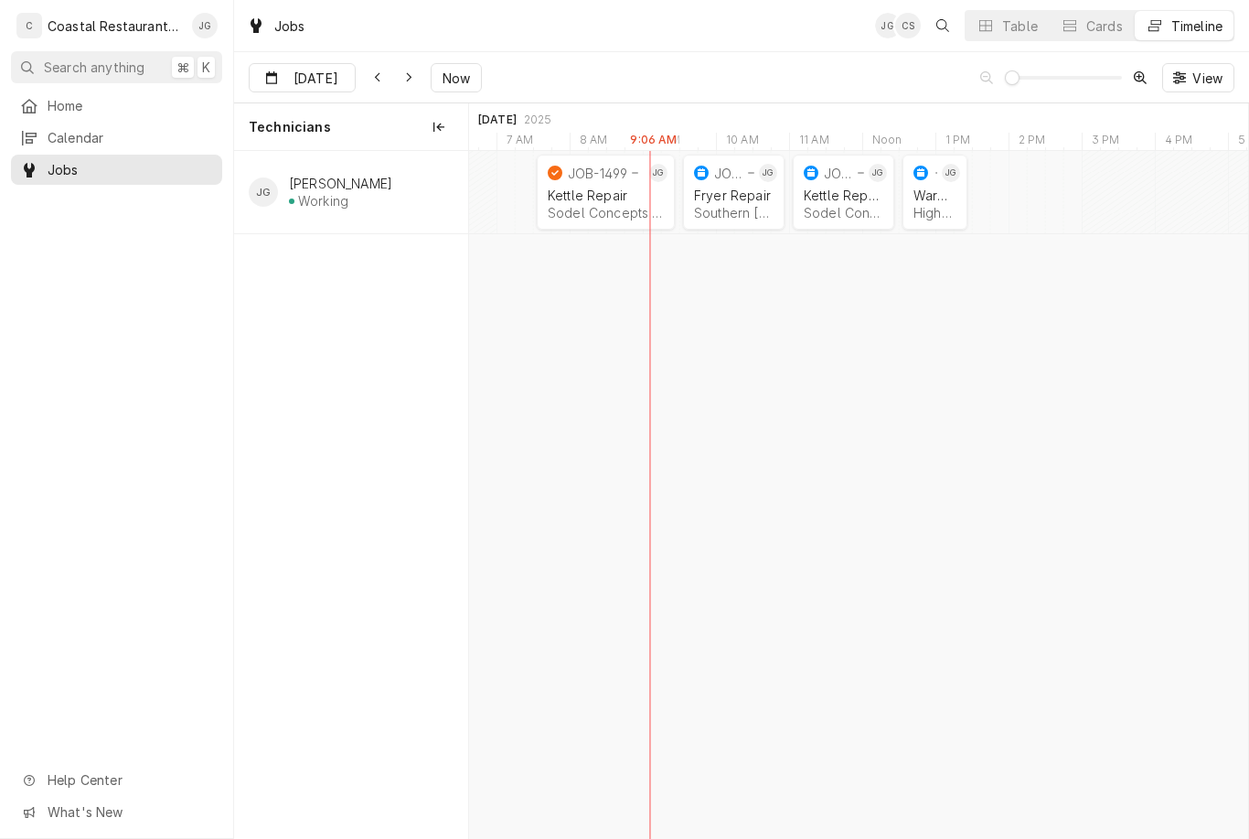
click at [595, 187] on div "Kettle Repair Sodel Concepts | [GEOGRAPHIC_DATA], 19971" at bounding box center [605, 204] width 123 height 40
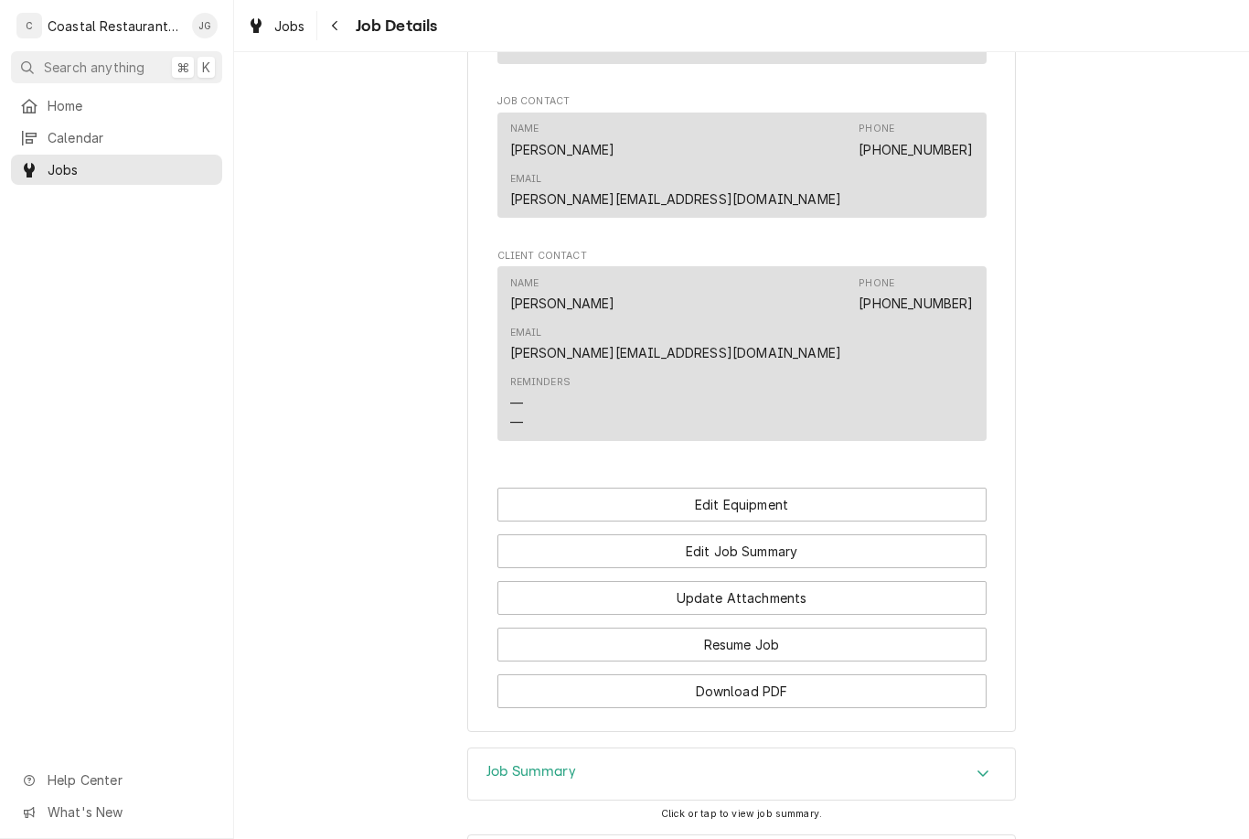
scroll to position [1237, 0]
click at [761, 532] on button "Edit Job Summary" at bounding box center [741, 549] width 489 height 34
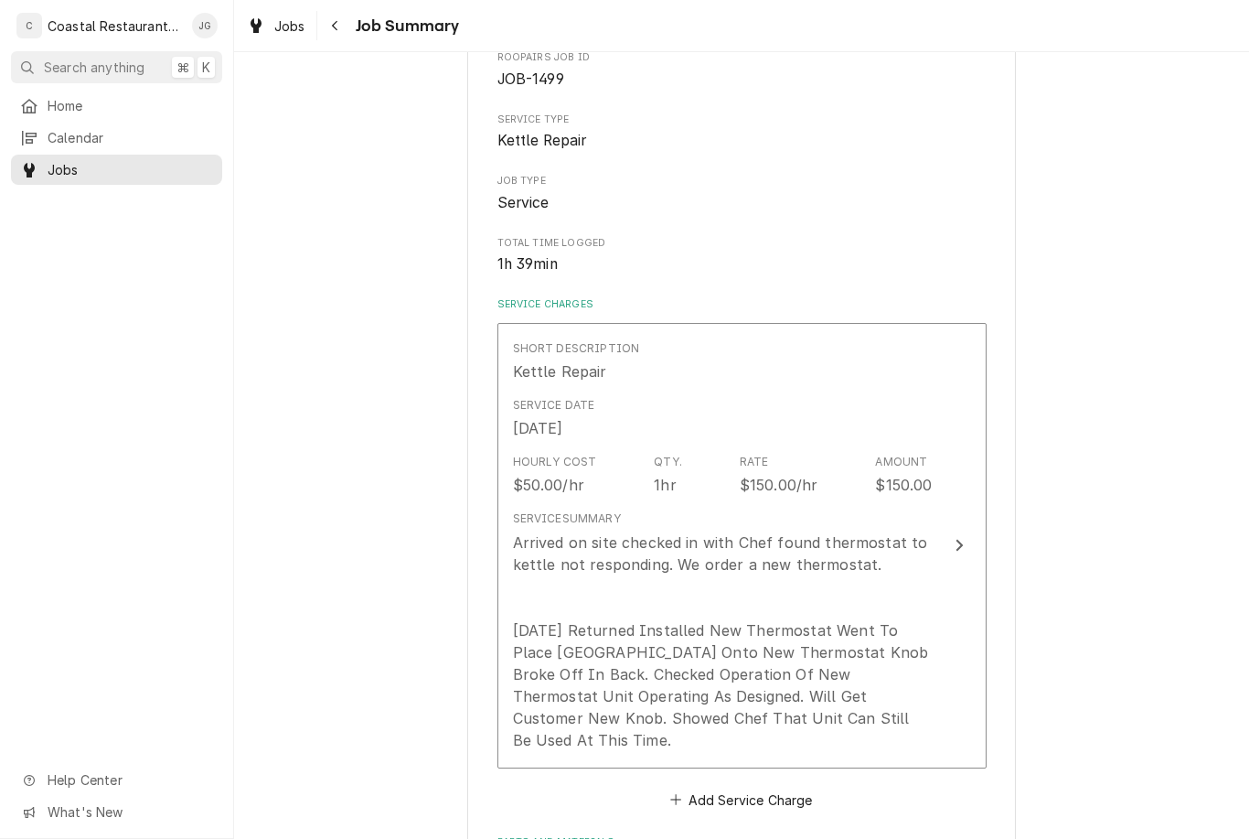
click at [743, 534] on div "Arrived on site checked in with Chef found thermostat to kettle not responding.…" at bounding box center [723, 640] width 420 height 219
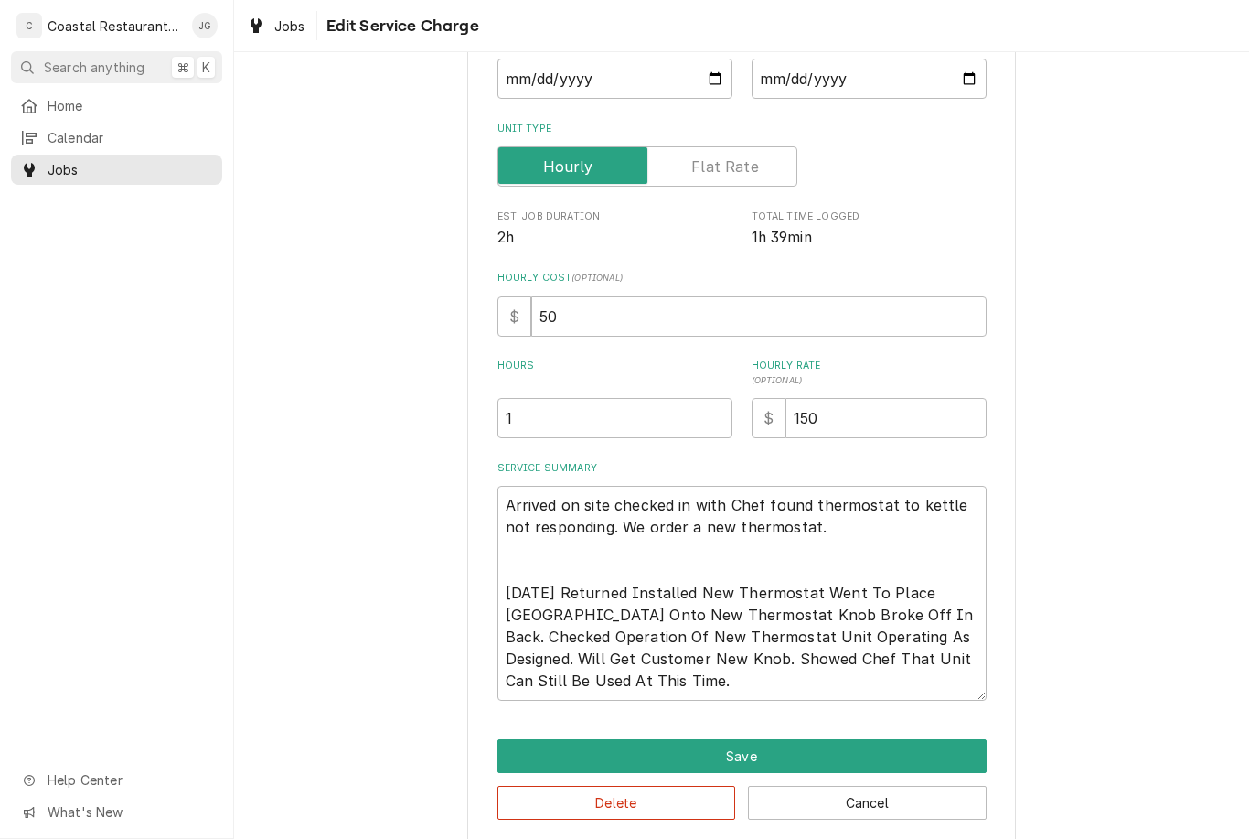
scroll to position [65, 0]
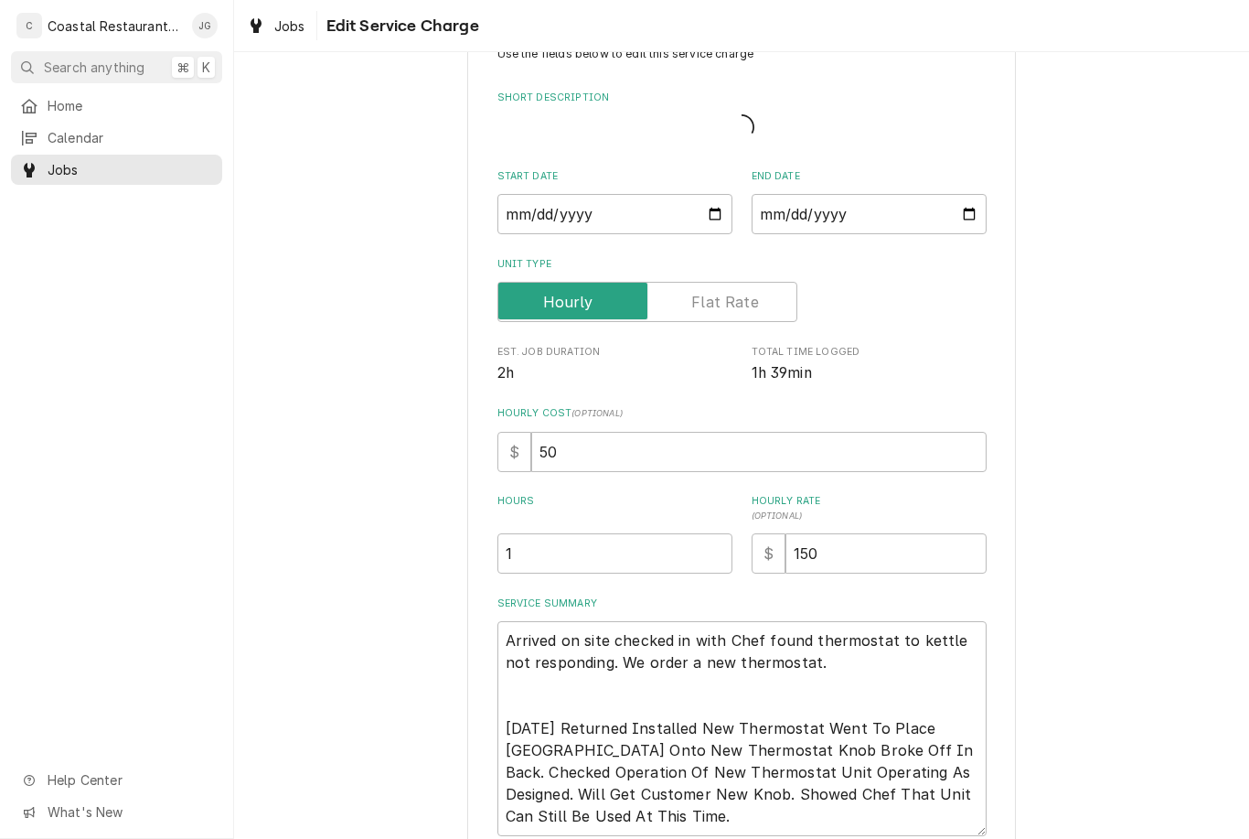
type textarea "x"
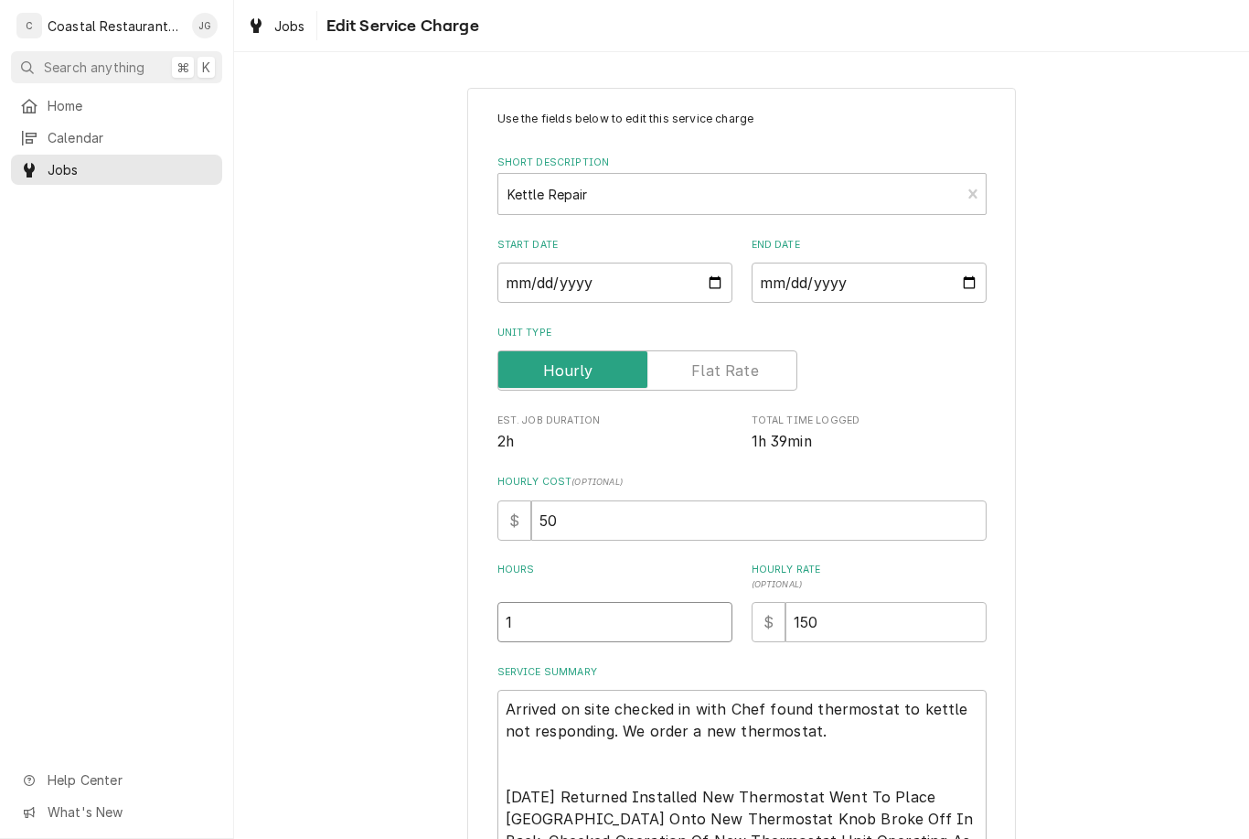
click at [596, 619] on input "1" at bounding box center [614, 622] width 235 height 40
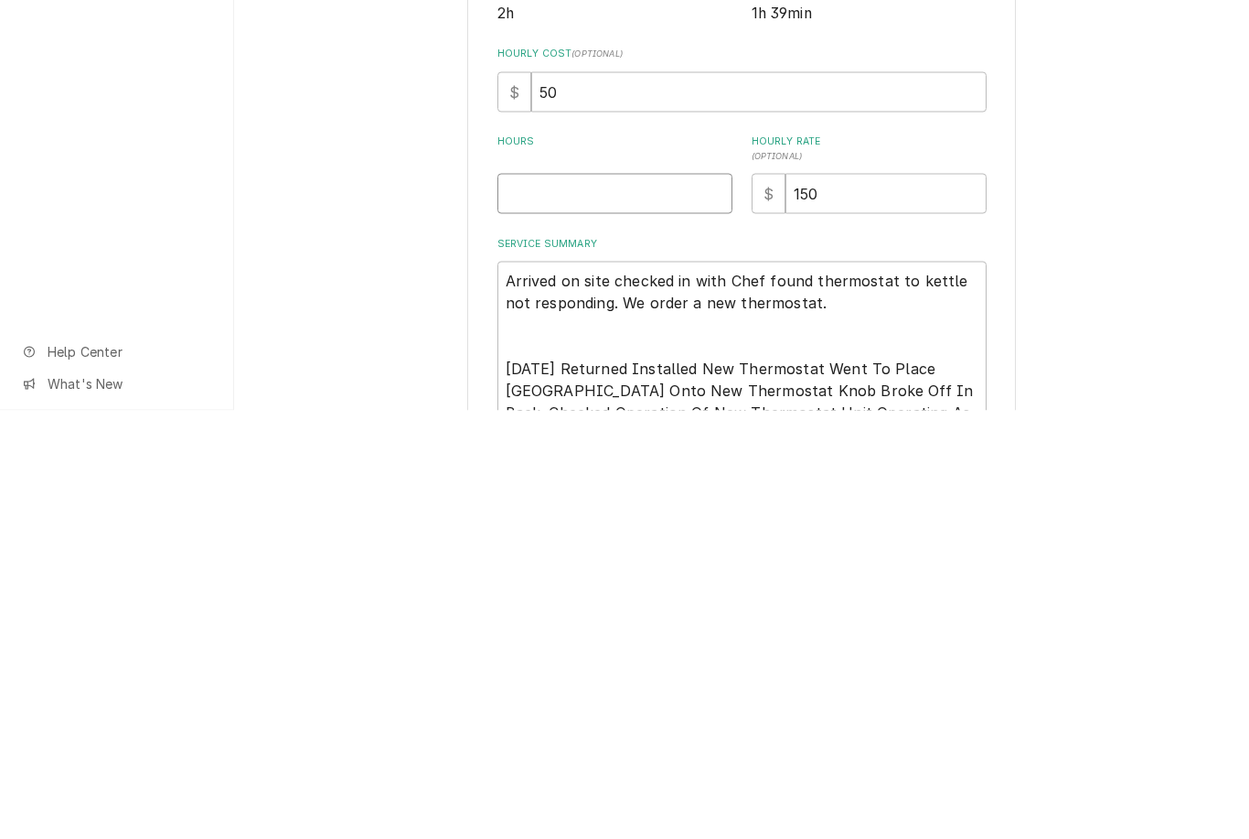
type textarea "x"
type input "2"
type textarea "x"
type input "2"
click at [1091, 297] on div "Use the fields below to edit this service charge Short Description Kettle Repai…" at bounding box center [741, 566] width 1015 height 991
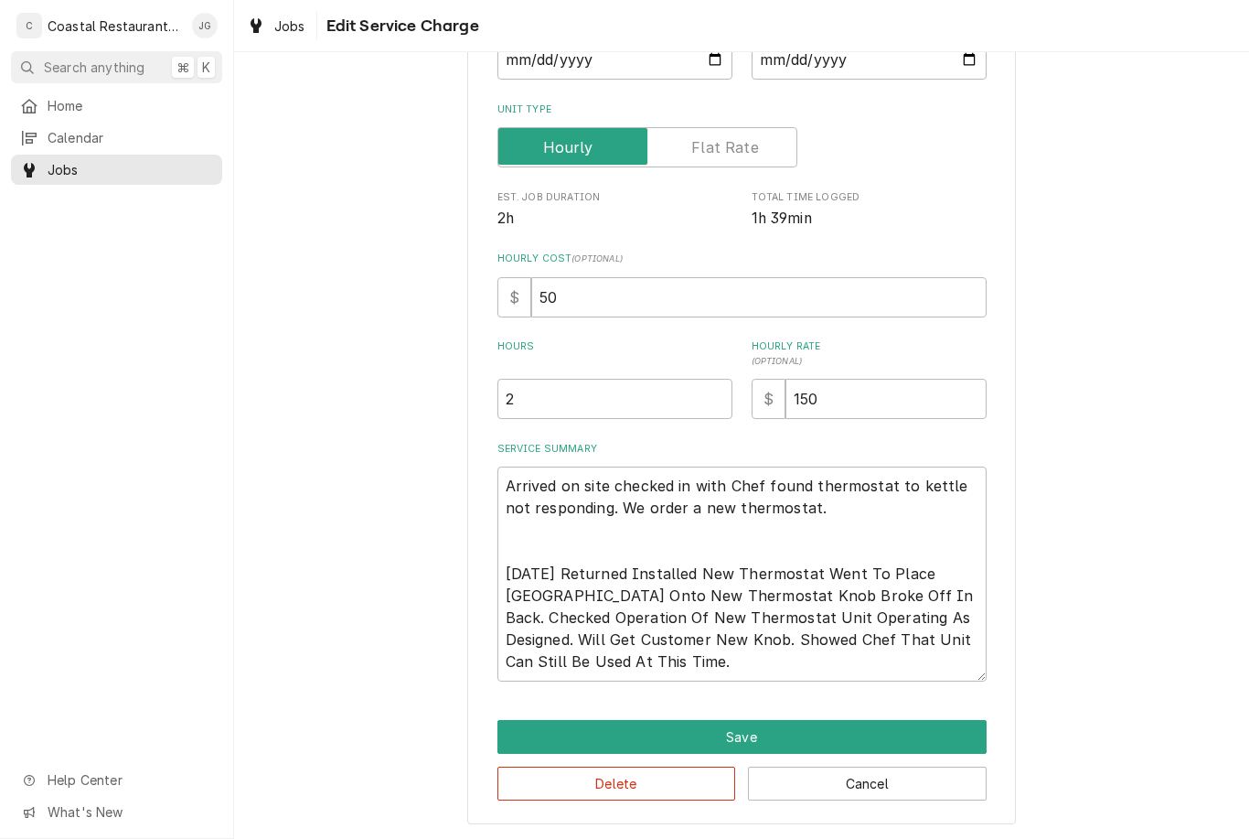
click at [764, 736] on button "Save" at bounding box center [741, 737] width 489 height 34
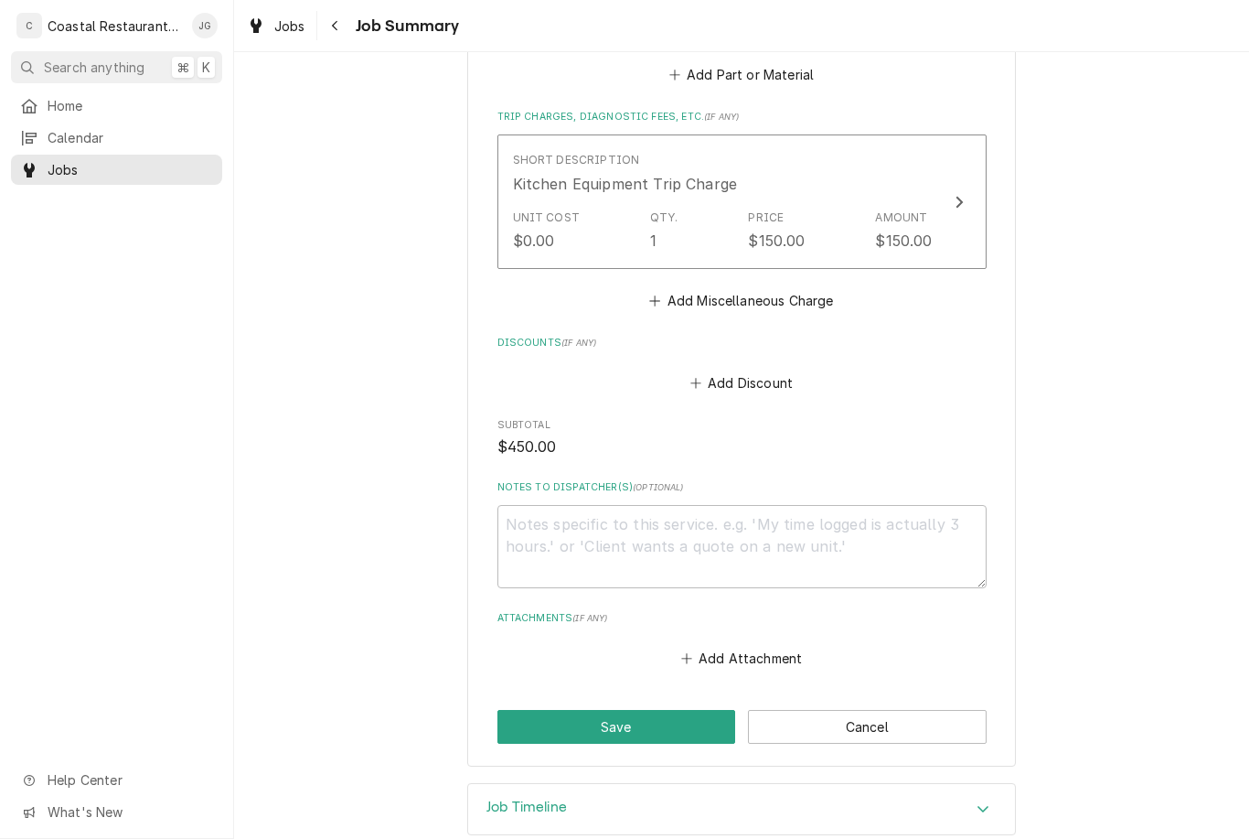
scroll to position [1006, 0]
click at [642, 711] on button "Save" at bounding box center [616, 728] width 239 height 34
type textarea "x"
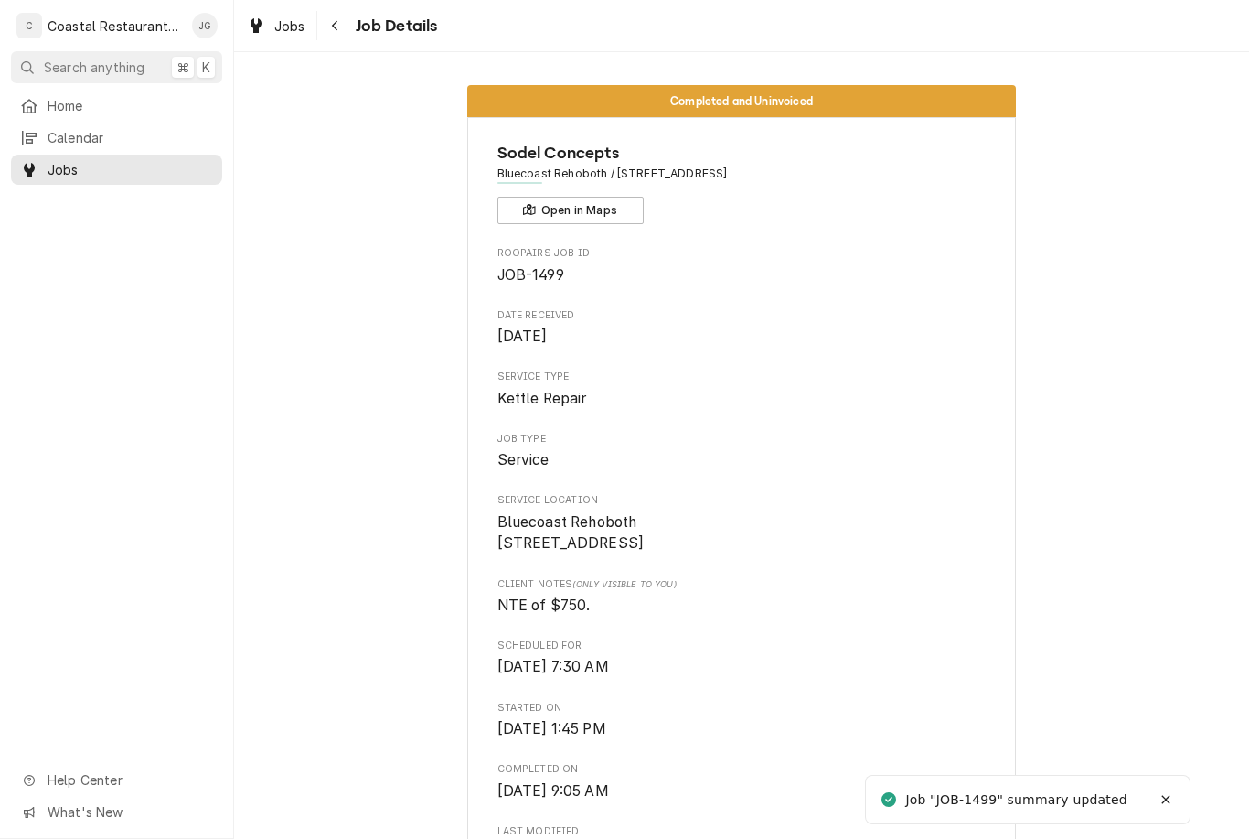
click at [111, 104] on span "Home" at bounding box center [131, 105] width 166 height 19
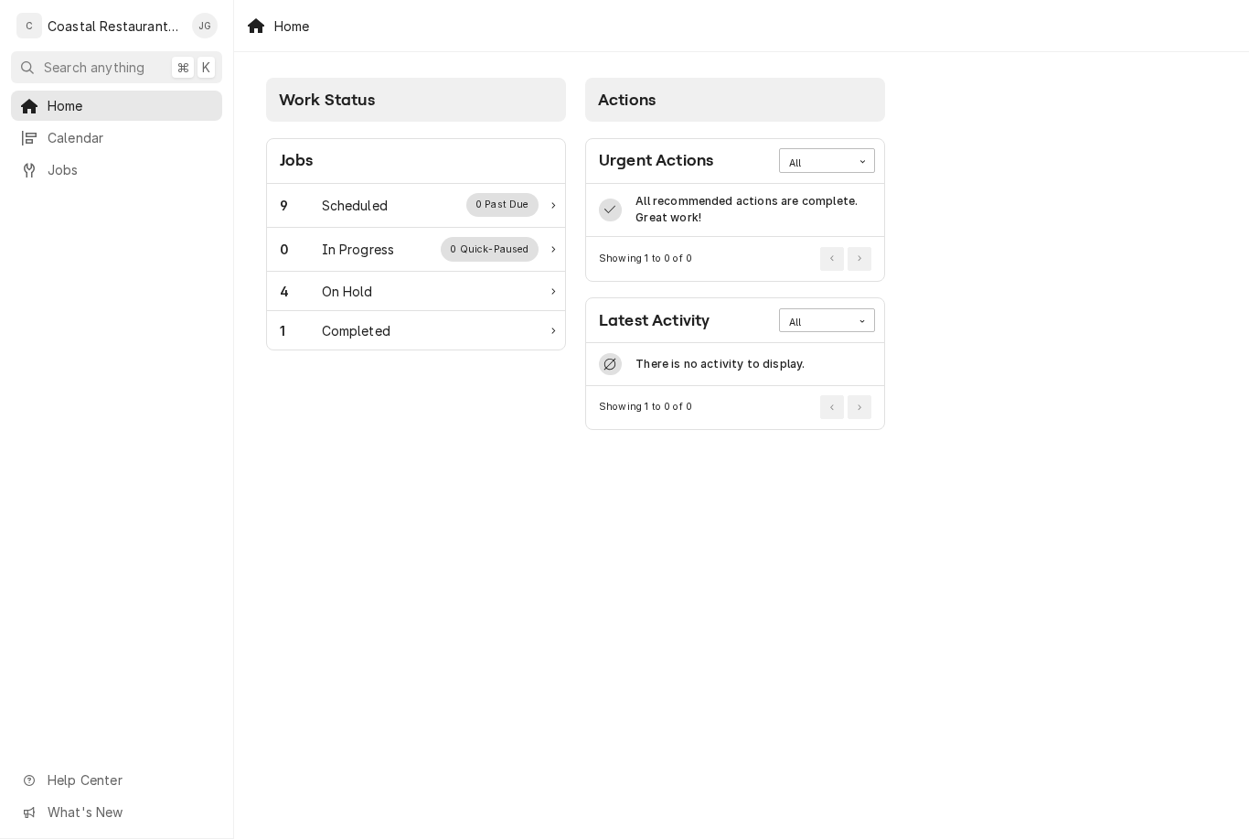
click at [359, 204] on div "Scheduled" at bounding box center [355, 205] width 66 height 19
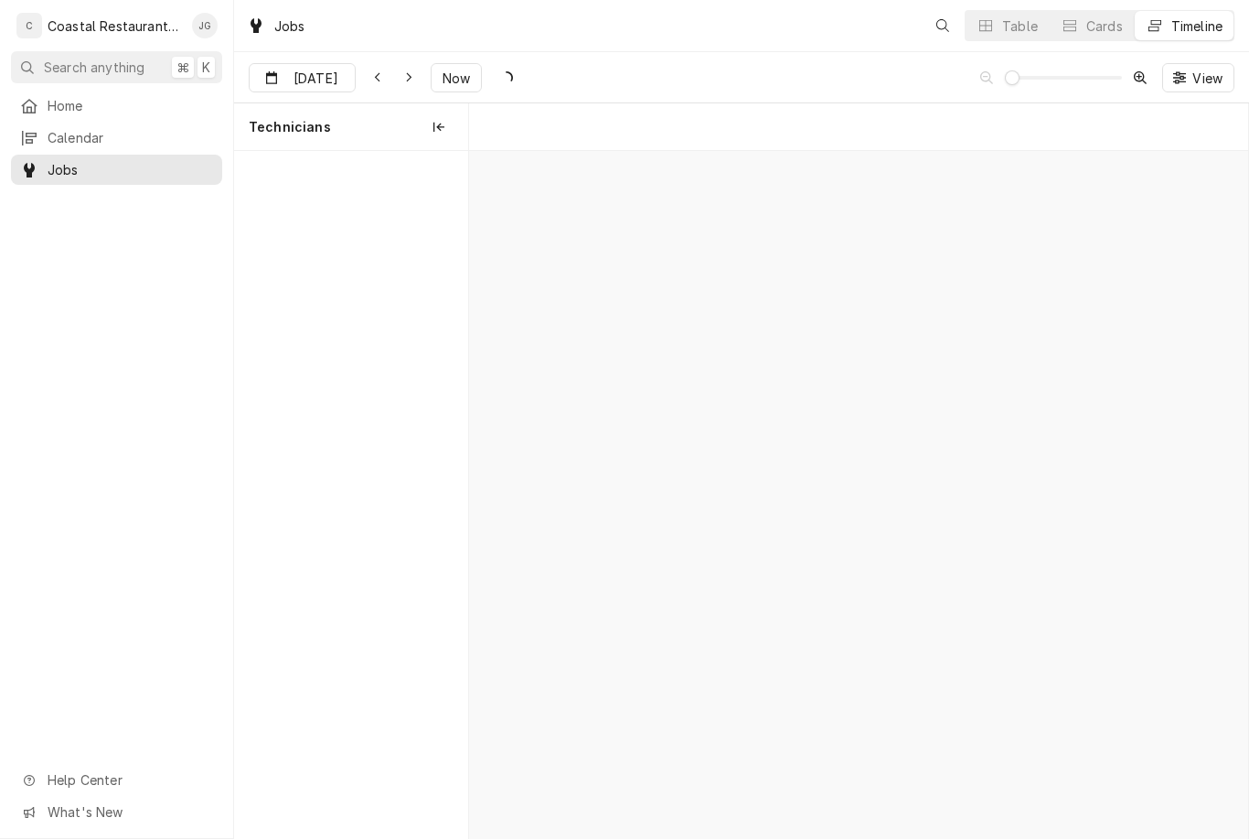
scroll to position [0, 15427]
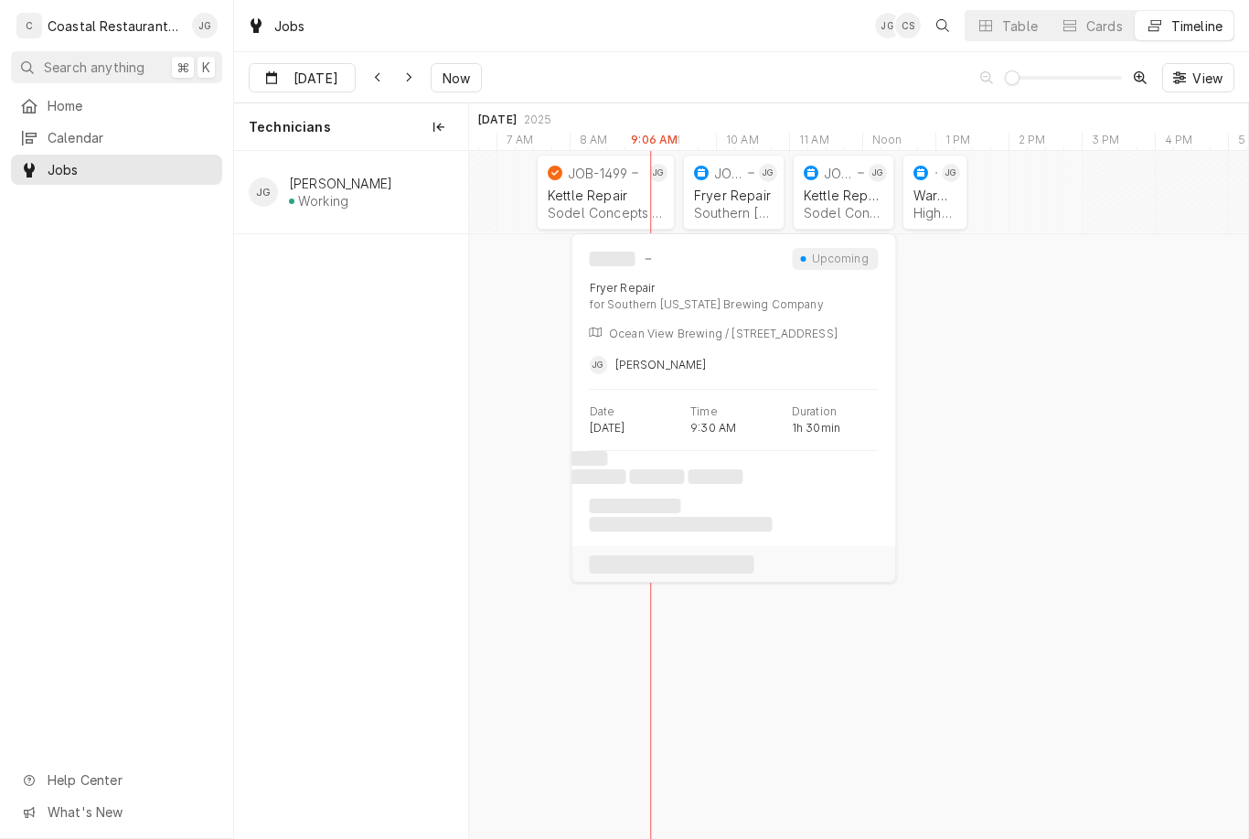
click at [745, 207] on div "Southern [US_STATE] Brewing Company | Ocean View, 19970" at bounding box center [734, 213] width 80 height 16
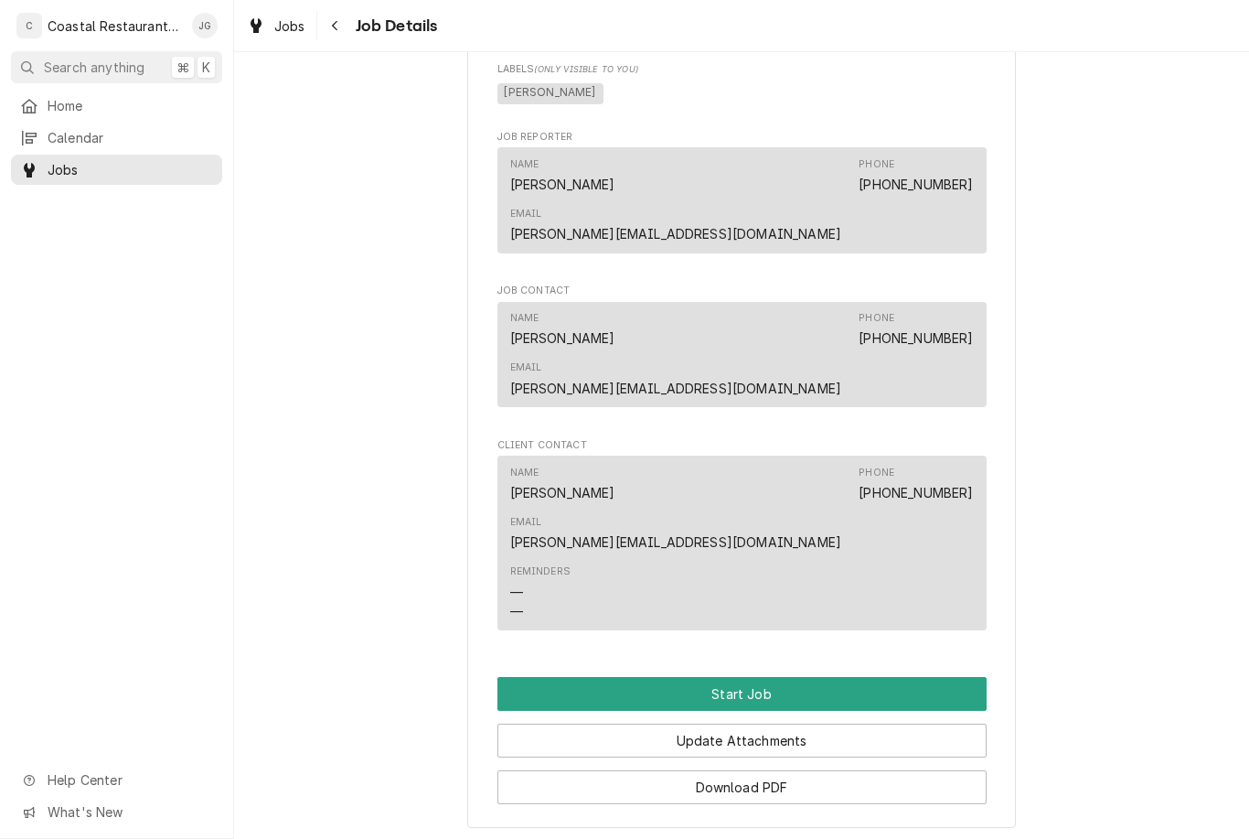
scroll to position [1053, 0]
click at [722, 676] on button "Start Job" at bounding box center [741, 693] width 489 height 34
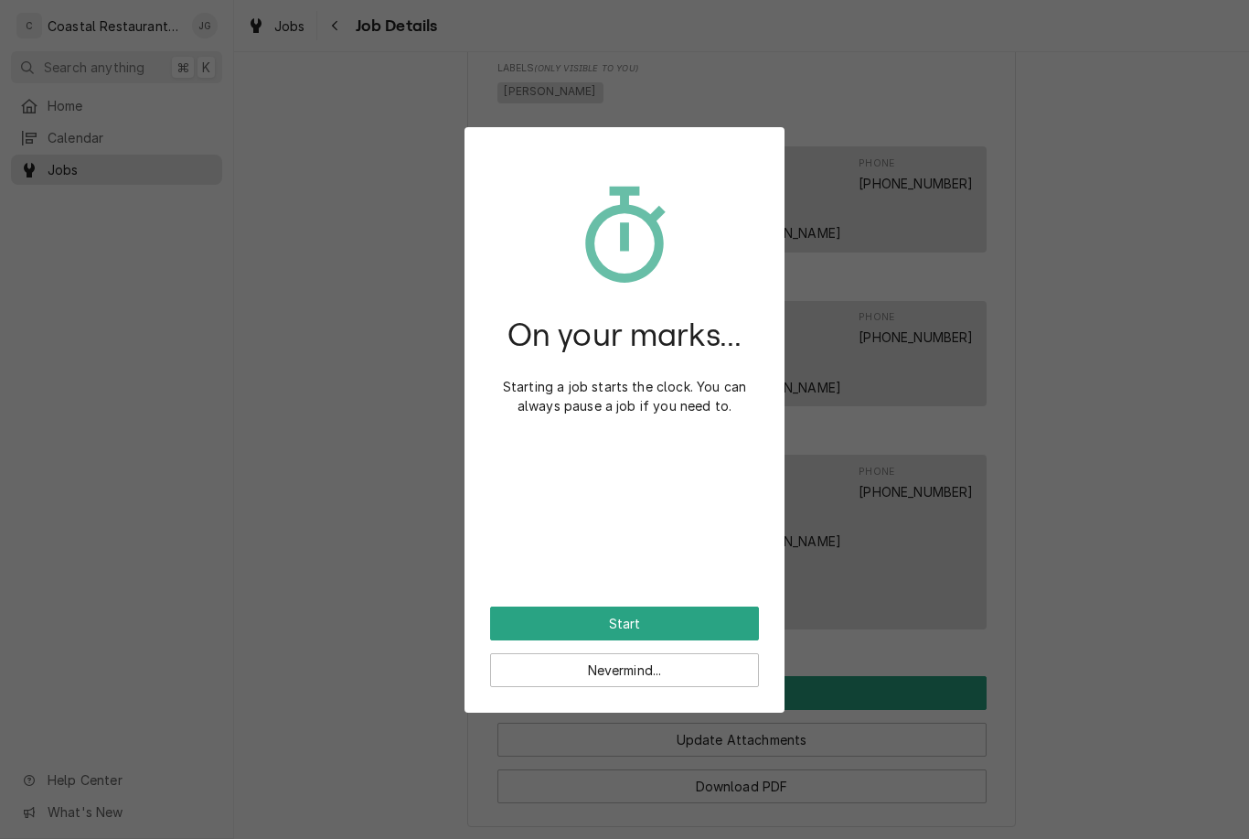
click at [645, 618] on button "Start" at bounding box center [624, 623] width 269 height 34
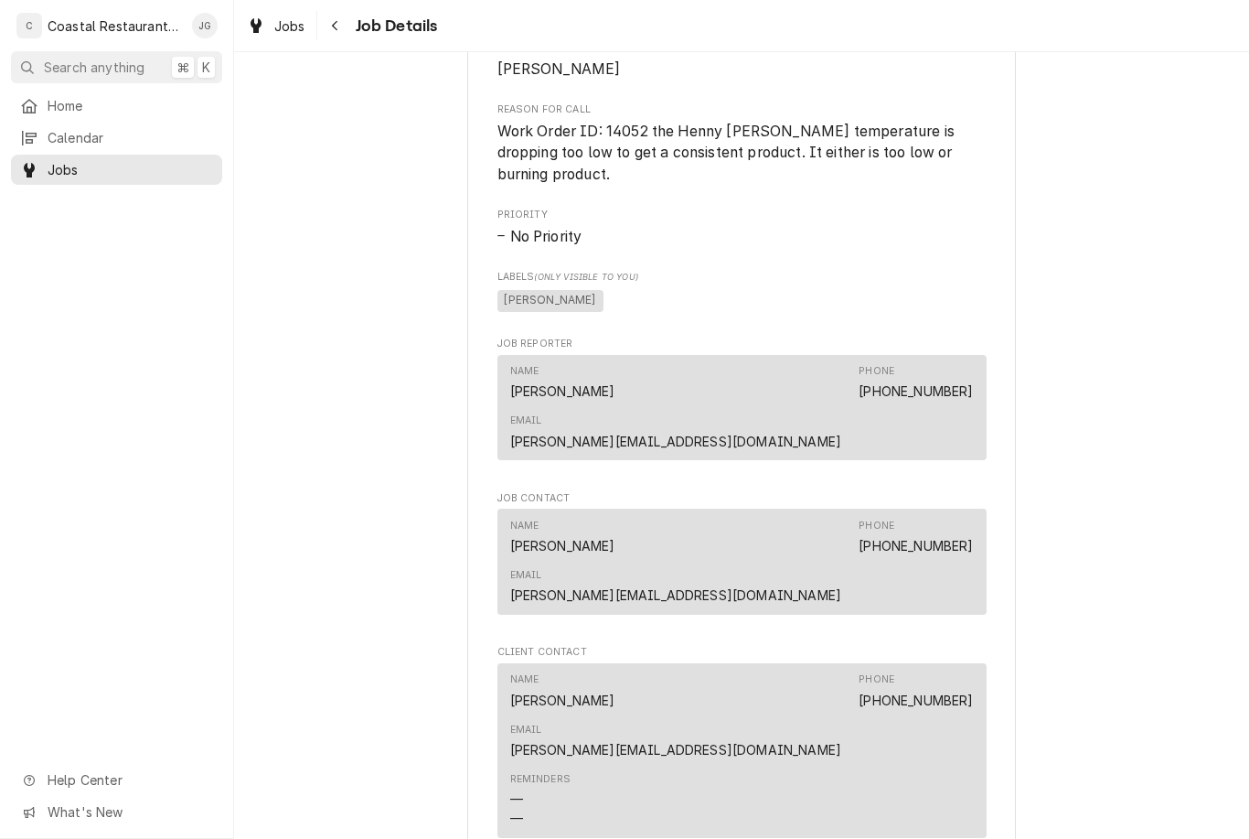
scroll to position [906, 0]
